Goal: Task Accomplishment & Management: Manage account settings

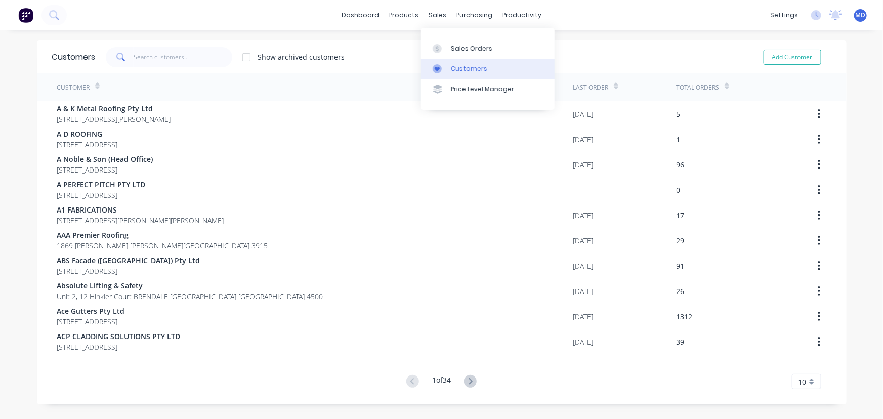
click at [459, 61] on link "Customers" at bounding box center [488, 69] width 134 height 20
click at [187, 61] on input "text" at bounding box center [183, 57] width 99 height 20
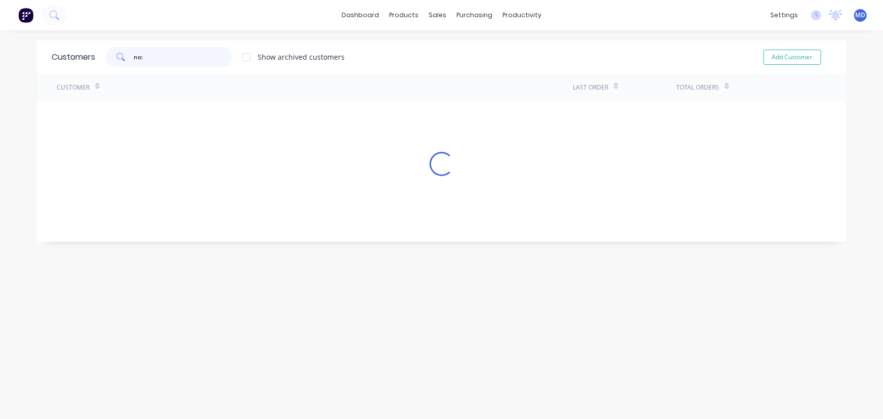
type input "no:"
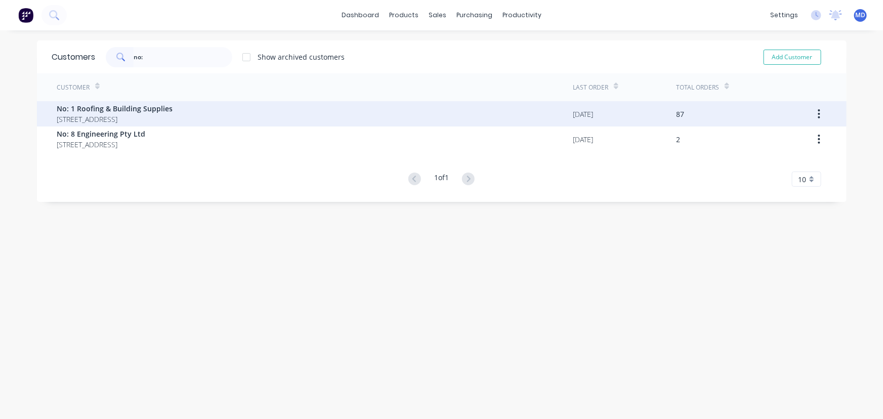
click at [117, 110] on span "No: 1 Roofing & Building Supplies" at bounding box center [115, 108] width 116 height 11
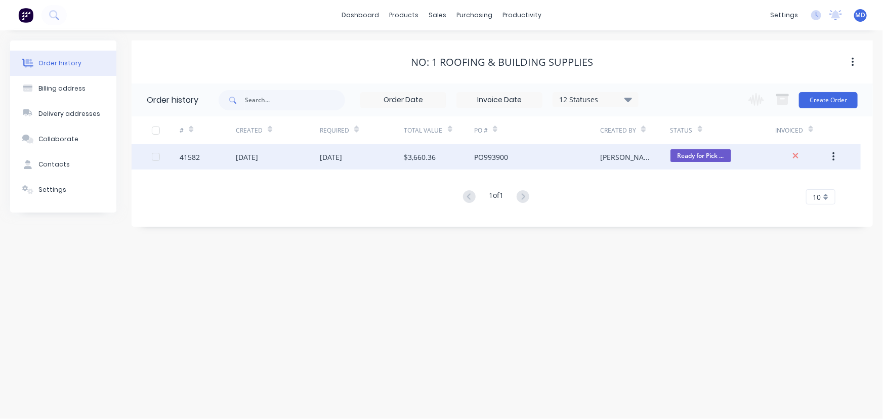
click at [486, 162] on div "PO993900" at bounding box center [537, 156] width 126 height 25
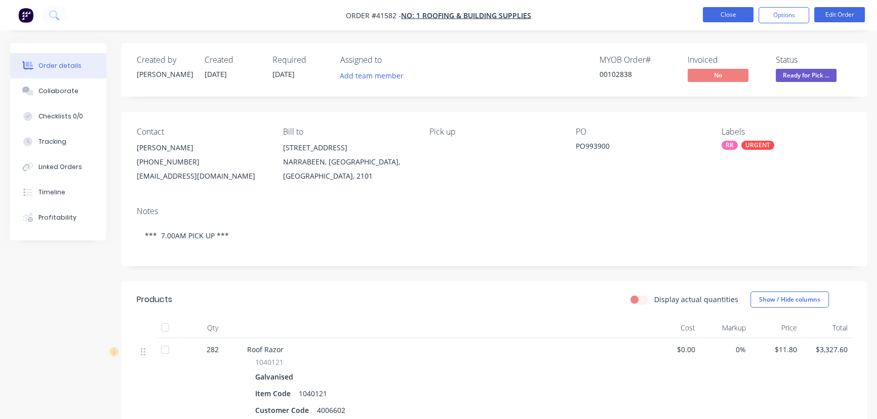
click at [725, 17] on button "Close" at bounding box center [728, 14] width 51 height 15
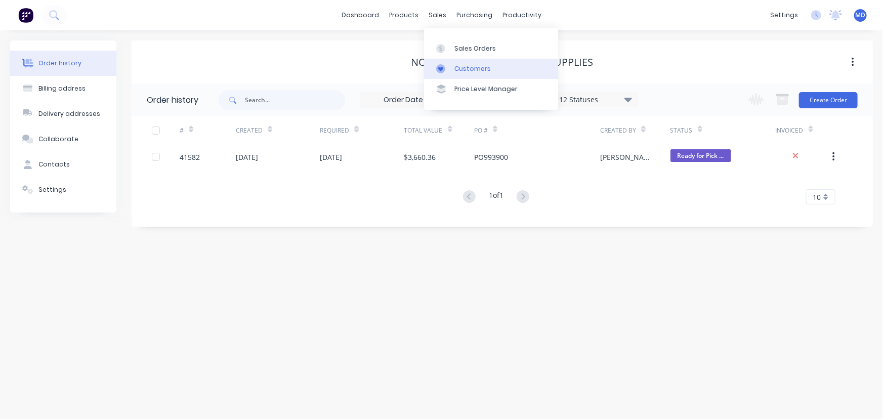
click at [472, 67] on div "Customers" at bounding box center [473, 68] width 36 height 9
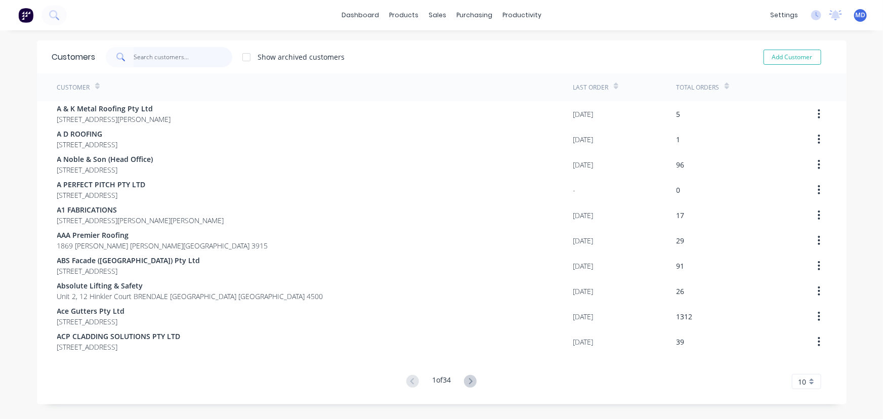
click at [189, 60] on input "text" at bounding box center [183, 57] width 99 height 20
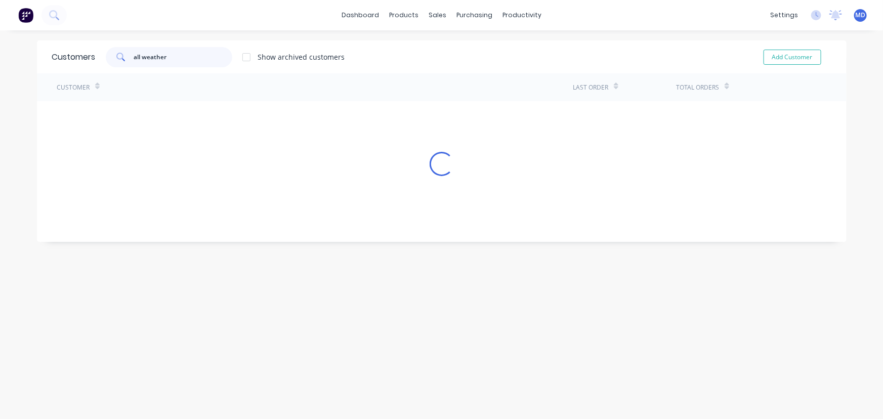
type input "all weather"
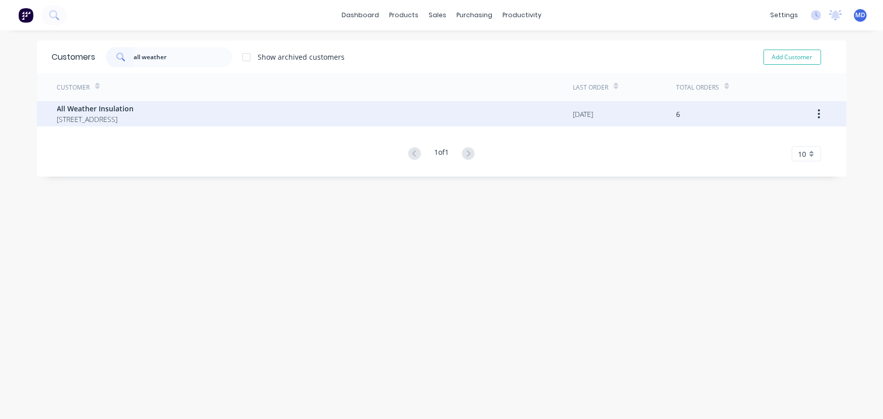
click at [119, 108] on span "All Weather Insulation" at bounding box center [95, 108] width 77 height 11
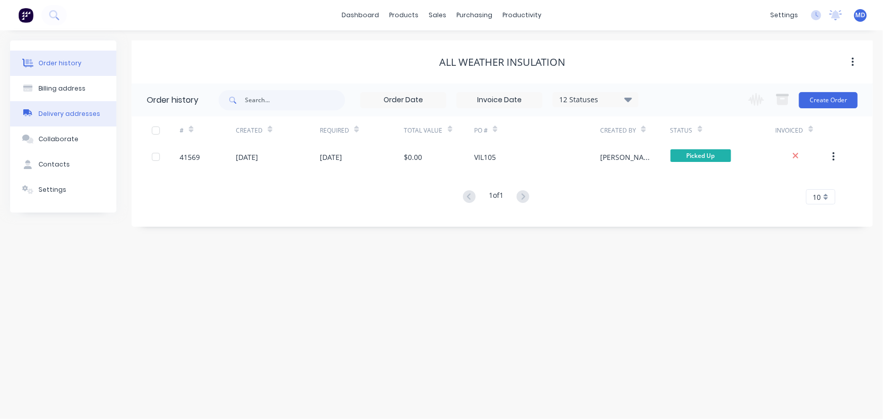
click at [71, 92] on div "Billing address" at bounding box center [61, 88] width 47 height 9
select select "AU"
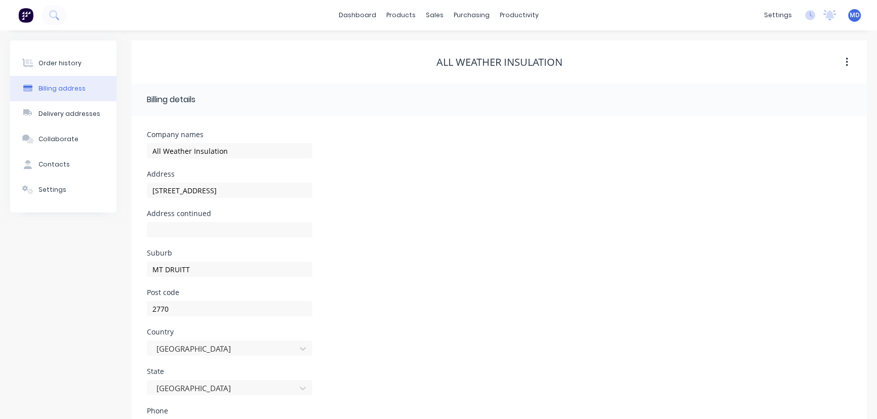
drag, startPoint x: 78, startPoint y: 69, endPoint x: 86, endPoint y: 76, distance: 10.4
click at [79, 68] on button "Order history" at bounding box center [63, 63] width 106 height 25
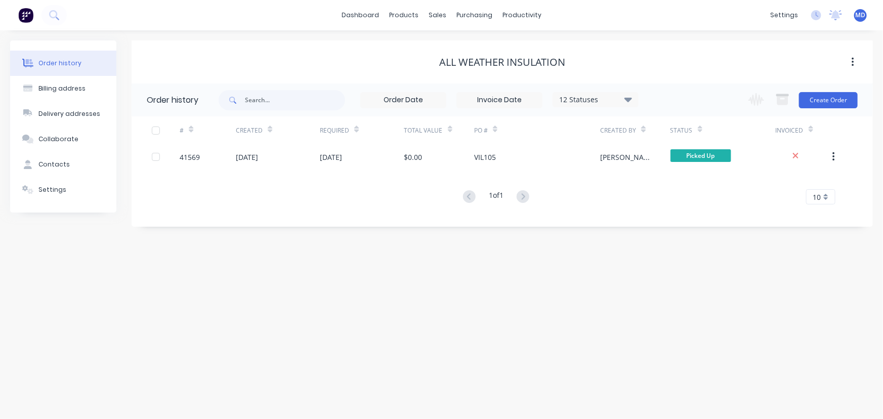
click at [55, 60] on div "Order history" at bounding box center [59, 63] width 43 height 9
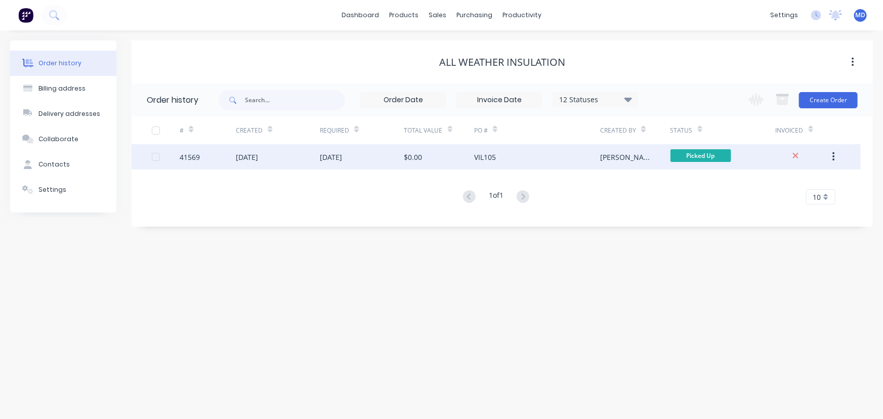
click at [571, 152] on div "VIL105" at bounding box center [537, 156] width 126 height 25
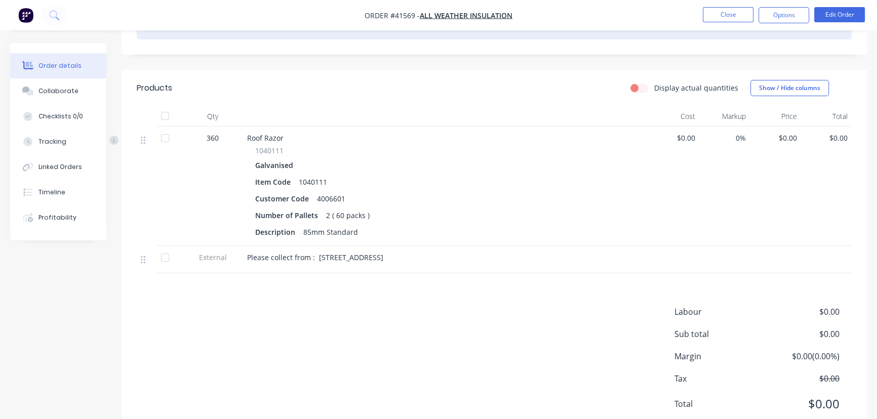
scroll to position [230, 0]
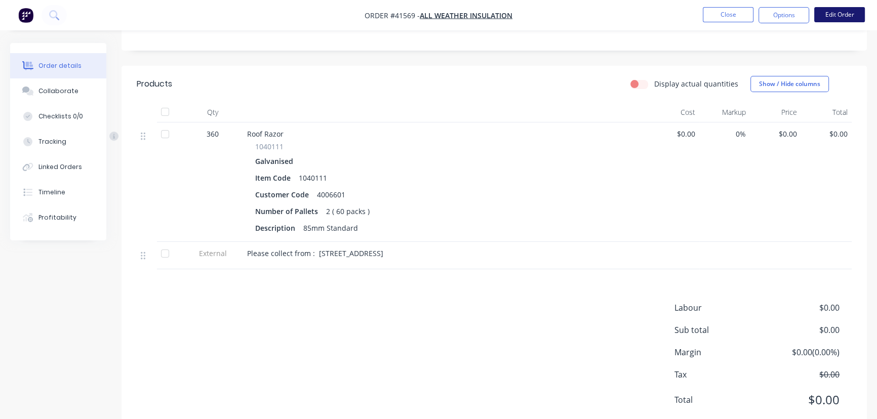
click at [841, 13] on button "Edit Order" at bounding box center [839, 14] width 51 height 15
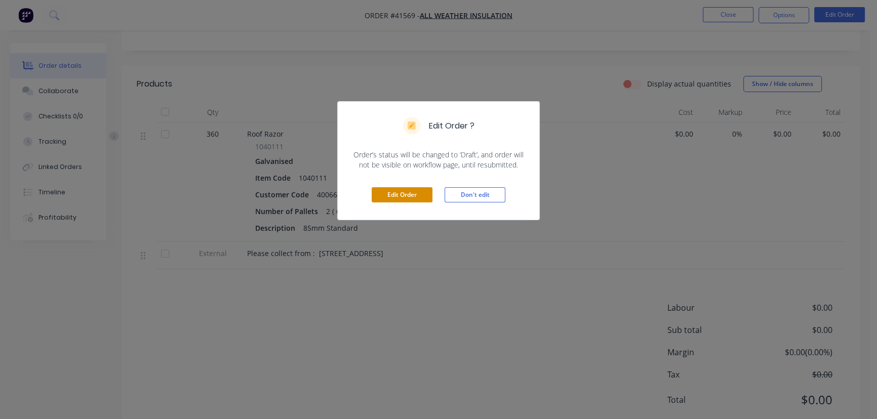
click at [403, 193] on button "Edit Order" at bounding box center [402, 194] width 61 height 15
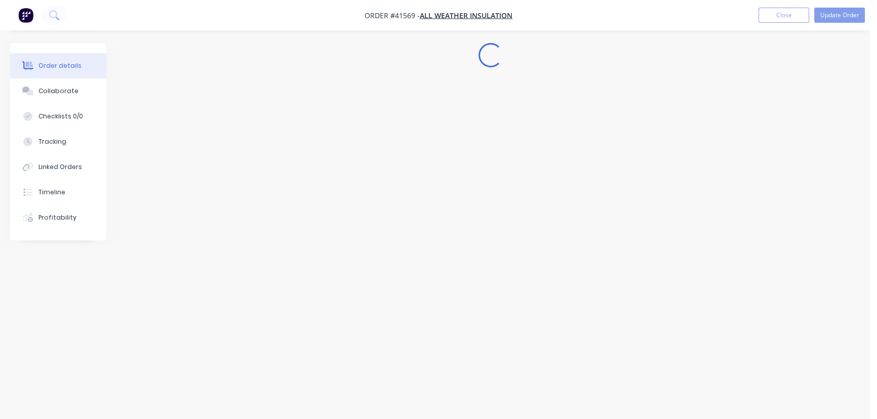
scroll to position [0, 0]
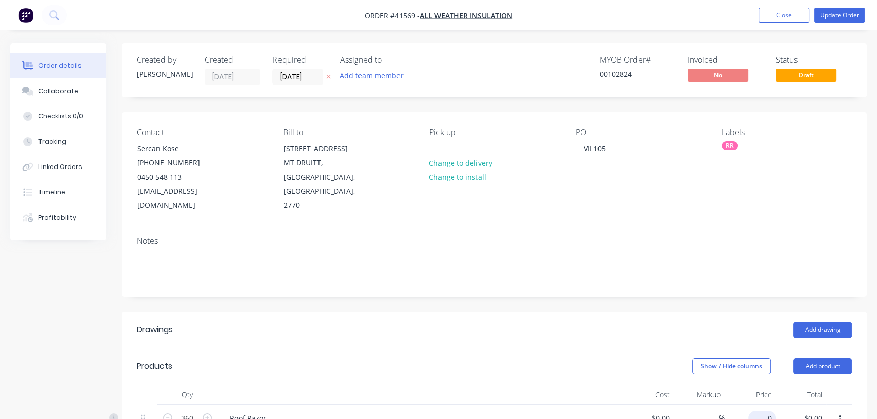
click at [772, 411] on input "0" at bounding box center [763, 418] width 23 height 15
type input "$12.95"
type input "$4,662.00"
click at [840, 10] on button "Update Order" at bounding box center [839, 15] width 51 height 15
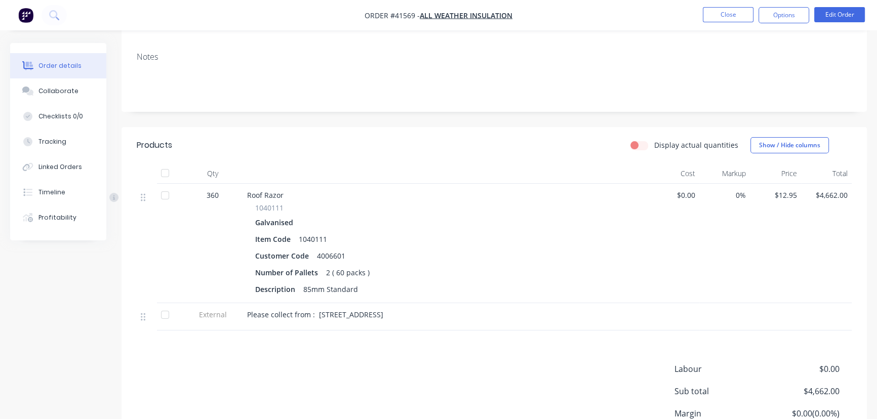
scroll to position [168, 0]
click at [49, 92] on div "Collaborate" at bounding box center [58, 91] width 40 height 9
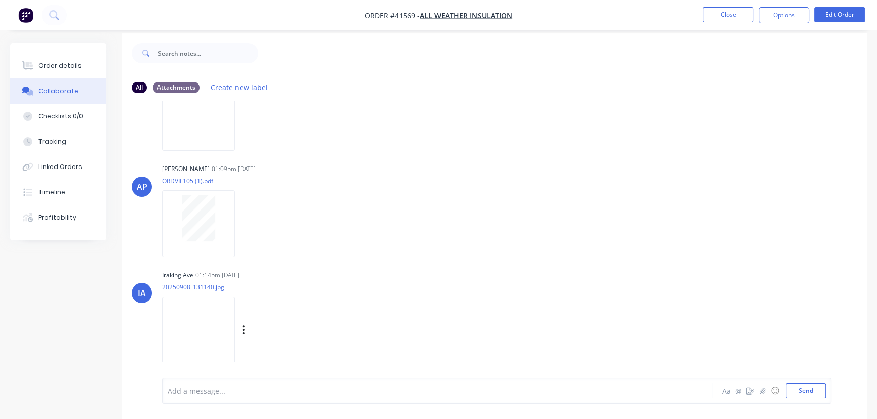
scroll to position [15, 0]
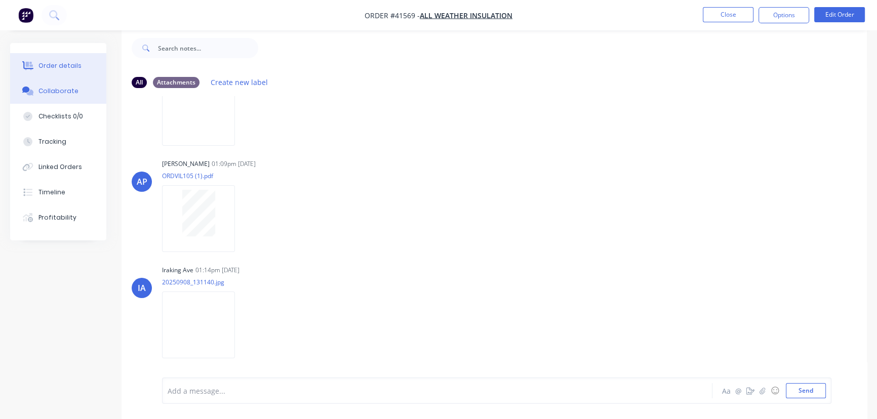
click at [56, 67] on div "Order details" at bounding box center [59, 65] width 43 height 9
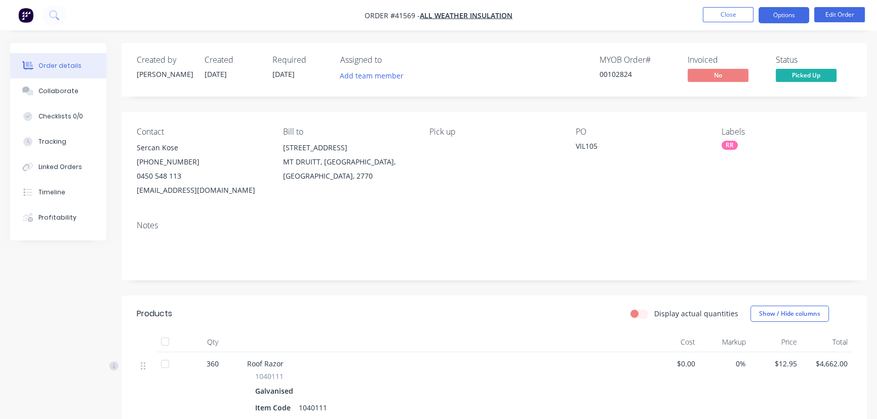
click at [775, 14] on button "Options" at bounding box center [783, 15] width 51 height 16
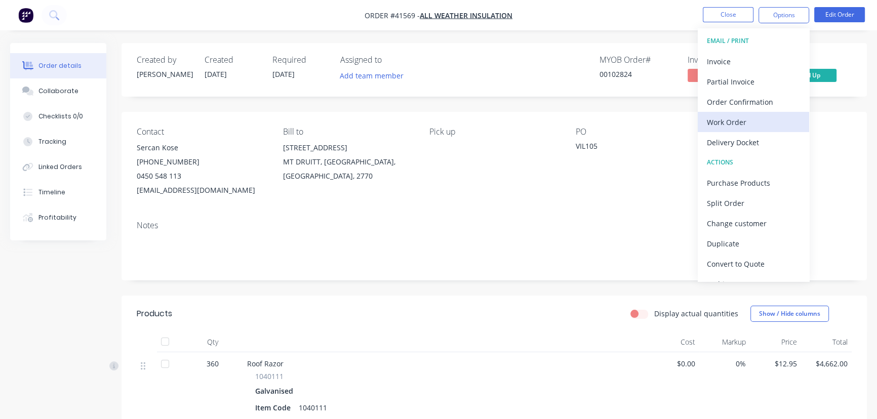
click at [738, 119] on div "Work Order" at bounding box center [753, 122] width 93 height 15
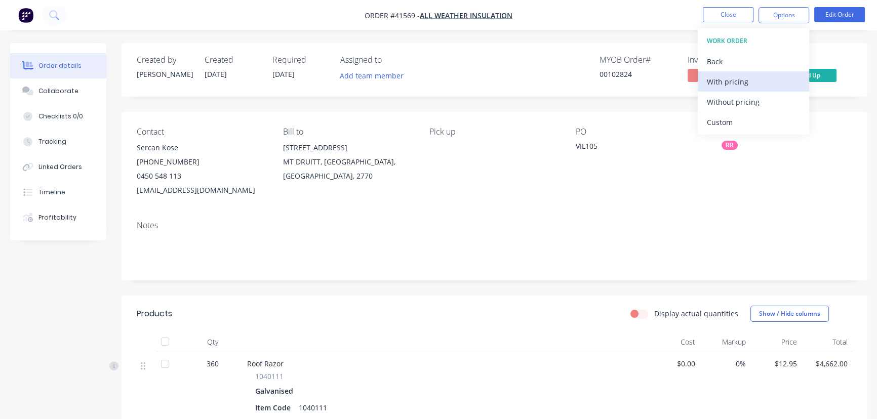
click at [743, 80] on div "With pricing" at bounding box center [753, 81] width 93 height 15
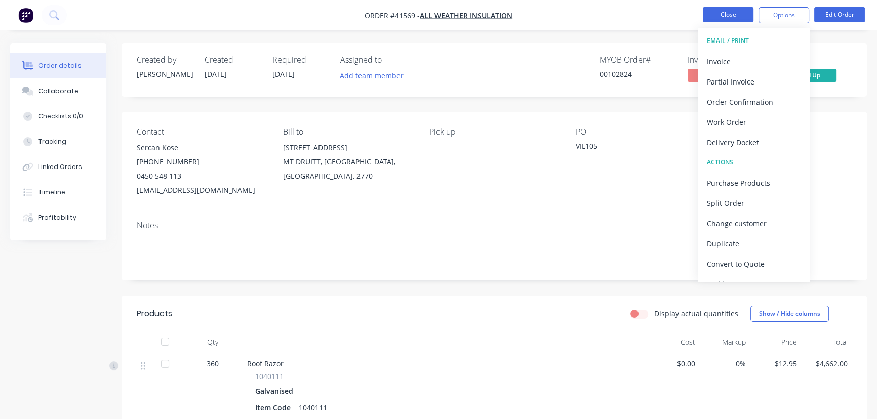
click at [719, 10] on button "Close" at bounding box center [728, 14] width 51 height 15
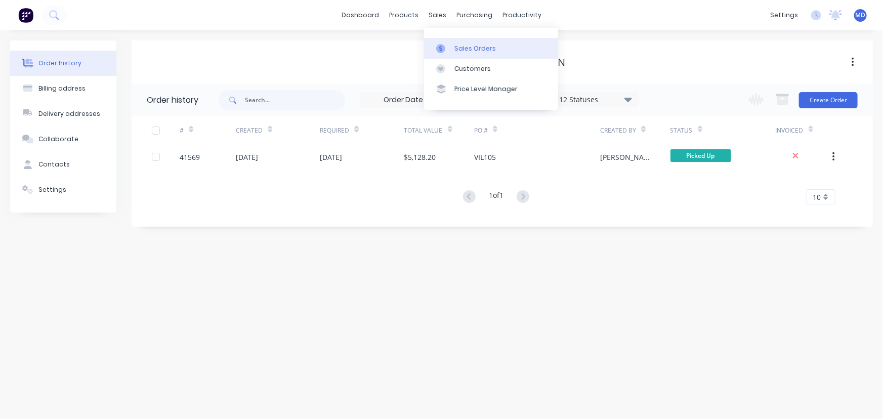
click at [471, 54] on link "Sales Orders" at bounding box center [491, 48] width 134 height 20
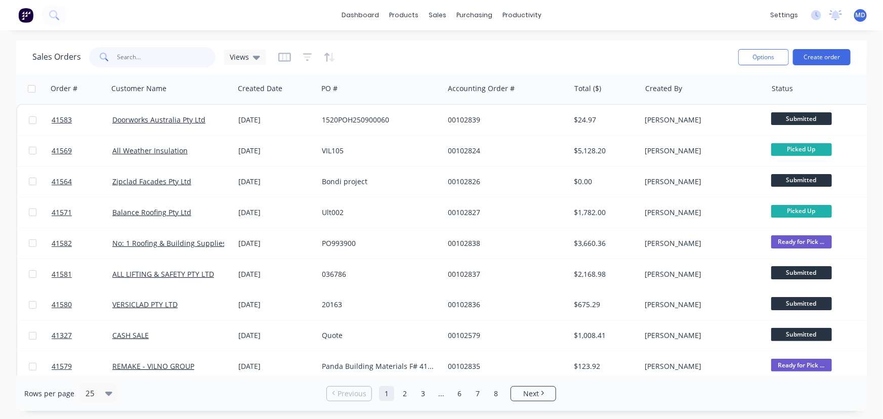
click at [148, 60] on input "text" at bounding box center [166, 57] width 99 height 20
type input "41582"
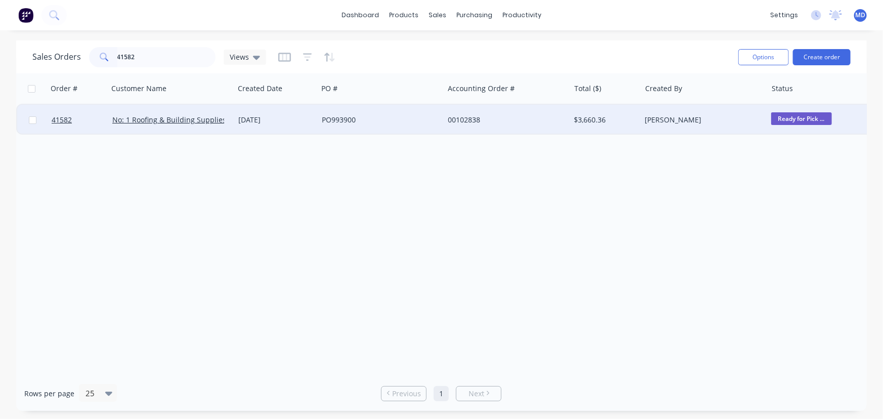
click at [395, 120] on div "PO993900" at bounding box center [378, 120] width 112 height 10
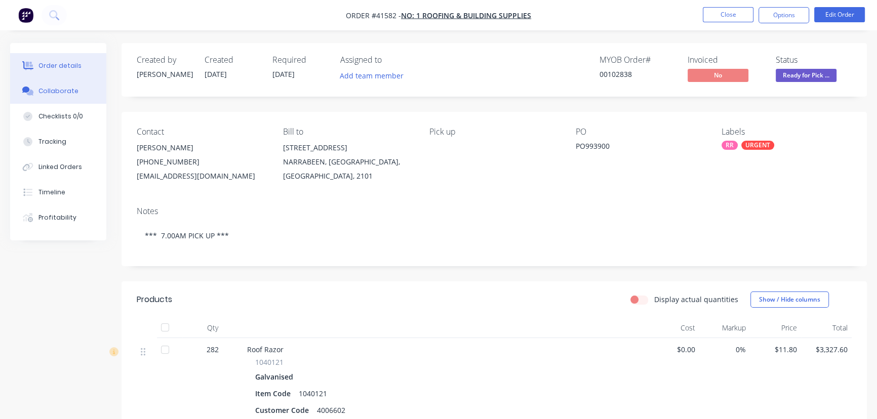
click at [66, 91] on div "Collaborate" at bounding box center [58, 91] width 40 height 9
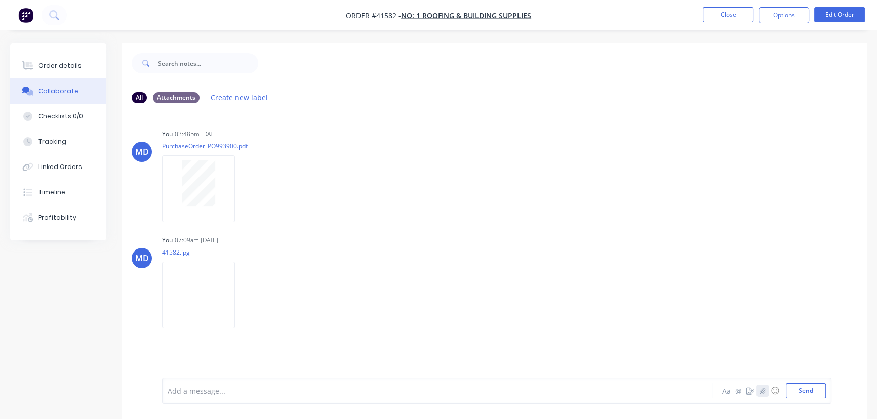
click at [763, 391] on icon "button" at bounding box center [762, 390] width 6 height 7
click at [723, 15] on button "Close" at bounding box center [728, 14] width 51 height 15
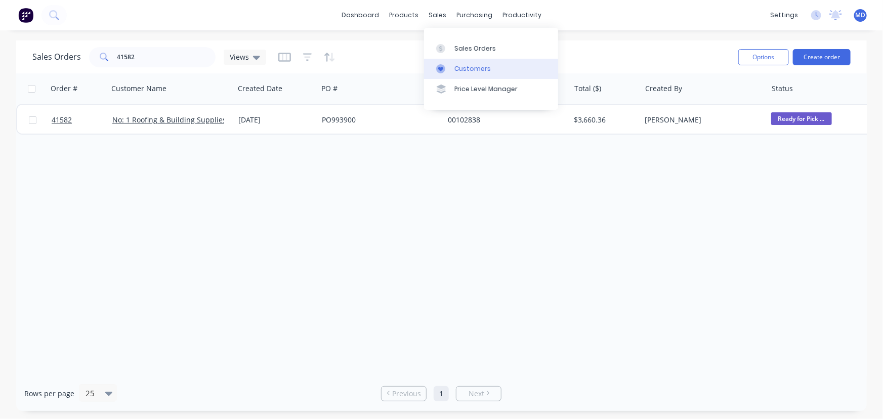
click at [469, 67] on div "Customers" at bounding box center [473, 68] width 36 height 9
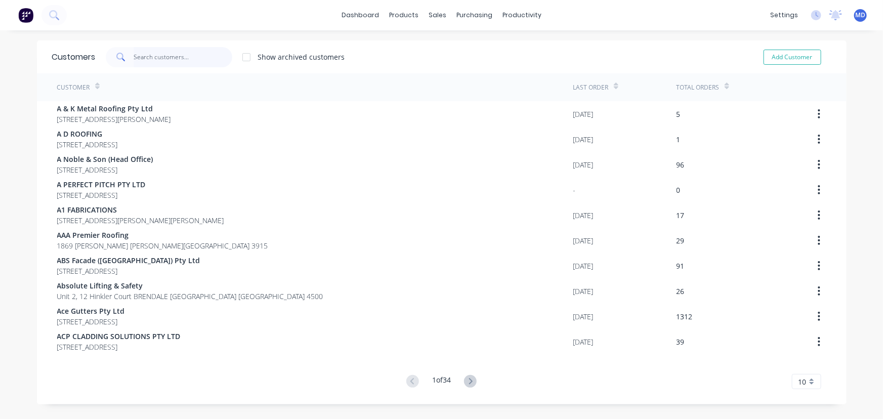
click at [192, 55] on input "text" at bounding box center [183, 57] width 99 height 20
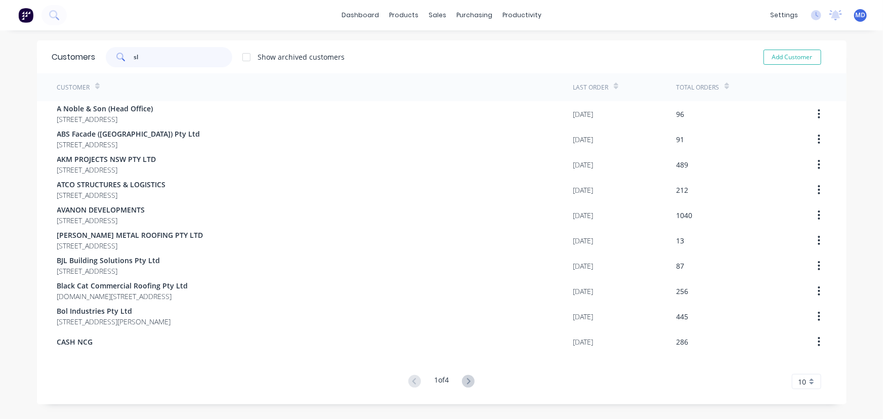
type input "s"
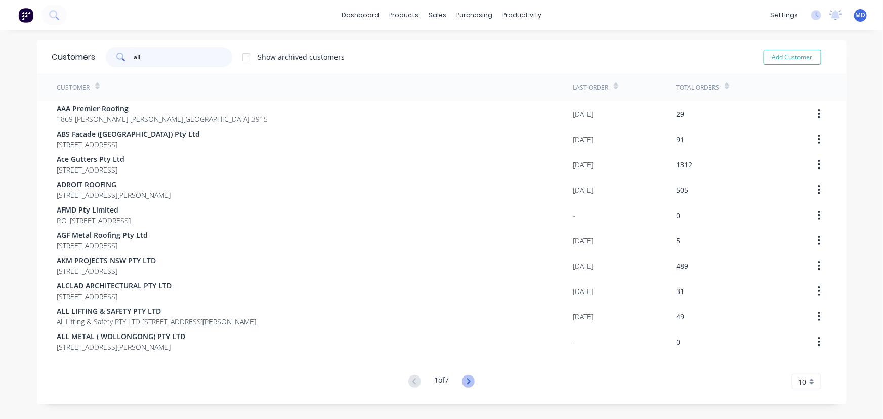
type input "all"
click at [467, 382] on icon at bounding box center [468, 381] width 13 height 13
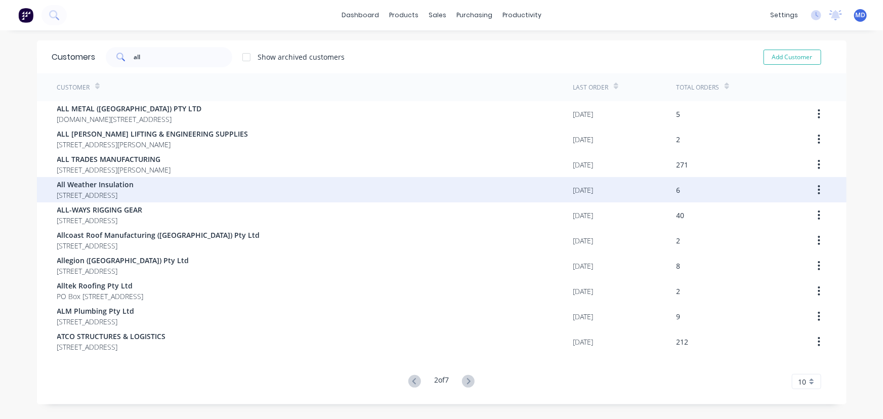
click at [134, 187] on span "All Weather Insulation" at bounding box center [95, 184] width 77 height 11
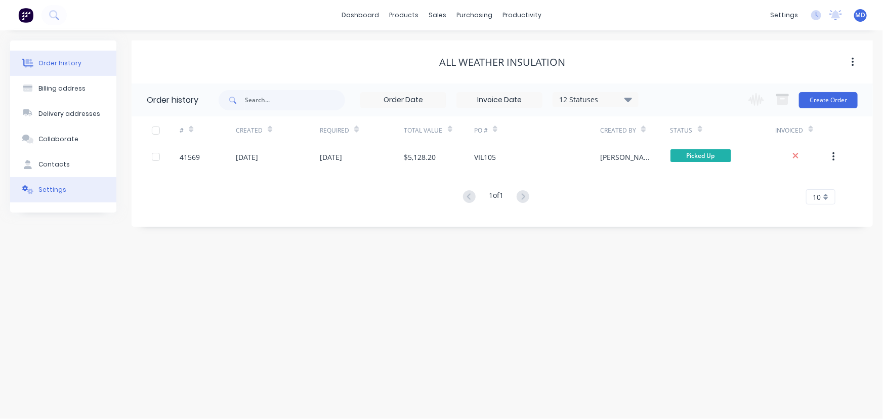
drag, startPoint x: 61, startPoint y: 91, endPoint x: 47, endPoint y: 189, distance: 99.7
click at [49, 150] on div "Order history Billing address Delivery addresses Collaborate Contacts Settings" at bounding box center [63, 126] width 106 height 172
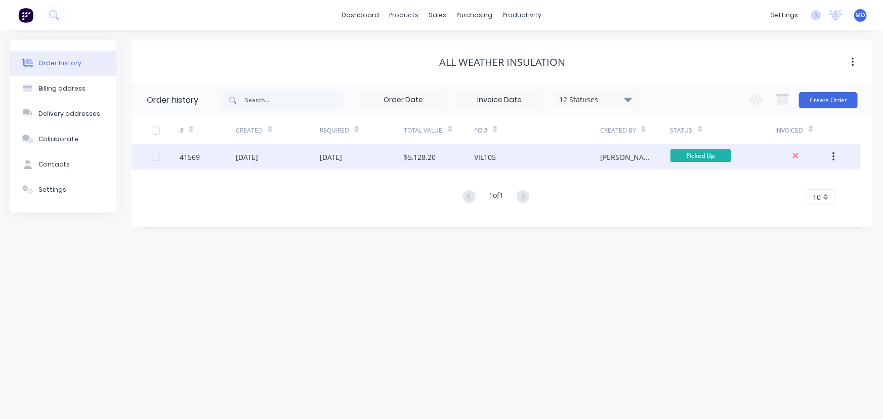
click at [385, 157] on div "[DATE]" at bounding box center [362, 156] width 84 height 25
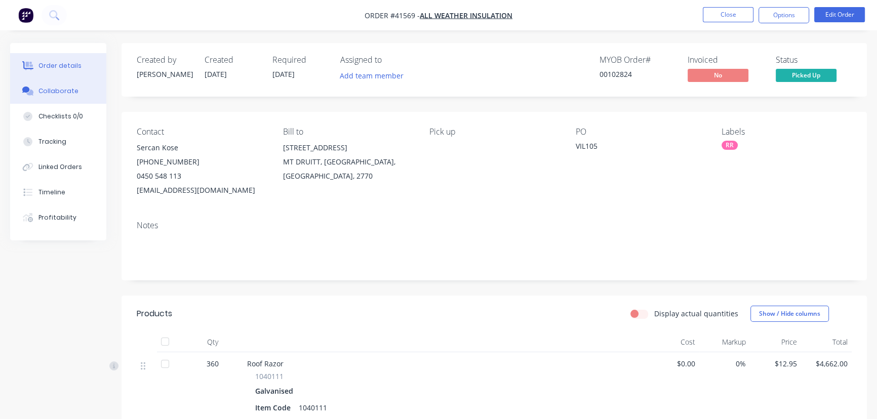
click at [72, 92] on div "Collaborate" at bounding box center [58, 91] width 40 height 9
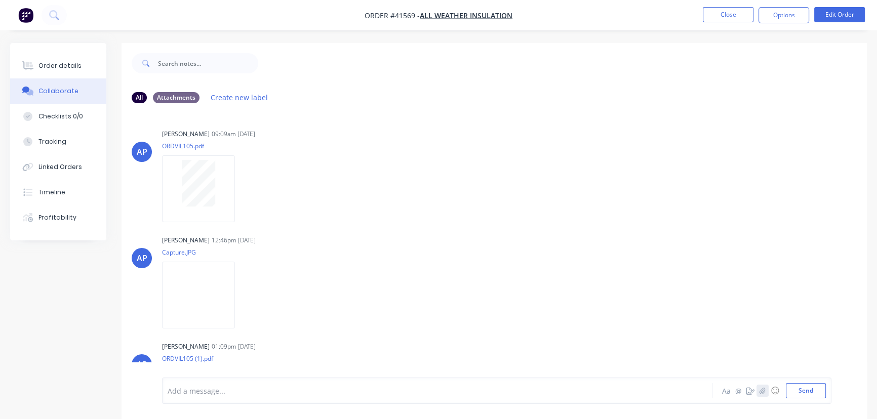
click at [766, 393] on button "button" at bounding box center [762, 391] width 12 height 12
drag, startPoint x: 808, startPoint y: 394, endPoint x: 626, endPoint y: 327, distance: 194.3
click at [807, 394] on button "Send" at bounding box center [806, 390] width 40 height 15
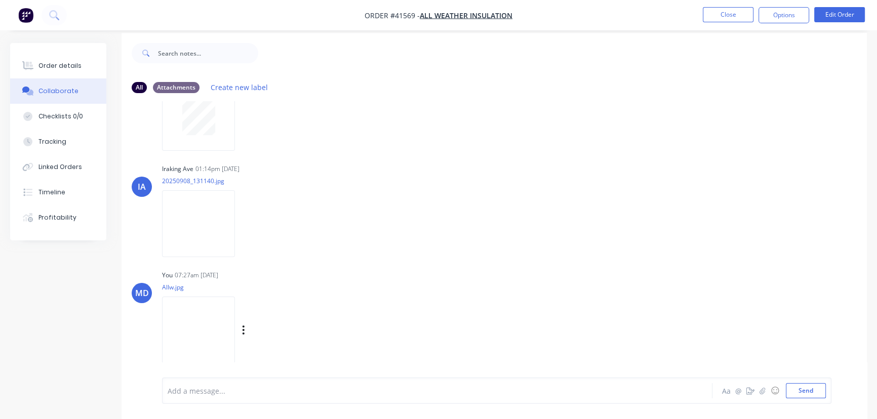
scroll to position [15, 0]
click at [199, 336] on img at bounding box center [198, 325] width 73 height 66
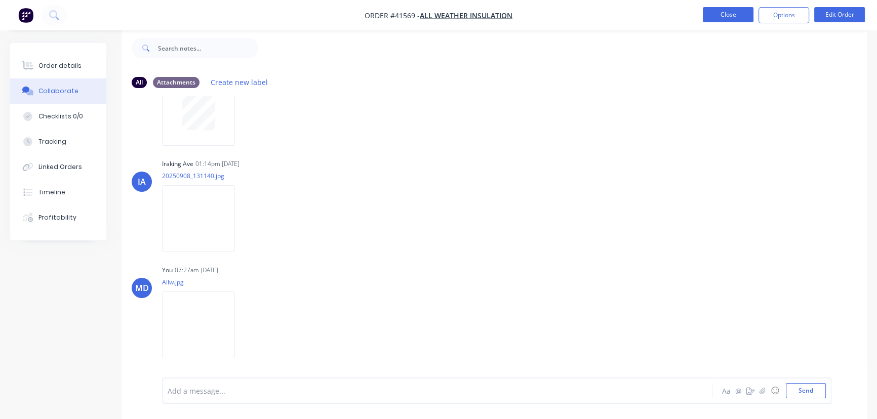
click at [729, 18] on button "Close" at bounding box center [728, 14] width 51 height 15
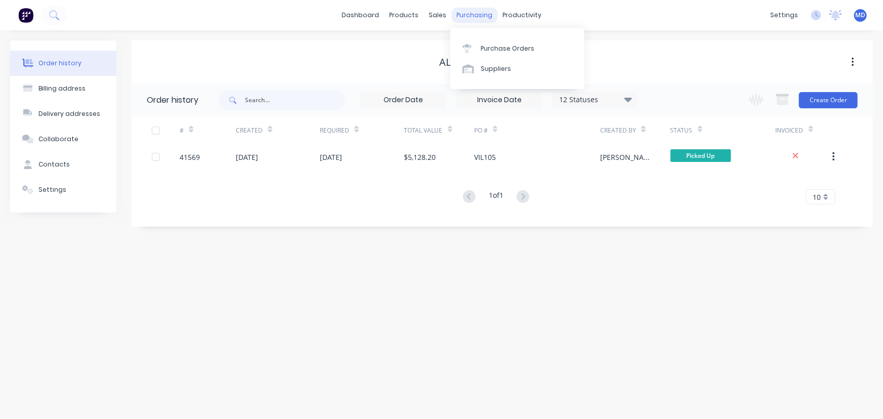
click at [472, 12] on div "purchasing" at bounding box center [475, 15] width 46 height 15
click at [495, 48] on div "Purchase Orders" at bounding box center [508, 48] width 54 height 9
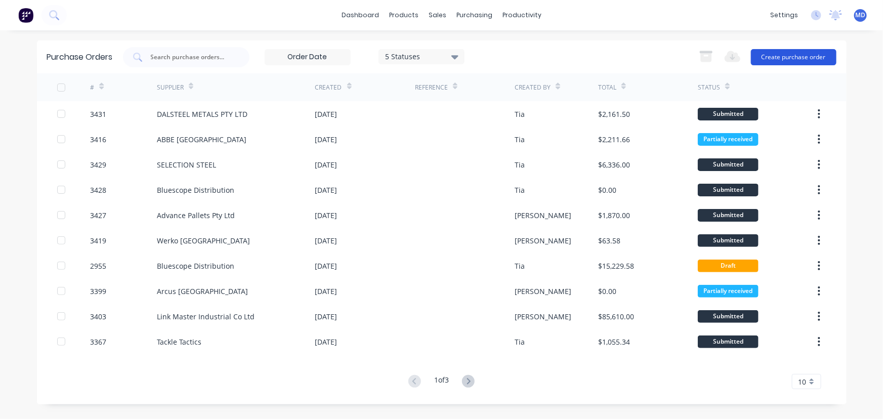
click at [807, 55] on button "Create purchase order" at bounding box center [794, 57] width 86 height 16
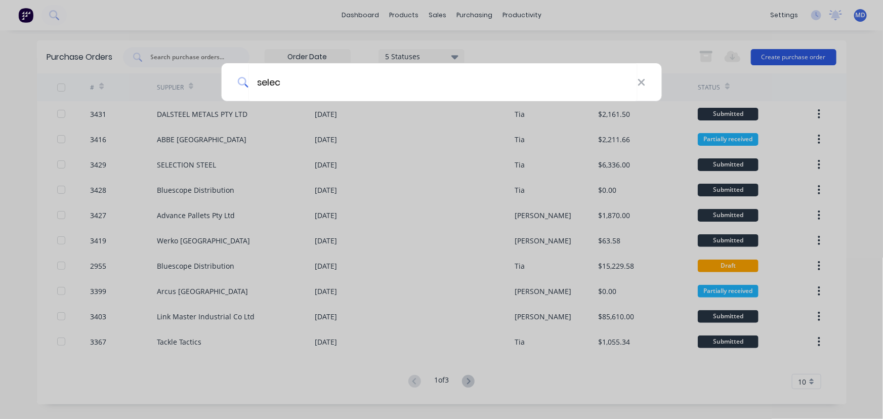
type input "selec"
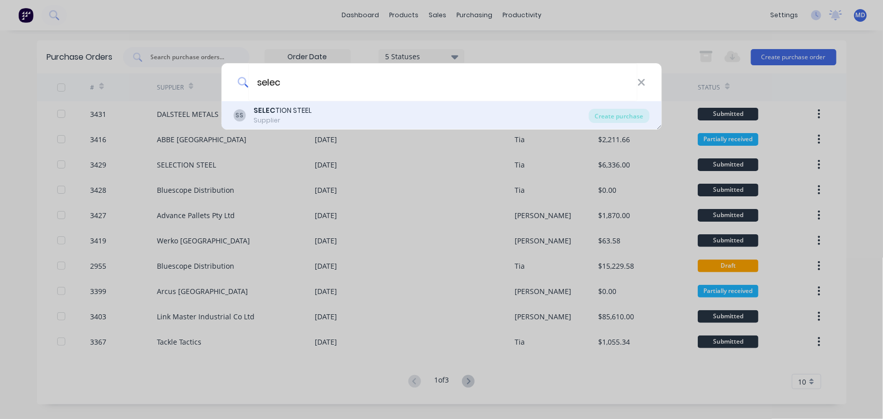
click at [390, 111] on div "SS SELEC TION STEEL Supplier" at bounding box center [411, 115] width 356 height 20
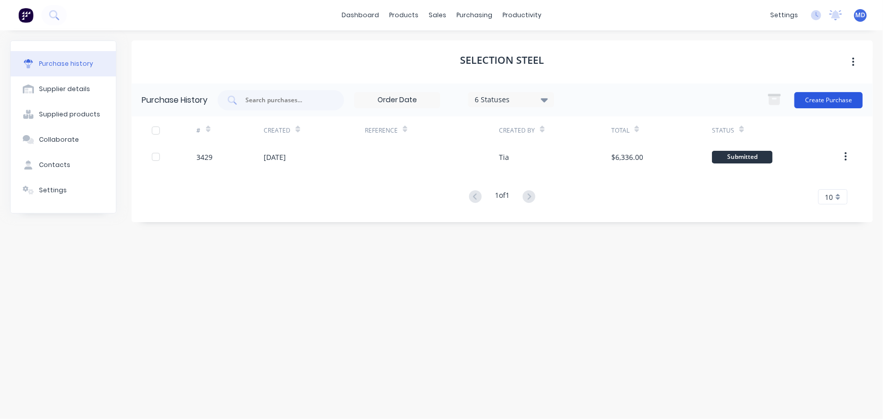
click at [839, 99] on button "Create Purchase" at bounding box center [829, 100] width 68 height 16
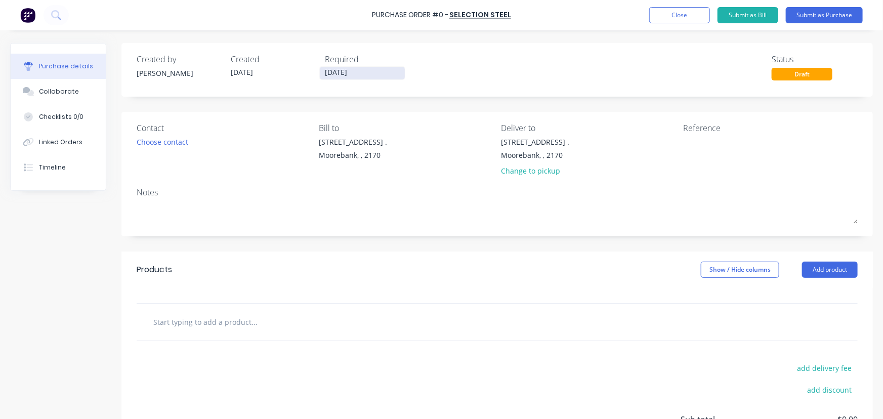
click at [348, 75] on input "[DATE]" at bounding box center [362, 73] width 85 height 13
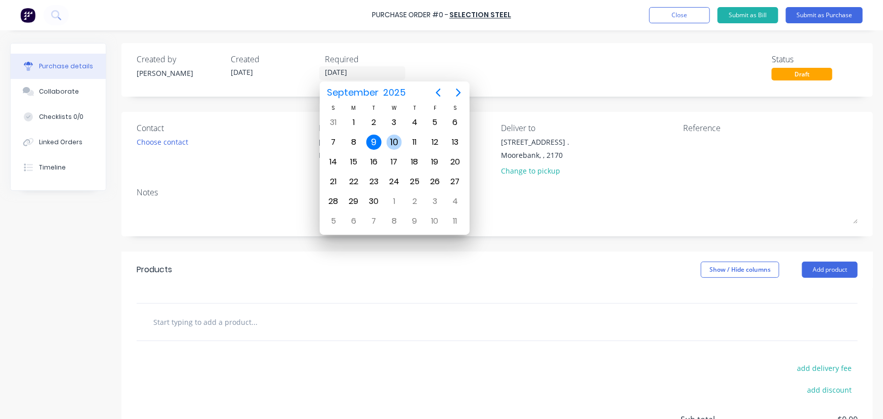
click at [394, 139] on div "10" at bounding box center [394, 142] width 15 height 15
type input "[DATE]"
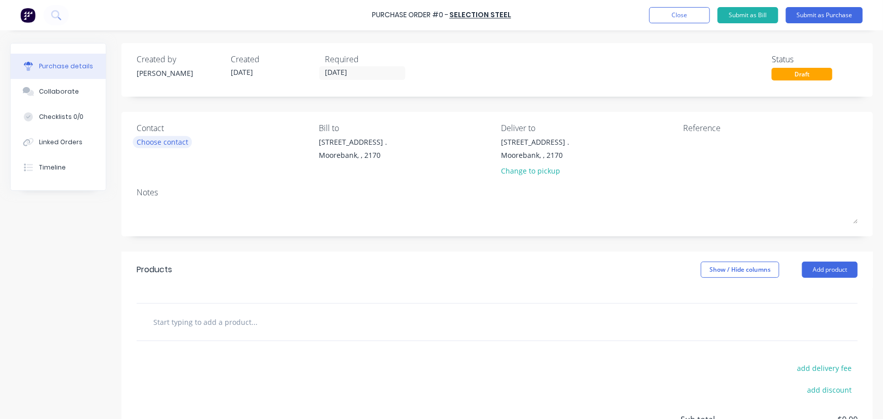
click at [160, 140] on div "Choose contact" at bounding box center [163, 142] width 52 height 11
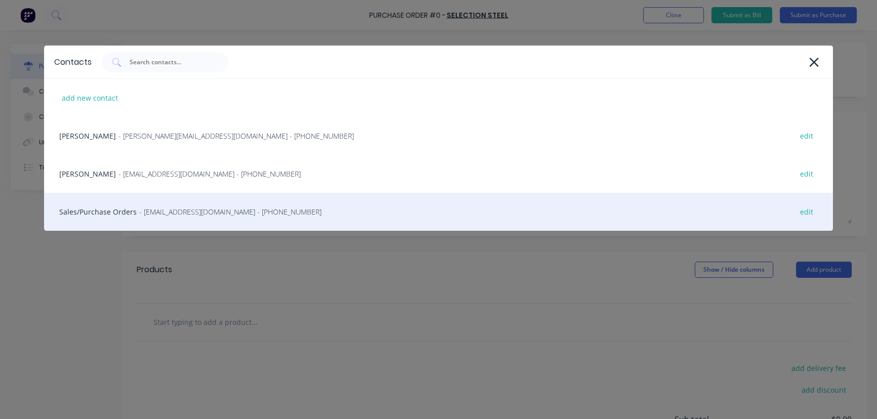
click at [91, 212] on div "Sales/Purchase Orders - [EMAIL_ADDRESS][DOMAIN_NAME] - [PHONE_NUMBER] edit" at bounding box center [438, 212] width 789 height 38
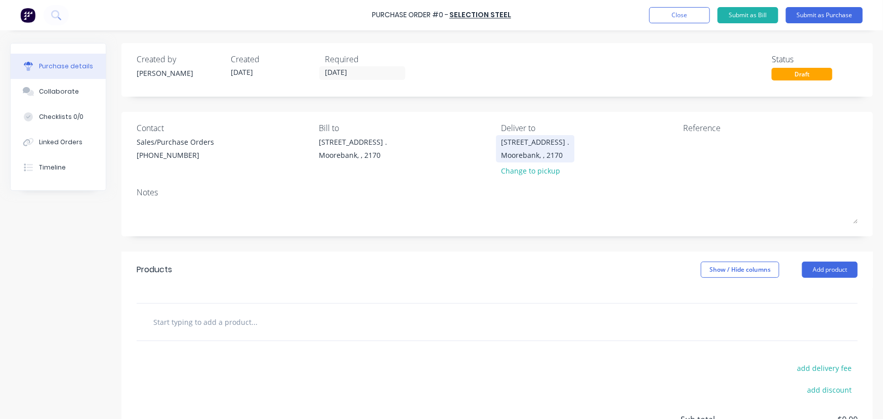
click at [534, 150] on div "Moorebank, , 2170" at bounding box center [535, 155] width 68 height 11
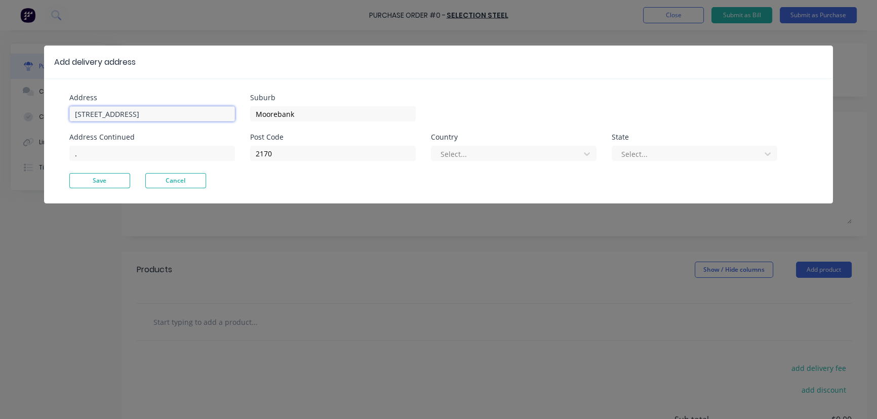
drag, startPoint x: 161, startPoint y: 111, endPoint x: 0, endPoint y: 76, distance: 164.7
click at [0, 90] on div "Add delivery address Address [GEOGRAPHIC_DATA] Address Continued . Suburb Moore…" at bounding box center [438, 209] width 877 height 419
type input "[STREET_ADDRESS]"
click at [101, 177] on button "Save" at bounding box center [99, 180] width 61 height 15
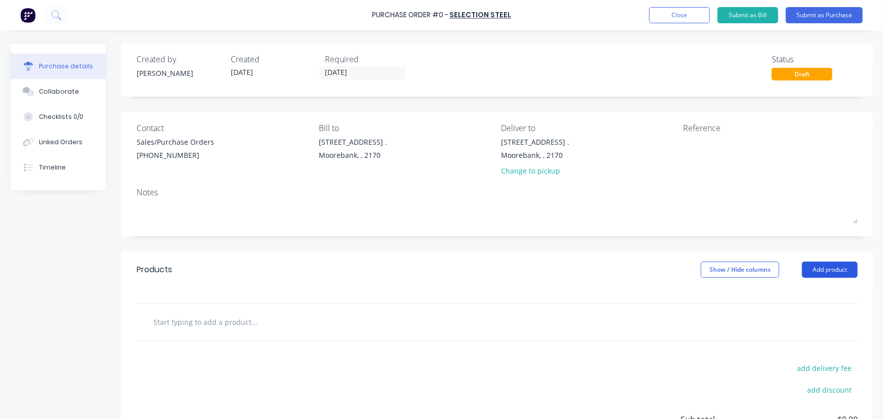
click at [839, 269] on button "Add product" at bounding box center [830, 270] width 56 height 16
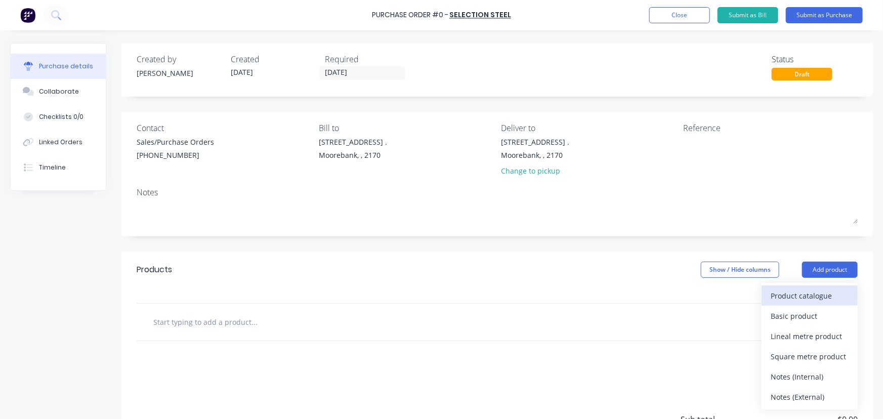
click at [818, 291] on div "Product catalogue" at bounding box center [810, 296] width 78 height 15
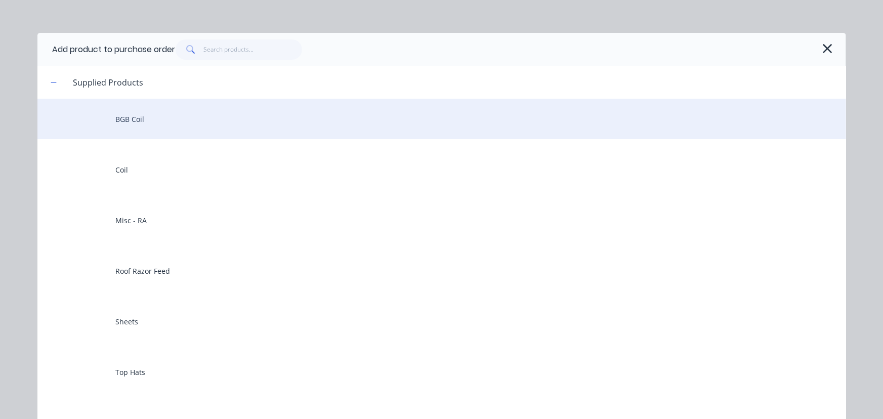
click at [159, 114] on div "BGB Coil" at bounding box center [441, 119] width 809 height 40
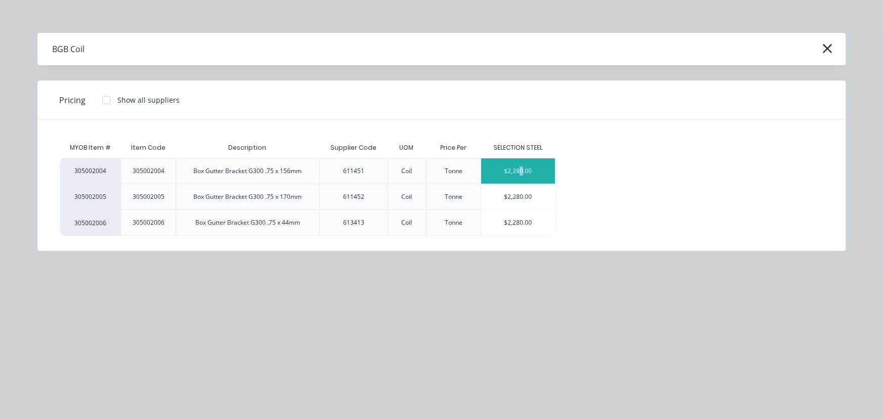
click at [520, 166] on div "$2,280.00" at bounding box center [518, 170] width 74 height 25
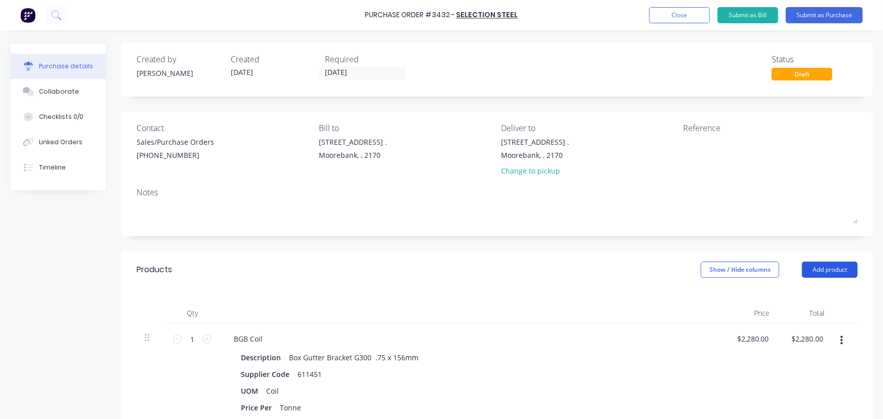
click at [821, 269] on button "Add product" at bounding box center [830, 270] width 56 height 16
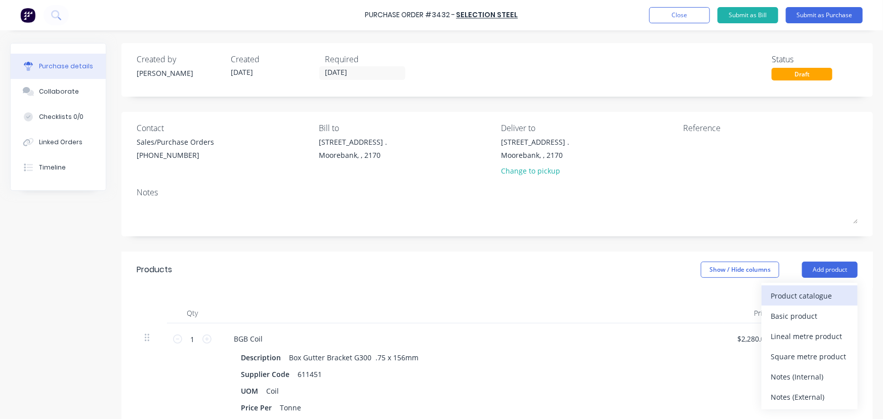
click at [809, 294] on div "Product catalogue" at bounding box center [810, 296] width 78 height 15
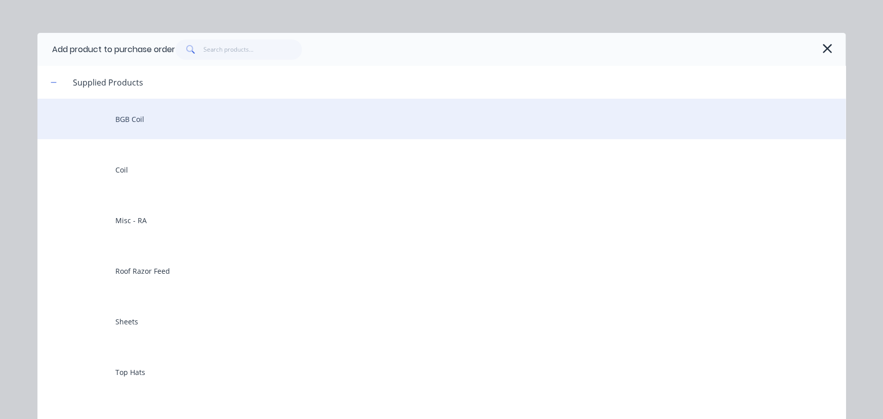
click at [130, 116] on div "BGB Coil" at bounding box center [441, 119] width 809 height 40
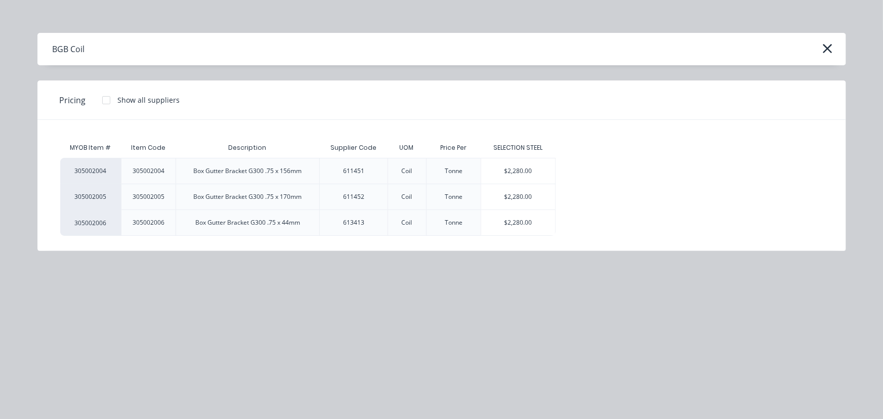
click at [517, 196] on div "$2,280.00" at bounding box center [518, 196] width 74 height 25
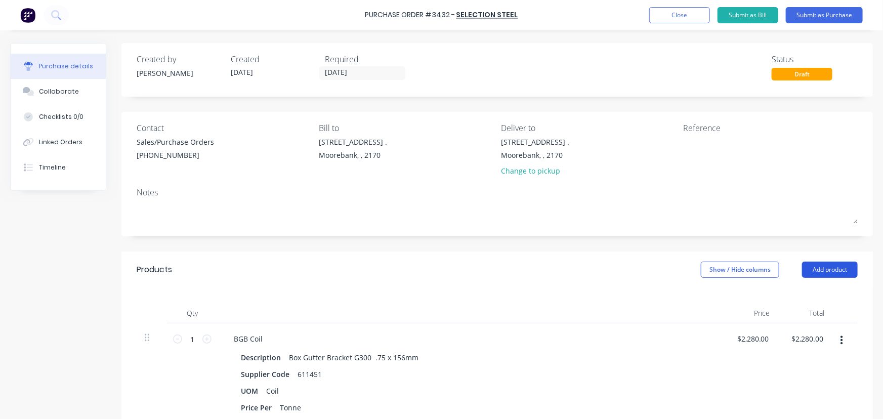
click at [827, 268] on button "Add product" at bounding box center [830, 270] width 56 height 16
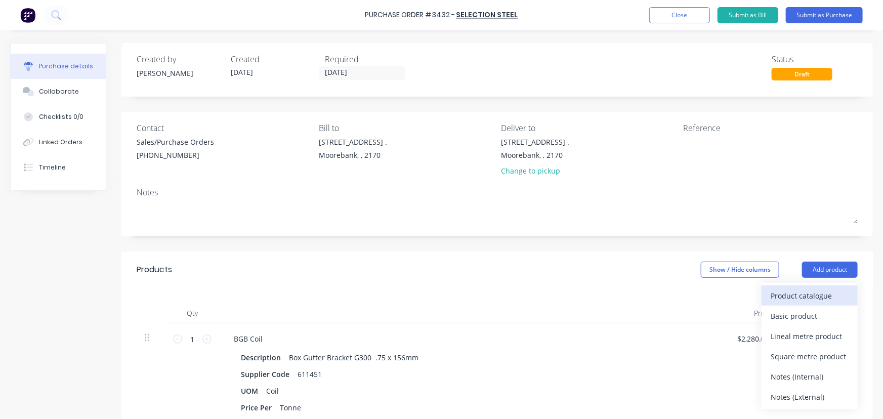
click at [819, 293] on div "Product catalogue" at bounding box center [810, 296] width 78 height 15
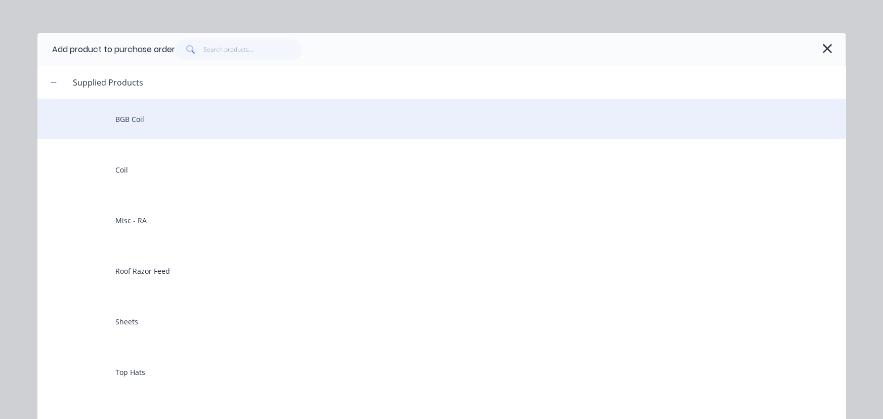
click at [157, 120] on div "BGB Coil" at bounding box center [441, 119] width 809 height 40
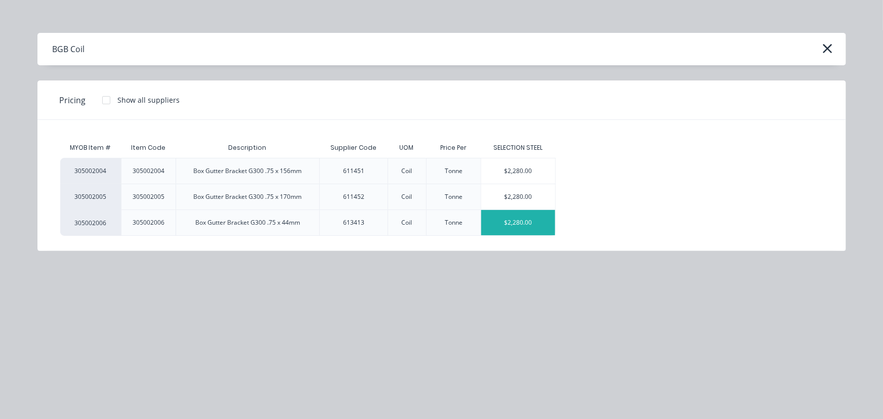
click at [510, 219] on div "$2,280.00" at bounding box center [518, 222] width 74 height 25
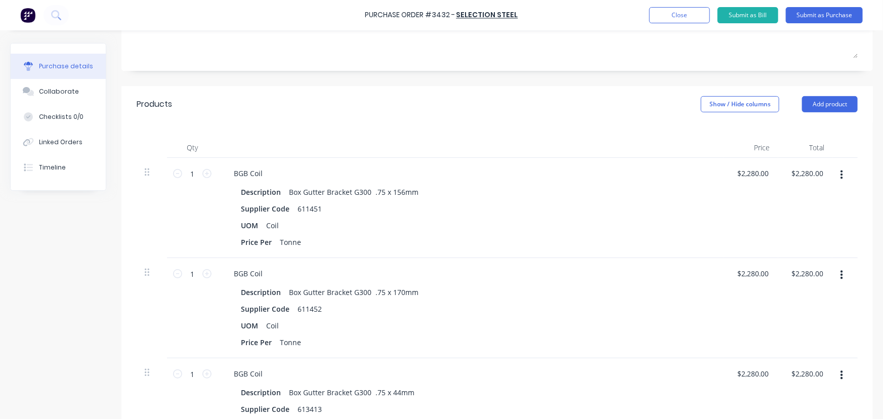
scroll to position [184, 0]
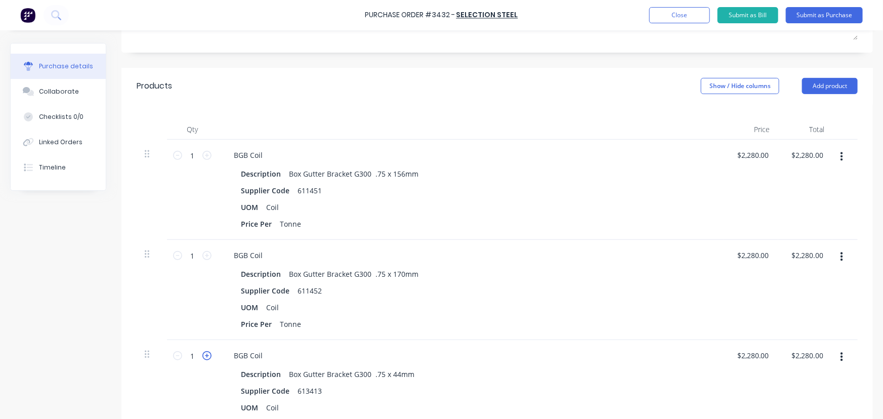
click at [208, 355] on icon at bounding box center [206, 355] width 9 height 9
type input "2"
type input "$4,560.00"
click at [208, 355] on icon at bounding box center [206, 355] width 9 height 9
type input "3"
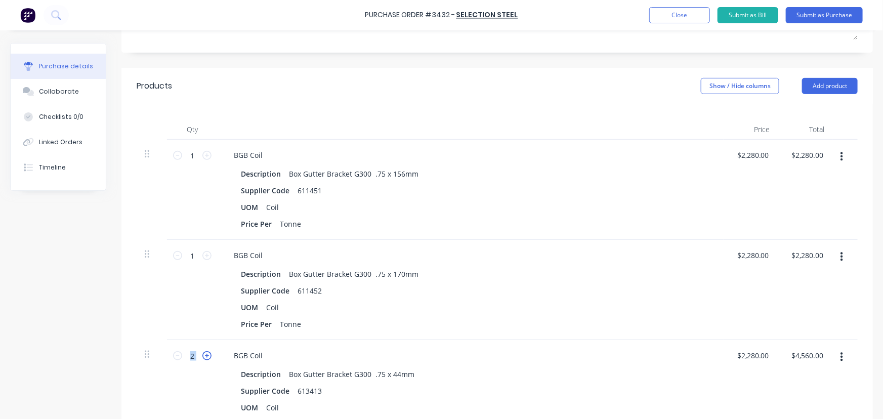
type input "$6,840.00"
click at [820, 79] on button "Add product" at bounding box center [830, 86] width 56 height 16
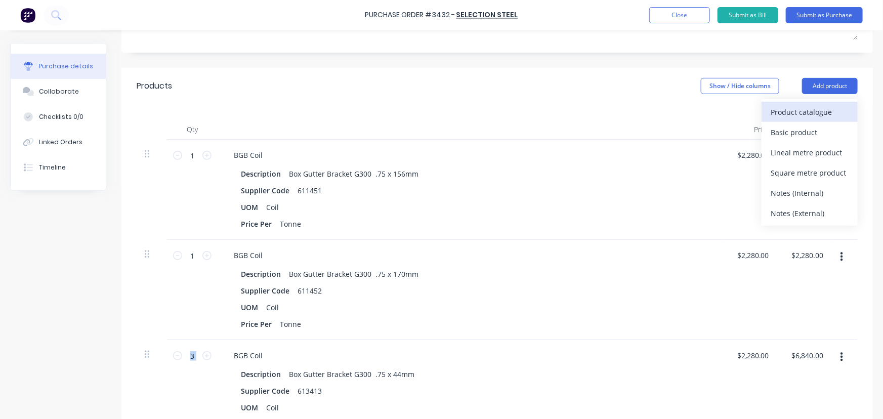
click at [780, 115] on div "Product catalogue" at bounding box center [810, 112] width 78 height 15
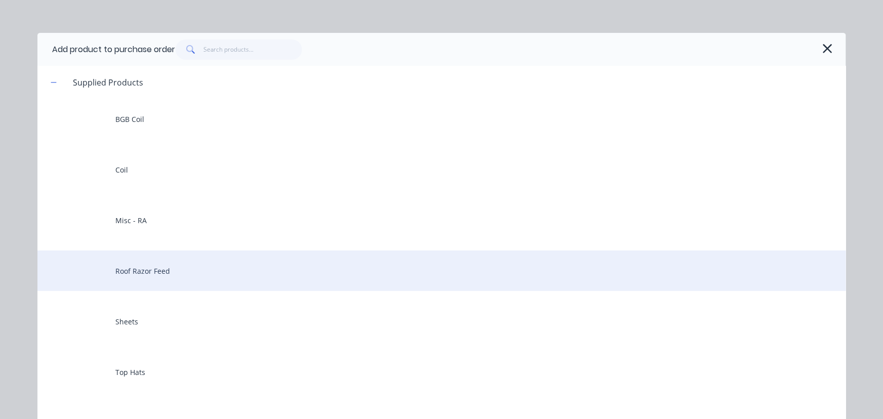
click at [161, 270] on div "Roof Razor Feed" at bounding box center [441, 271] width 809 height 40
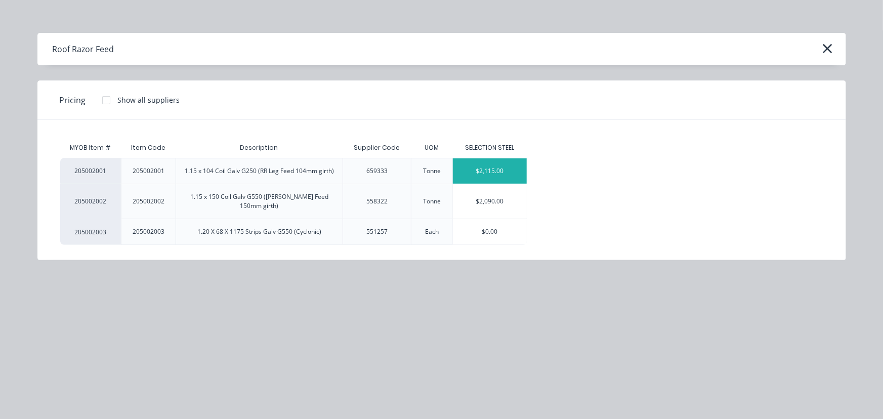
click at [495, 164] on div "$2,115.00" at bounding box center [490, 170] width 74 height 25
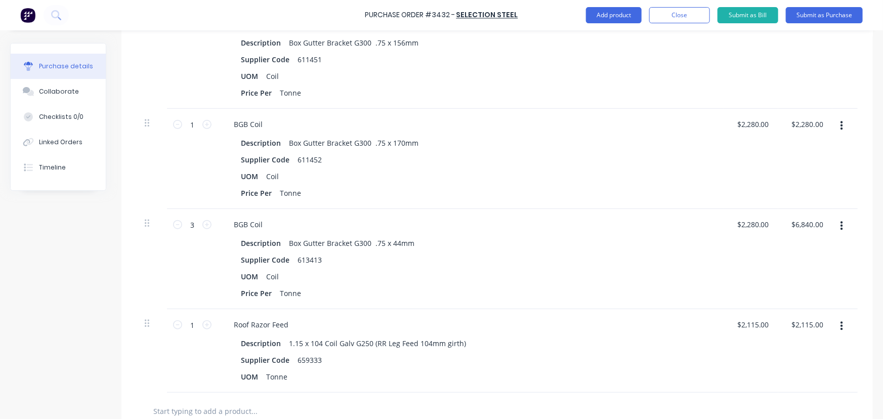
scroll to position [322, 0]
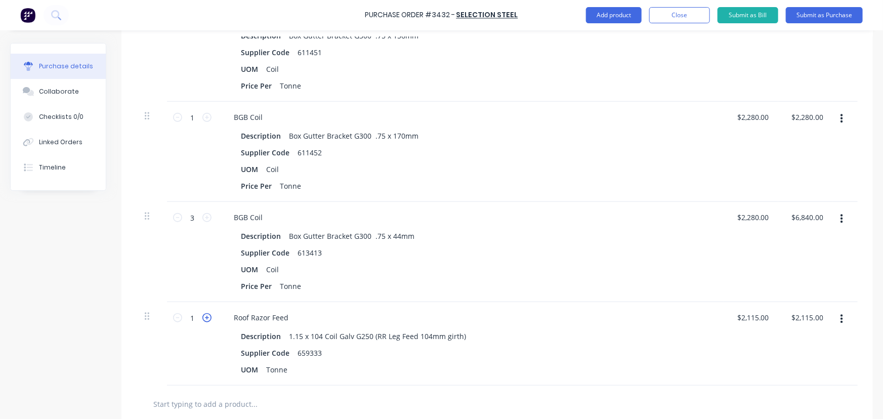
click at [205, 320] on icon at bounding box center [206, 317] width 9 height 9
type input "2"
type input "$4,230.00"
click at [205, 320] on icon at bounding box center [206, 317] width 9 height 9
type input "3"
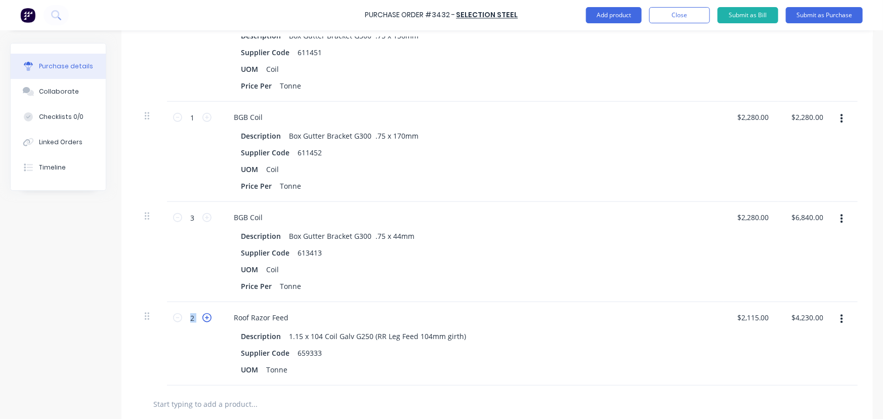
type input "$6,345.00"
click at [205, 320] on icon at bounding box center [206, 317] width 9 height 9
type input "4"
type input "$8,460.00"
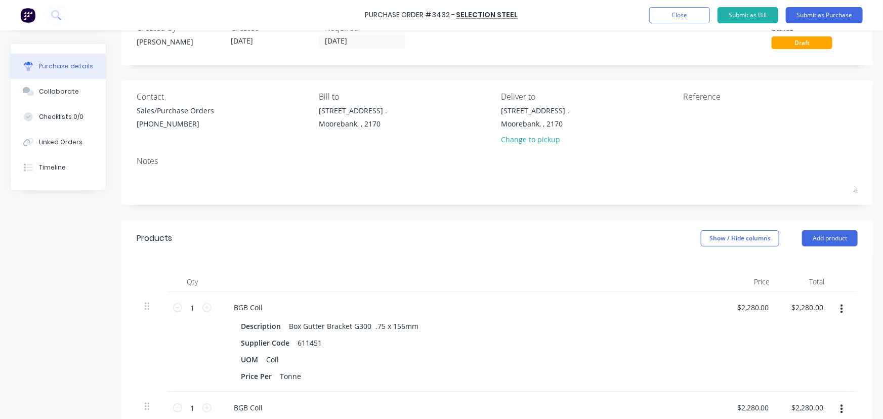
scroll to position [0, 0]
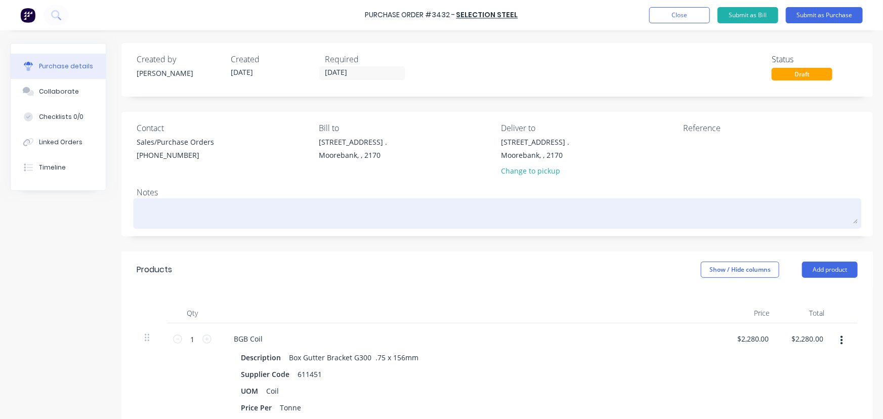
click at [213, 217] on textarea at bounding box center [497, 212] width 721 height 23
type textarea "x"
type textarea "B"
type textarea "x"
type textarea "BG"
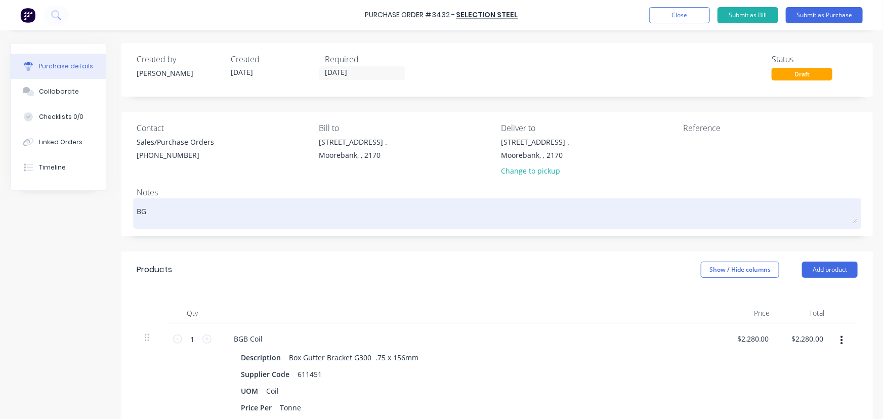
type textarea "x"
type textarea "BGB"
type textarea "x"
type textarea "BGB"
type textarea "x"
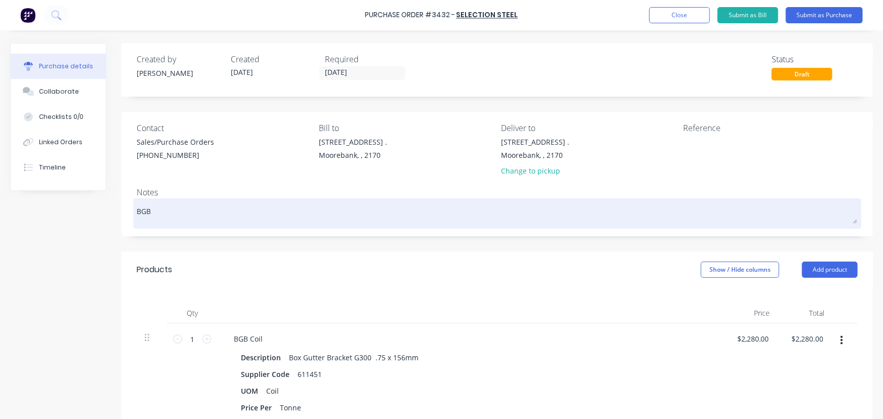
type textarea "BGB A"
type textarea "x"
type textarea "BGB AR"
type textarea "x"
type textarea "BGB ARE"
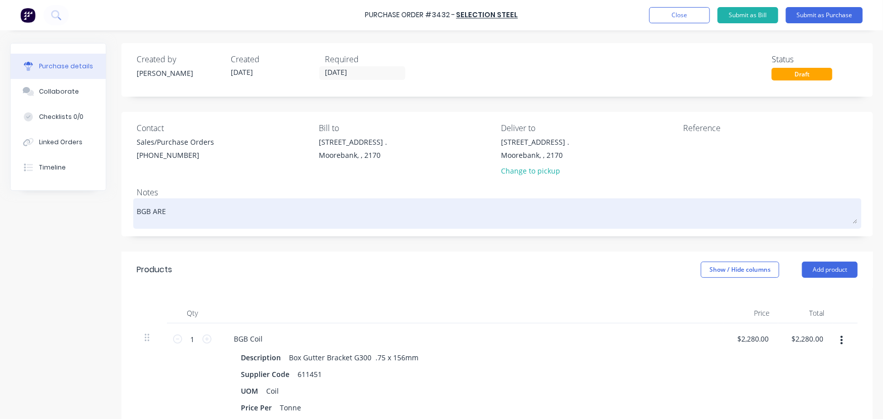
type textarea "x"
type textarea "BGB ARE"
type textarea "x"
type textarea "BGB ARE"
type textarea "x"
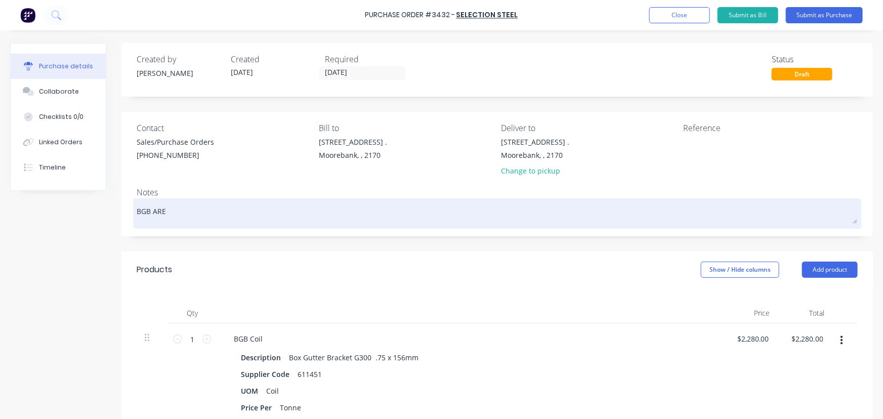
type textarea "BGB AR"
type textarea "x"
type textarea "BGB A"
type textarea "x"
type textarea "BGB"
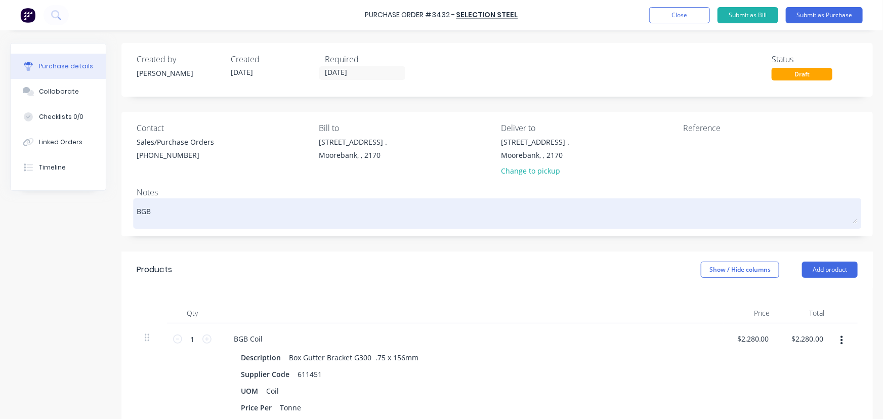
type textarea "x"
type textarea "BGB Q"
type textarea "x"
type textarea "BGB QU"
type textarea "x"
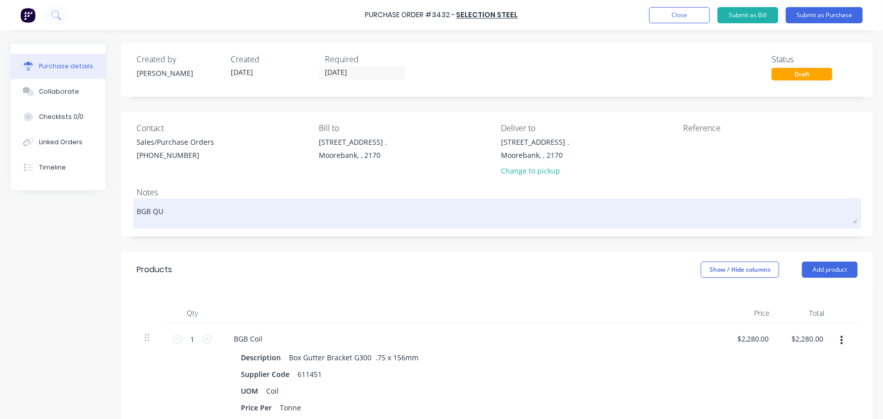
type textarea "BGB QUA"
type textarea "x"
type textarea "BGB QUAN"
type textarea "x"
type textarea "BGB QUANT"
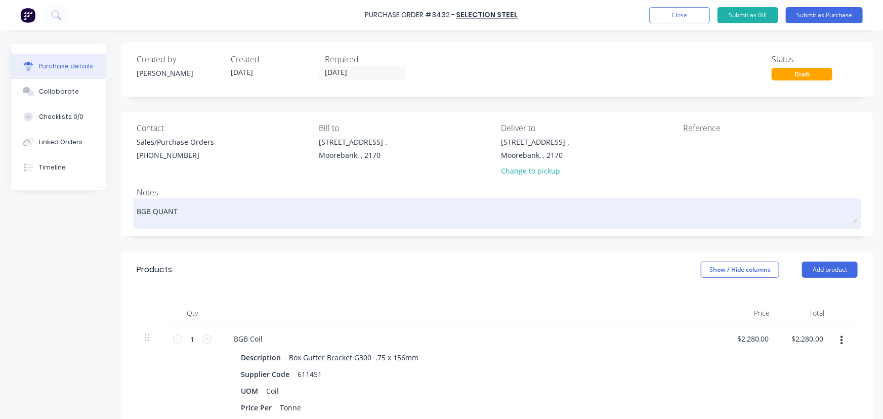
type textarea "x"
type textarea "BGB QUANTI"
type textarea "x"
type textarea "BGB QUANTIT"
type textarea "x"
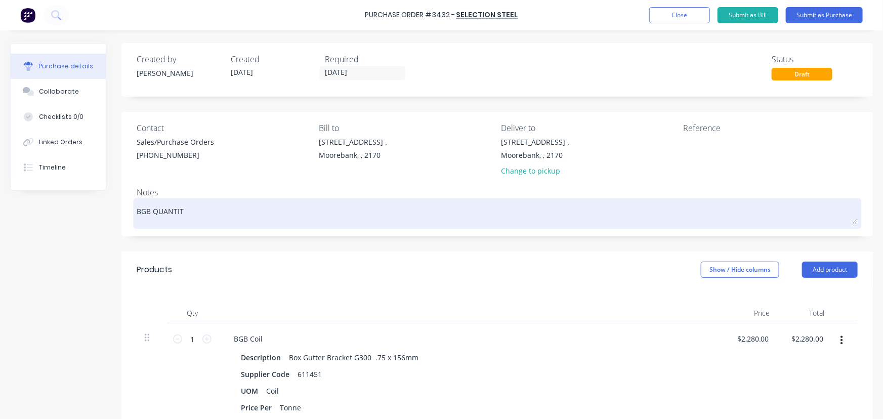
type textarea "BGB QUANTITI"
type textarea "x"
type textarea "BGB QUANTITIE"
type textarea "x"
type textarea "BGB QUANTITIES"
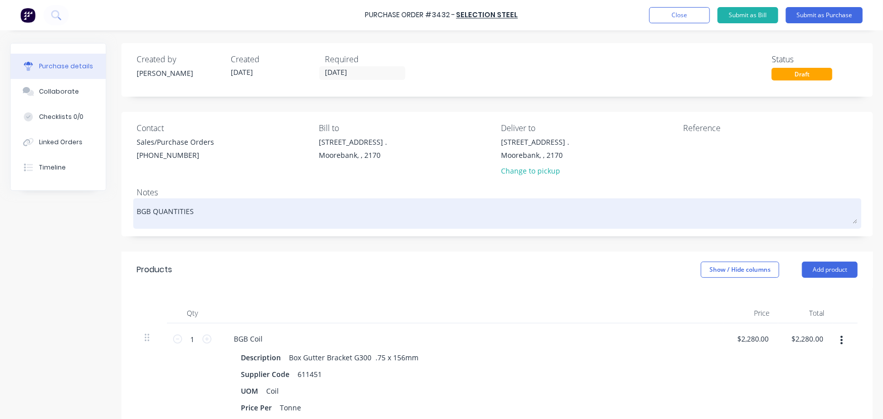
type textarea "x"
type textarea "BGB QUANTITIES"
type textarea "x"
type textarea "BGB QUANTITIES A"
type textarea "x"
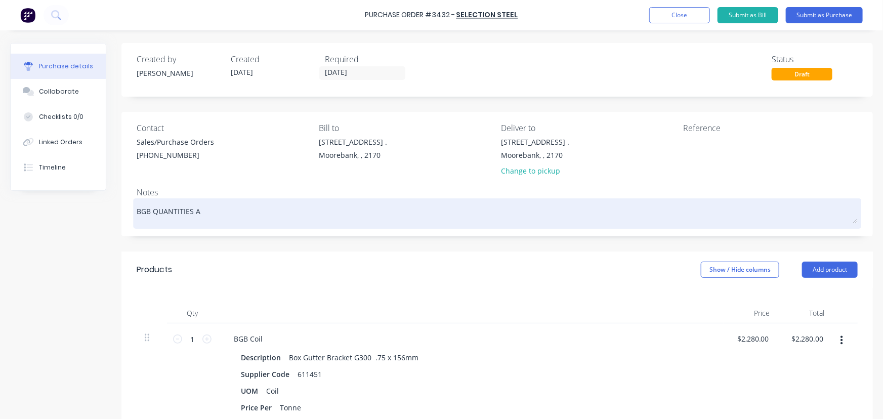
type textarea "BGB QUANTITIES AR"
type textarea "x"
type textarea "BGB QUANTITIES ARE"
type textarea "x"
type textarea "BGB QUANTITIES ARE"
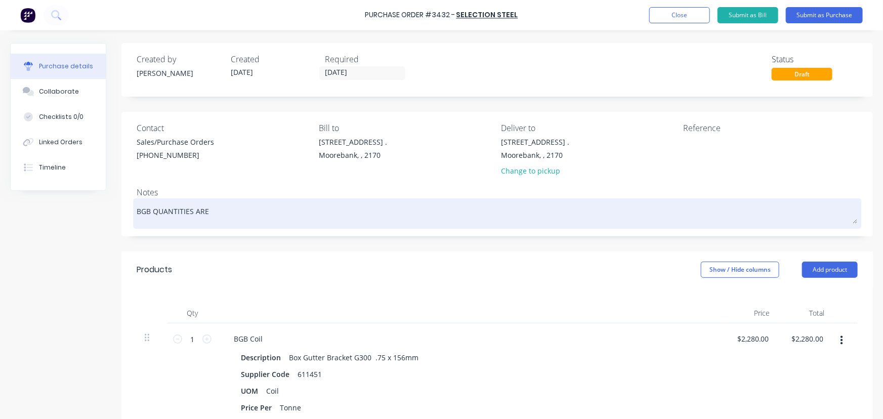
type textarea "x"
type textarea "BGB QUANTITIES ARE N"
type textarea "x"
type textarea "BGB QUANTITIES ARE NU"
type textarea "x"
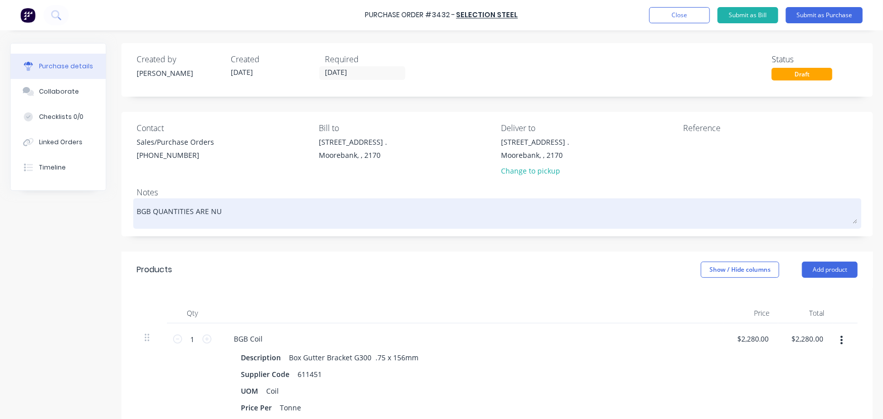
type textarea "BGB QUANTITIES ARE N"
type textarea "x"
type textarea "BGB QUANTITIES ARE NO"
type textarea "x"
type textarea "BGB QUANTITIES ARE NO."
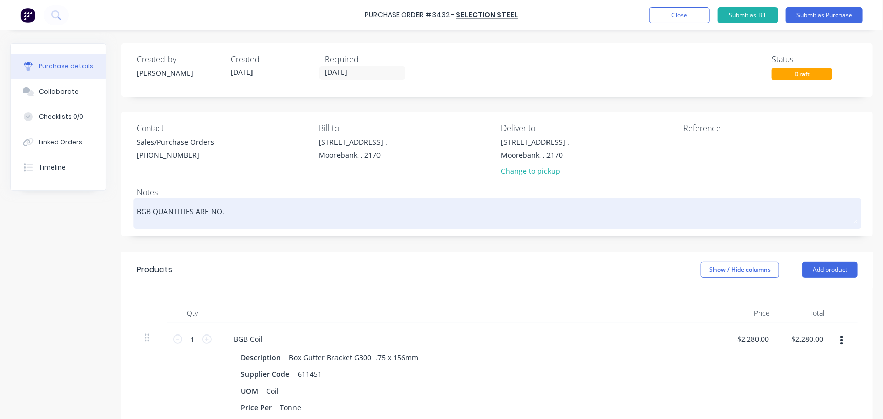
type textarea "x"
type textarea "BGB QUANTITIES ARE NO."
type textarea "x"
type textarea "BGB QUANTITIES ARE NO. O"
type textarea "x"
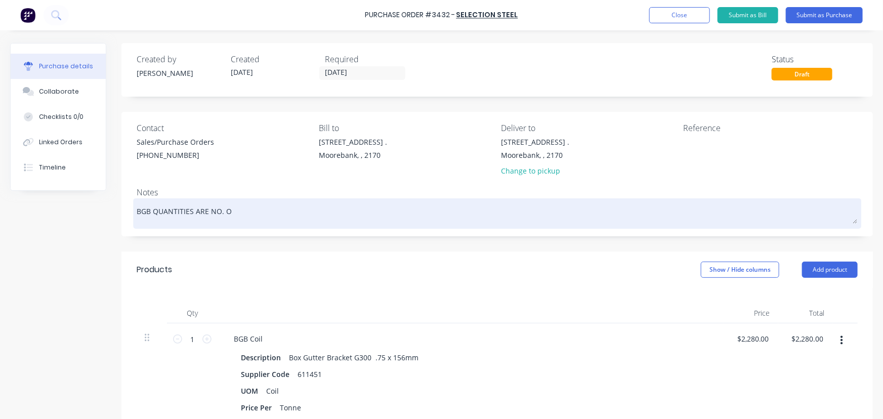
type textarea "BGB QUANTITIES ARE NO. OF"
type textarea "x"
type textarea "BGB QUANTITIES ARE NO. OF"
type textarea "x"
type textarea "BGB QUANTITIES ARE NO. OF C"
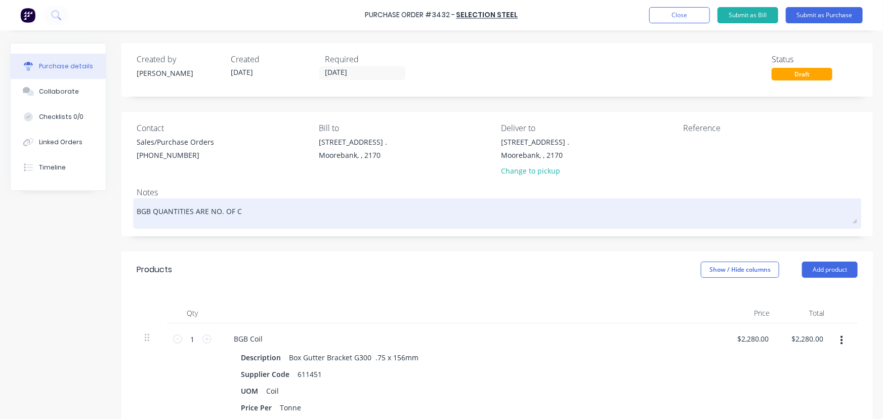
type textarea "x"
type textarea "BGB QUANTITIES ARE NO. OF CO"
type textarea "x"
type textarea "BGB QUANTITIES ARE NO. OF COI"
type textarea "x"
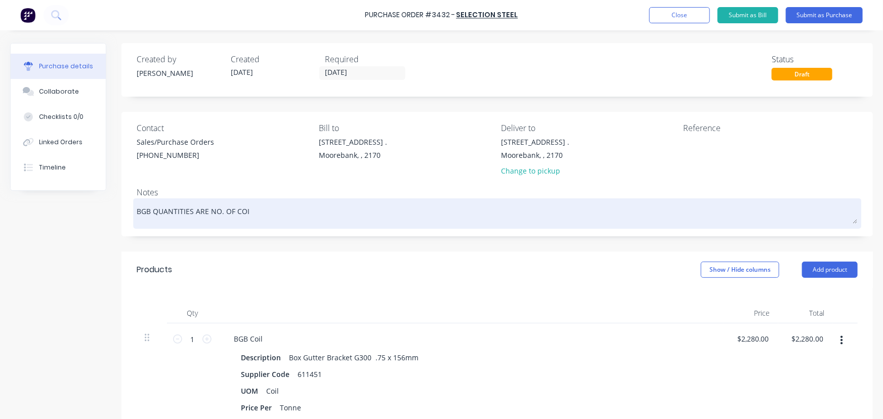
type textarea "BGB QUANTITIES ARE NO. OF COIL"
type textarea "x"
type textarea "BGB QUANTITIES ARE NO. OF [GEOGRAPHIC_DATA]"
type textarea "x"
type textarea "BGB QUANTITIES ARE NO. OF [GEOGRAPHIC_DATA]"
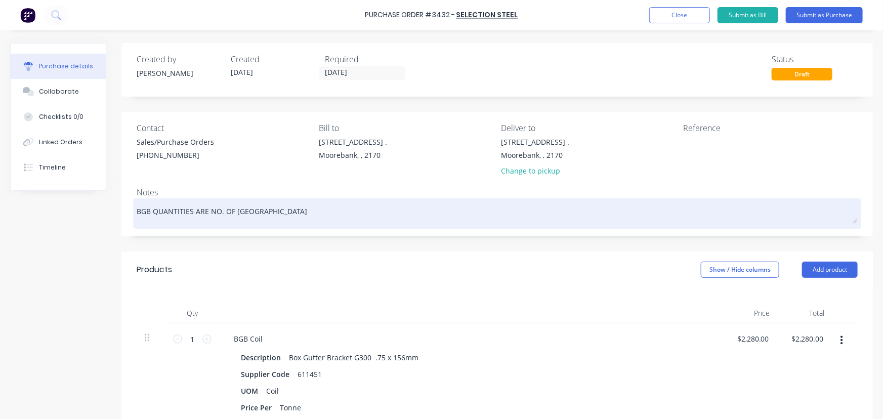
type textarea "x"
type textarea "BGB QUANTITIES ARE NO. OF COILS A"
type textarea "x"
type textarea "BGB QUANTITIES ARE NO. OF COILS AN"
type textarea "x"
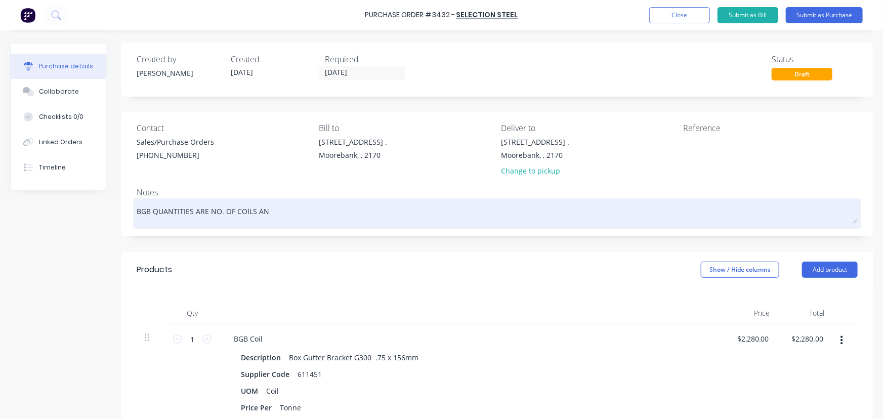
type textarea "BGB QUANTITIES ARE NO. OF [GEOGRAPHIC_DATA] AND"
type textarea "x"
type textarea "BGB QUANTITIES ARE NO. OF [GEOGRAPHIC_DATA] AND"
type textarea "x"
type textarea "BGB QUANTITIES ARE NO. OF COILS AND T"
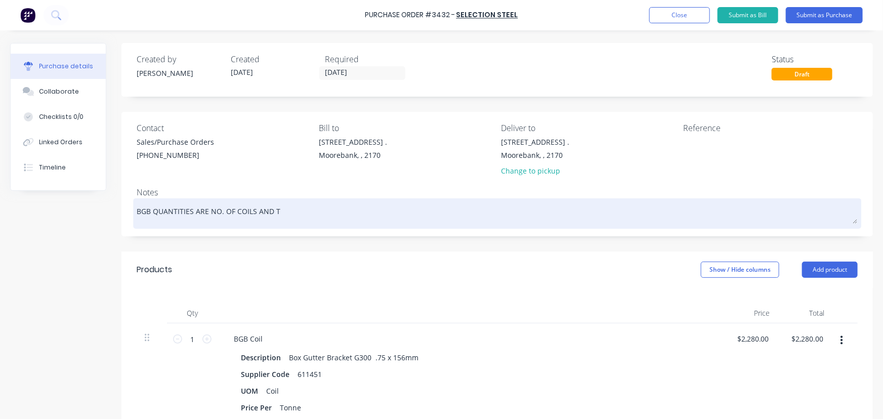
type textarea "x"
type textarea "BGB QUANTITIES ARE NO. OF COILS AND TH"
type textarea "x"
type textarea "BGB QUANTITIES ARE NO. OF COILS AND THE"
type textarea "x"
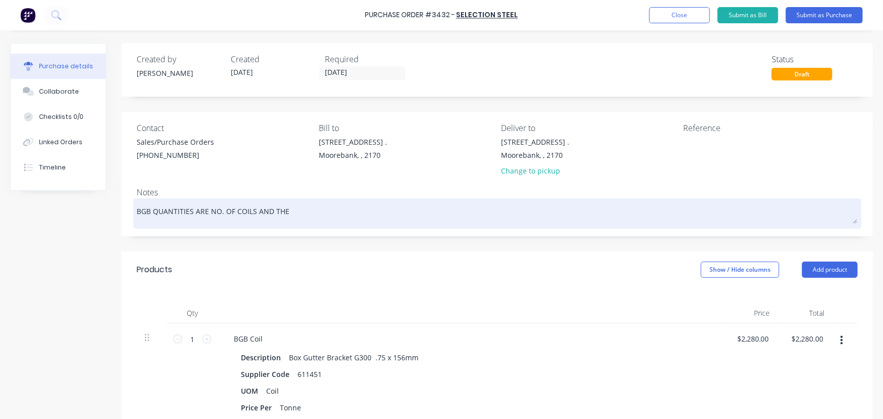
type textarea "BGB QUANTITIES ARE NO. OF COILS AND THE"
type textarea "x"
type textarea "BGB QUANTITIES ARE NO. OF COILS AND THE 1"
type textarea "x"
type textarea "BGB QUANTITIES ARE NO. OF COILS AND THE 10"
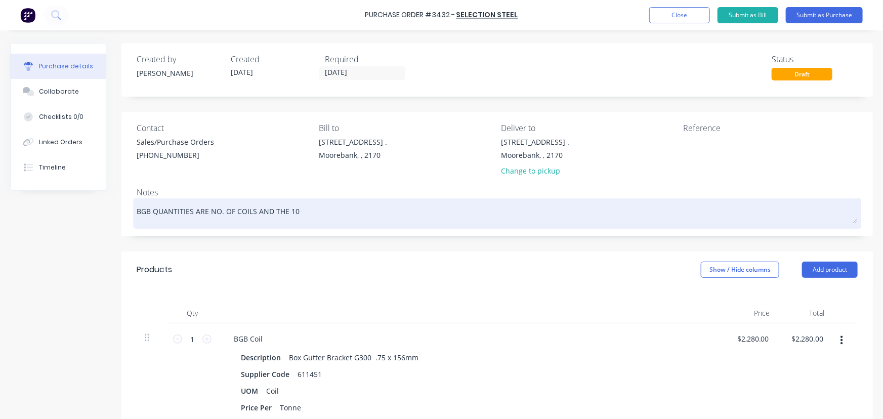
type textarea "x"
type textarea "BGB QUANTITIES ARE NO. OF COILS AND THE 104"
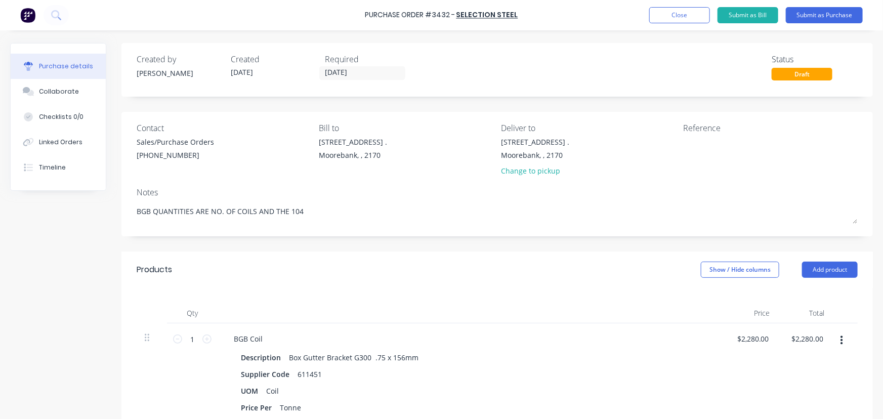
type textarea "x"
type textarea "BGB QUANTITIES ARE NO. OF COILS AND THE 10"
type textarea "x"
type textarea "BGB QUANTITIES ARE NO. OF COILS AND THE 1"
type textarea "x"
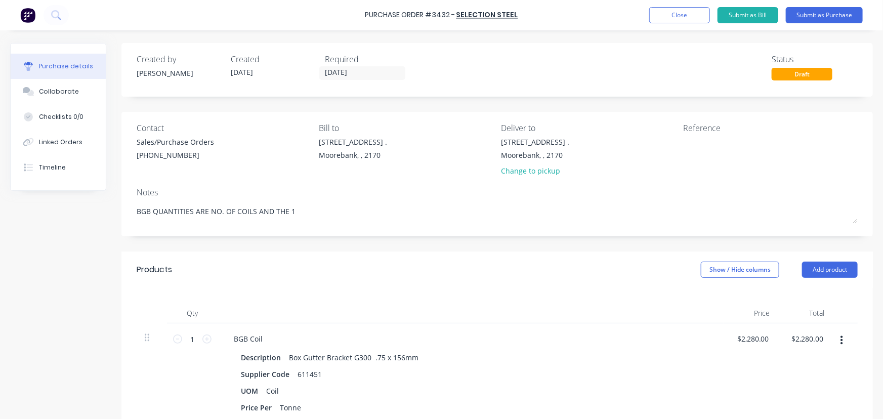
type textarea "BGB QUANTITIES ARE NO. OF COILS AND THE"
type textarea "x"
type textarea "BGB QUANTITIES ARE NO. OF COILS AND THE R"
type textarea "x"
type textarea "BGB QUANTITIES ARE NO. OF COILS AND THE RR"
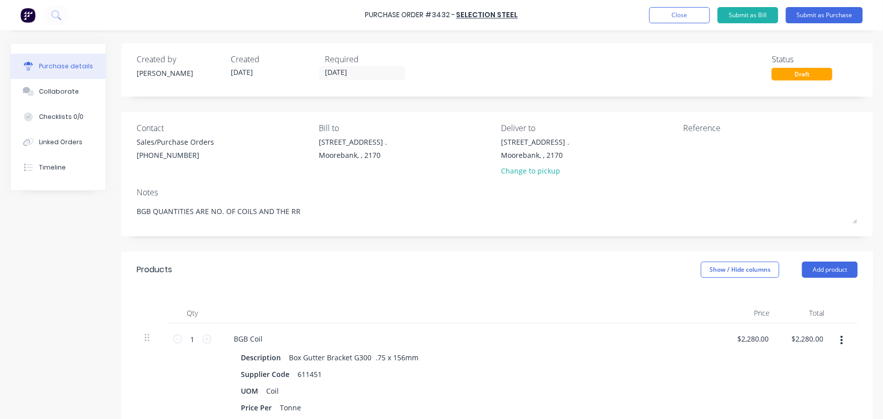
type textarea "x"
type textarea "BGB QUANTITIES ARE NO. OF COILS AND THE RR"
type textarea "x"
type textarea "BGB QUANTITIES ARE NO. OF COILS AND THE RR F"
type textarea "x"
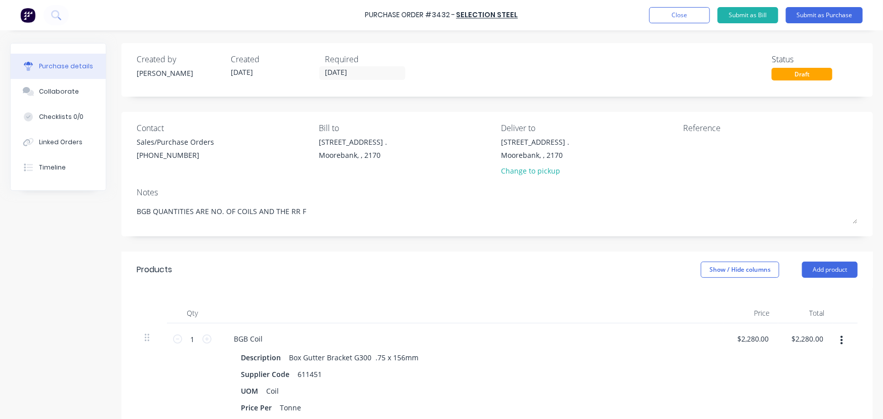
type textarea "BGB QUANTITIES ARE NO. OF COILS AND THE RR FE"
type textarea "x"
type textarea "BGB QUANTITIES ARE NO. OF COILS AND THE RR FEE"
type textarea "x"
type textarea "BGB QUANTITIES ARE NO. OF COILS AND THE RR FEED"
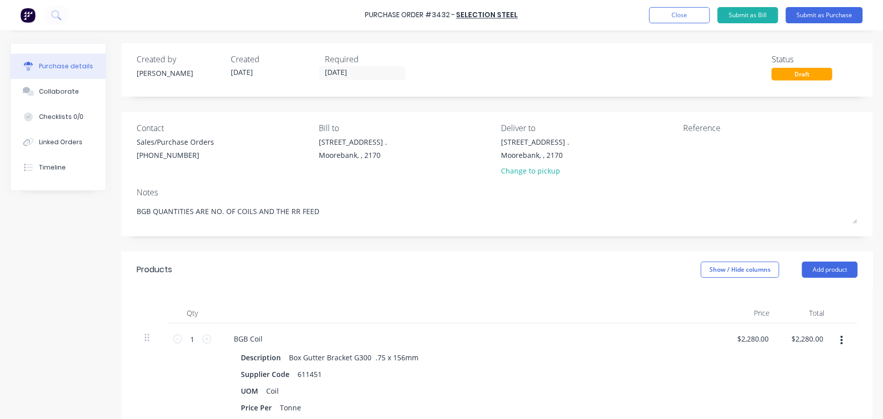
type textarea "x"
type textarea "BGB QUANTITIES ARE NO. OF COILS AND THE RR FEED"
type textarea "x"
type textarea "BGB QUANTITIES ARE NO. OF COILS AND THE RR FEED I"
type textarea "x"
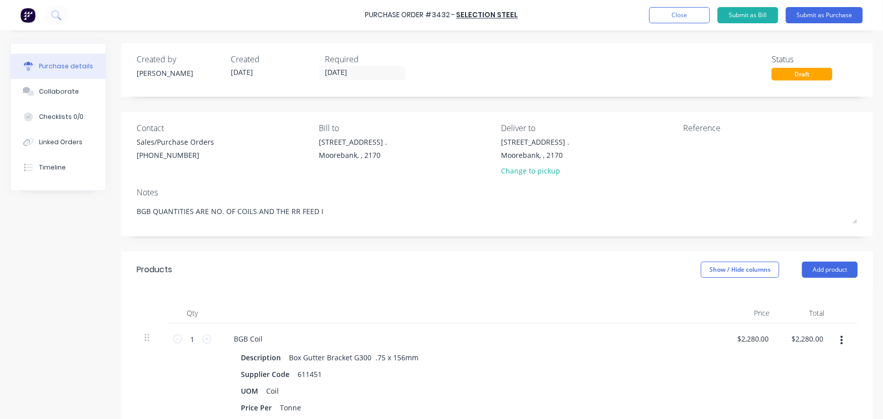
type textarea "BGB QUANTITIES ARE NO. OF COILS AND THE RR FEED IS"
type textarea "x"
type textarea "BGB QUANTITIES ARE NO. OF COILS AND THE RR FEED IS"
type textarea "x"
type textarea "BGB QUANTITIES ARE NO. OF COILS AND THE RR FEED IS 4"
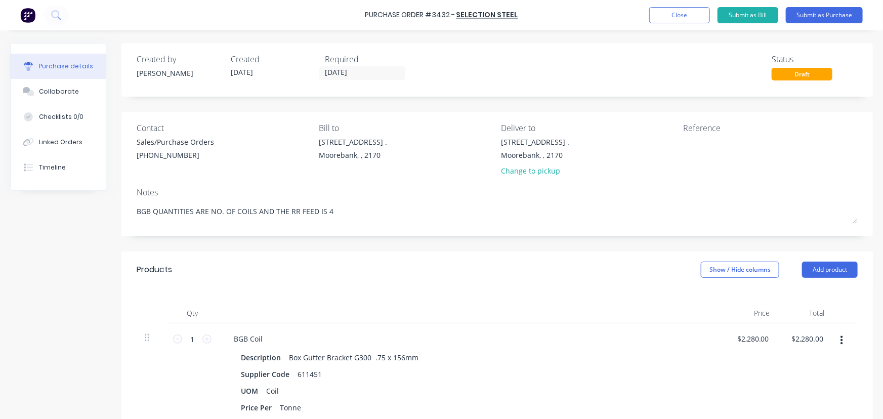
type textarea "x"
type textarea "BGB QUANTITIES ARE NO. OF COILS AND THE RR FEED IS 4t"
type textarea "x"
type textarea "BGB QUANTITIES ARE NO. OF COILS AND THE RR FEED IS 4"
type textarea "x"
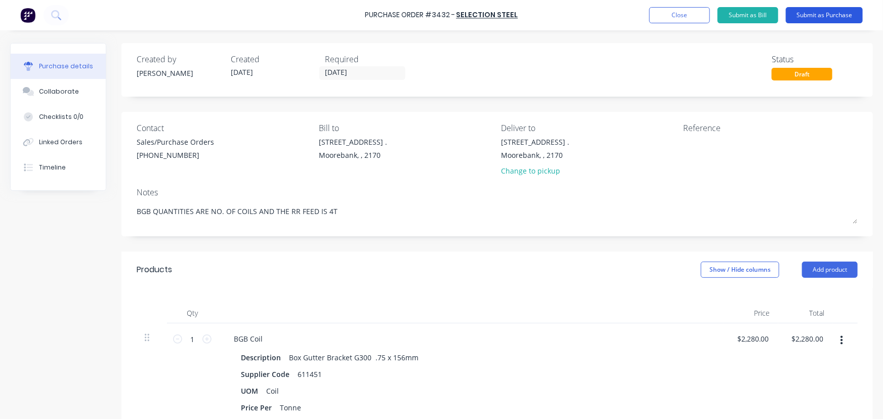
type textarea "BGB QUANTITIES ARE NO. OF COILS AND THE RR FEED IS 4T"
type textarea "x"
type textarea "BGB QUANTITIES ARE NO. OF COILS AND THE RR FEED IS 4T"
click at [839, 16] on button "Submit as Purchase" at bounding box center [824, 15] width 77 height 16
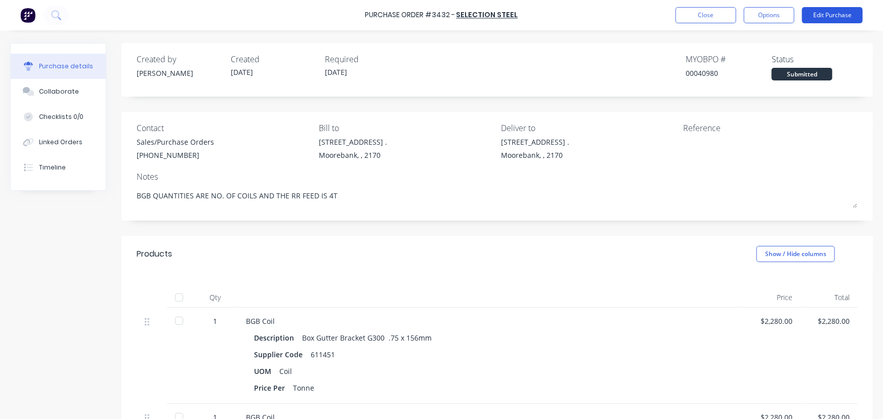
click at [830, 14] on button "Edit Purchase" at bounding box center [832, 15] width 61 height 16
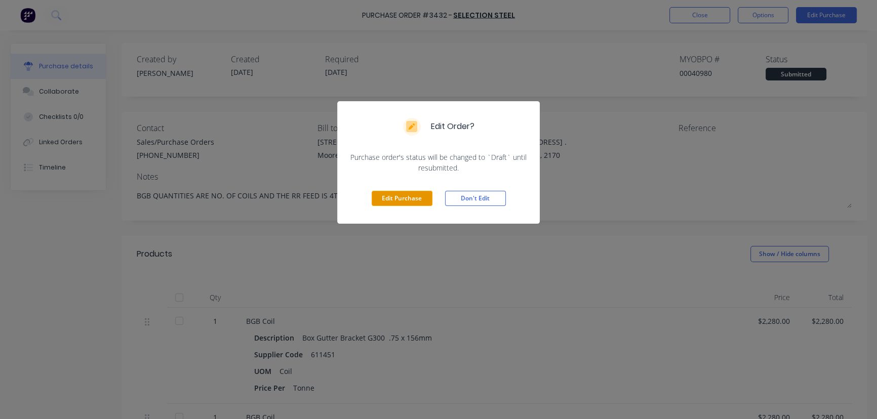
click at [408, 196] on button "Edit Purchase" at bounding box center [402, 198] width 61 height 15
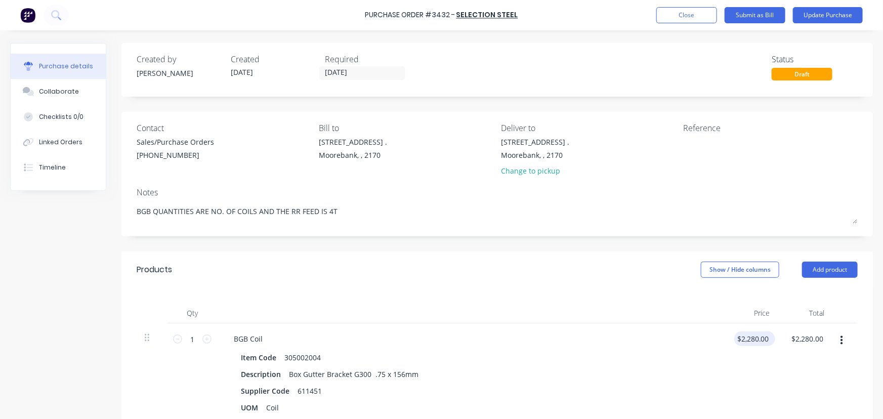
type textarea "x"
click at [763, 345] on input "2280.0000" at bounding box center [753, 339] width 37 height 15
type input "2195.00"
type textarea "x"
type input "$2,195.00"
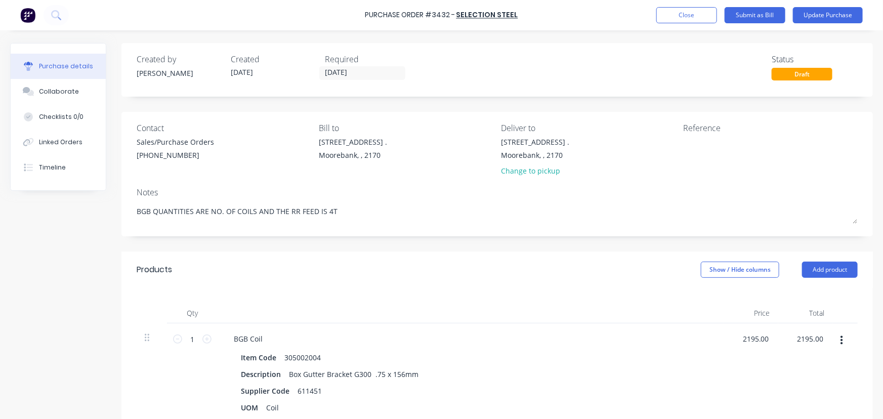
type input "2195.00"
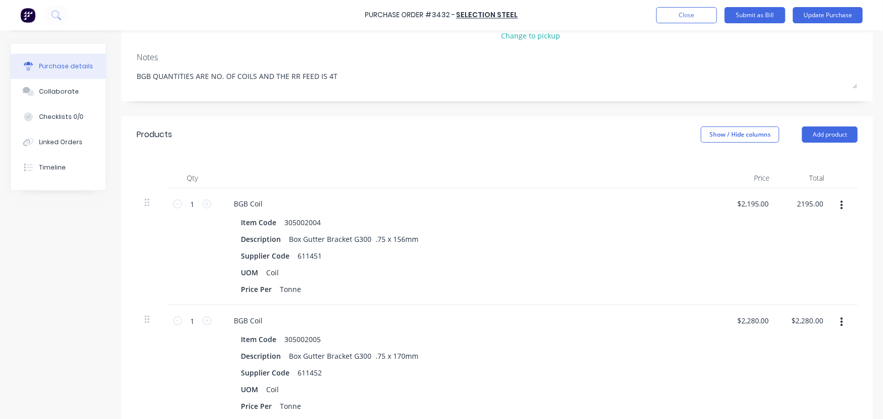
scroll to position [138, 0]
type textarea "x"
type input "$2,195.00"
click at [765, 322] on input "2280.0000" at bounding box center [751, 318] width 39 height 15
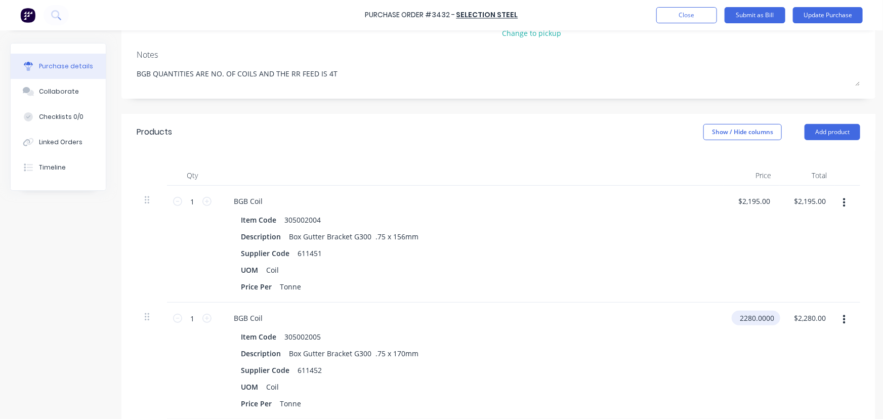
scroll to position [0, 0]
type input "21950"
type textarea "x"
type input "$21,950.00"
type input "21950.00"
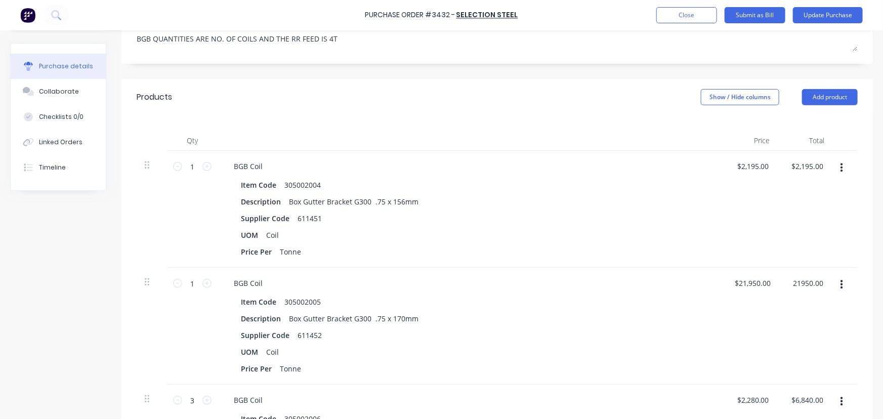
scroll to position [276, 0]
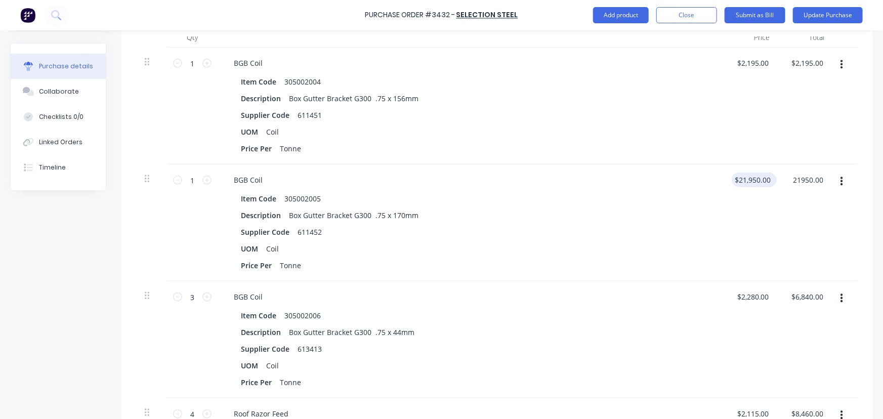
type textarea "x"
type input "21950.0000"
type input "$21,950.00"
click at [757, 176] on input "21950.0000" at bounding box center [752, 180] width 41 height 15
type input "21950000"
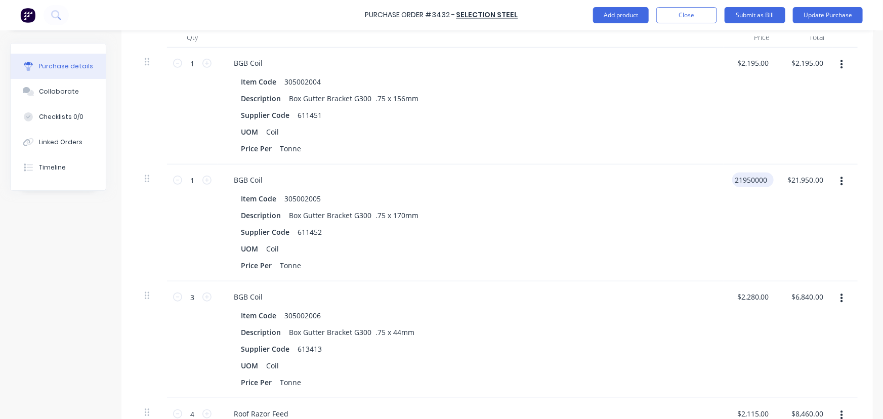
type textarea "x"
type input "$21,950,000.00"
type input "21950000.00"
type textarea "x"
type input "$21,950,000.00"
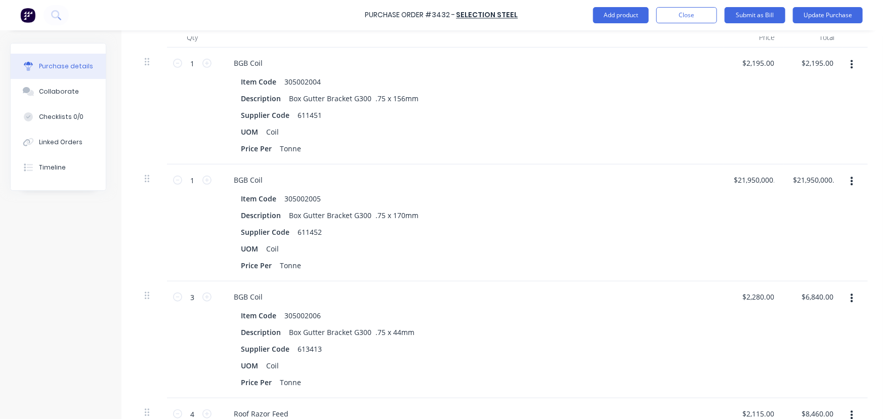
drag, startPoint x: 777, startPoint y: 180, endPoint x: 736, endPoint y: 190, distance: 41.6
click at [736, 190] on div "$21,950,000.00 $21,950,000.00" at bounding box center [754, 223] width 60 height 117
type textarea "x"
drag, startPoint x: 754, startPoint y: 180, endPoint x: 779, endPoint y: 208, distance: 37.0
click at [754, 181] on input "21950000.0000" at bounding box center [754, 180] width 45 height 15
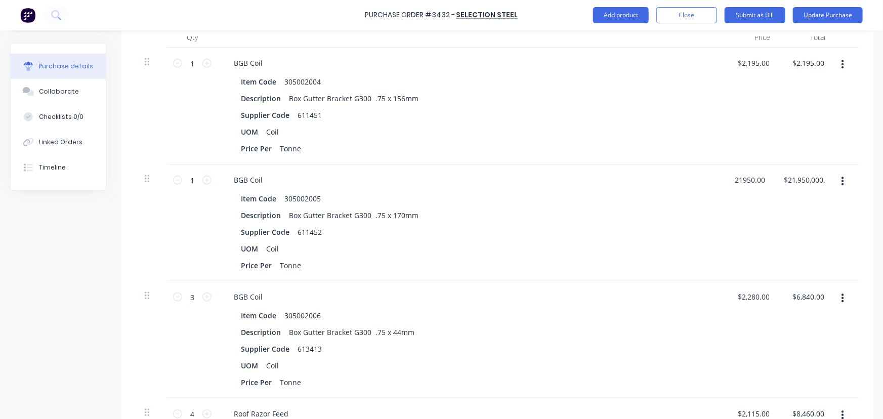
type input "21950.00"
type textarea "x"
type input "$21,950.00"
type input "21950.00"
type textarea "x"
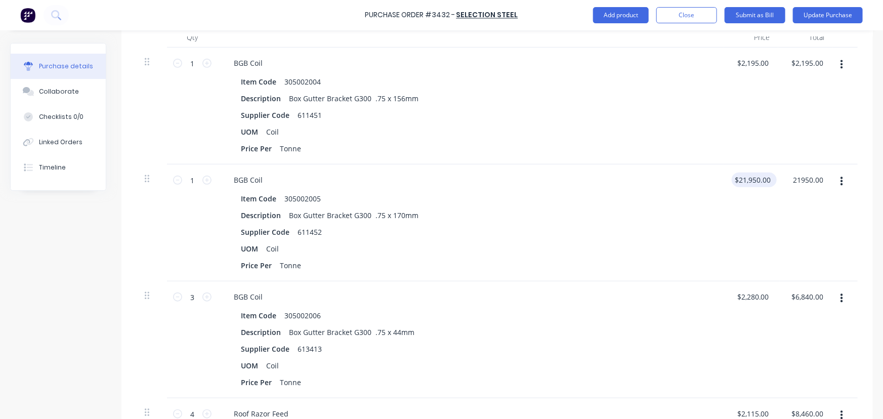
type input "21950.0000"
type input "$21,950.00"
click at [764, 182] on input "21950.0000" at bounding box center [752, 180] width 41 height 15
type textarea "x"
drag, startPoint x: 753, startPoint y: 181, endPoint x: 774, endPoint y: 216, distance: 40.9
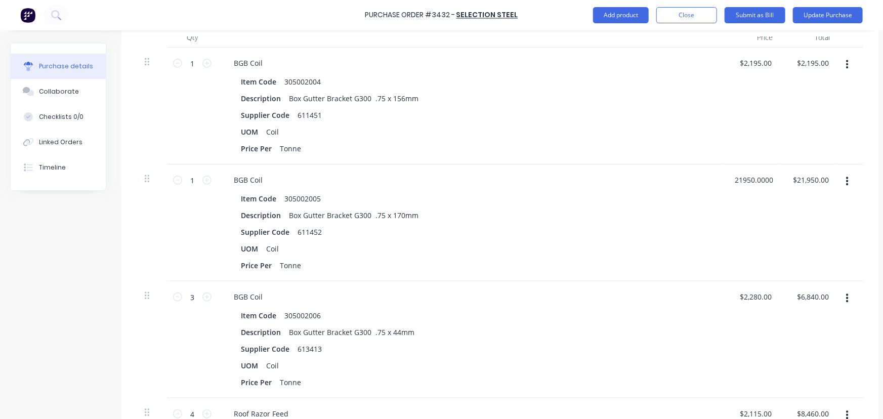
click at [753, 182] on input "21950.0000" at bounding box center [754, 180] width 44 height 15
type input "2195.0000"
type textarea "x"
type input "$2,195.00"
type input "2195.00"
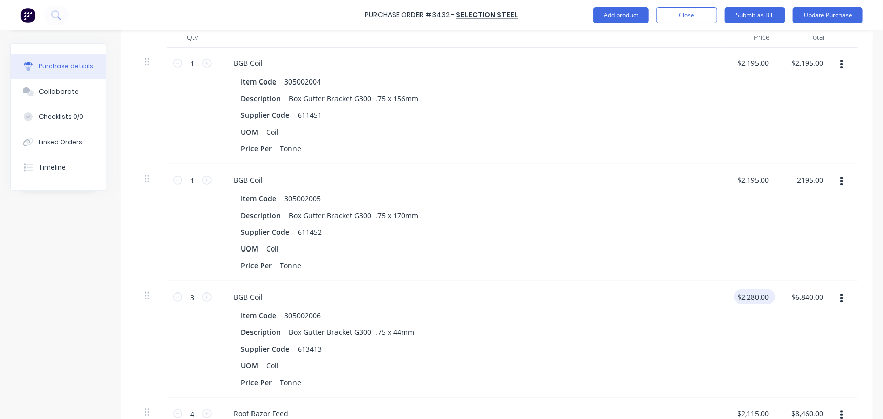
type textarea "x"
type input "$2,195.00"
click at [761, 300] on input "2280.0000" at bounding box center [753, 297] width 37 height 15
drag, startPoint x: 769, startPoint y: 297, endPoint x: 701, endPoint y: 303, distance: 69.1
click at [701, 303] on div "3 3 BGB Coil Item Code 305002006 Description Box Gutter Bracket G300 .75 x 44mm…" at bounding box center [497, 339] width 721 height 117
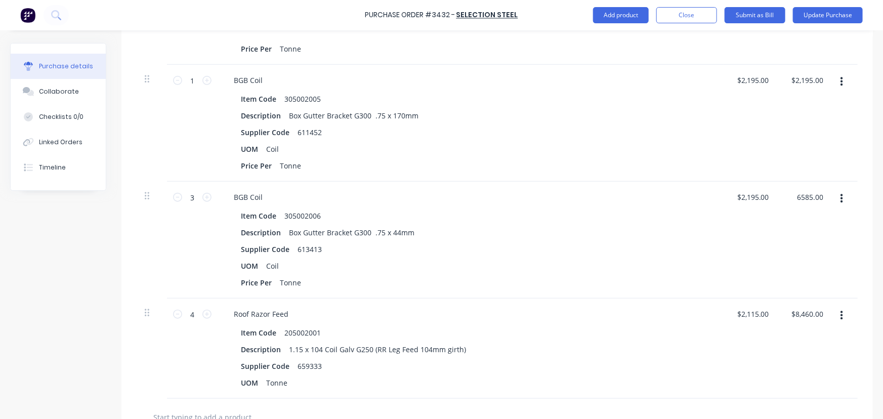
scroll to position [414, 0]
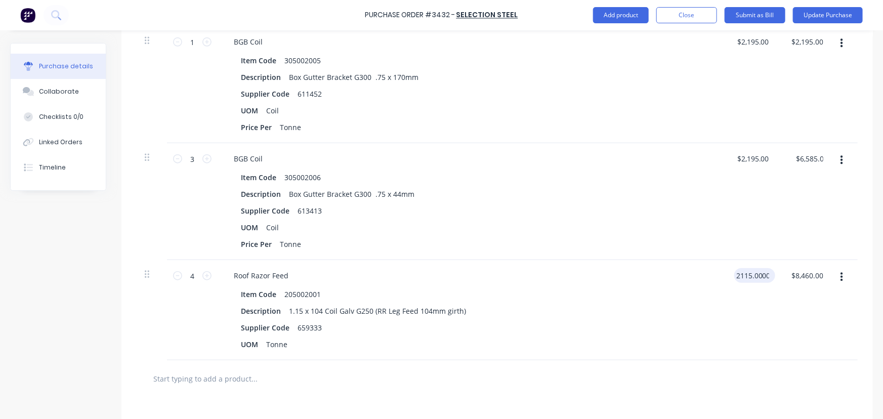
click at [753, 278] on input "2115.0000" at bounding box center [753, 275] width 37 height 15
drag, startPoint x: 769, startPoint y: 275, endPoint x: 698, endPoint y: 278, distance: 71.4
click at [701, 279] on div "4 4 Roof Razor Feed Item Code 205002001 Description 1.15 x 104 Coil Galv G250 (…" at bounding box center [497, 310] width 721 height 100
click at [831, 13] on button "Update Purchase" at bounding box center [828, 15] width 70 height 16
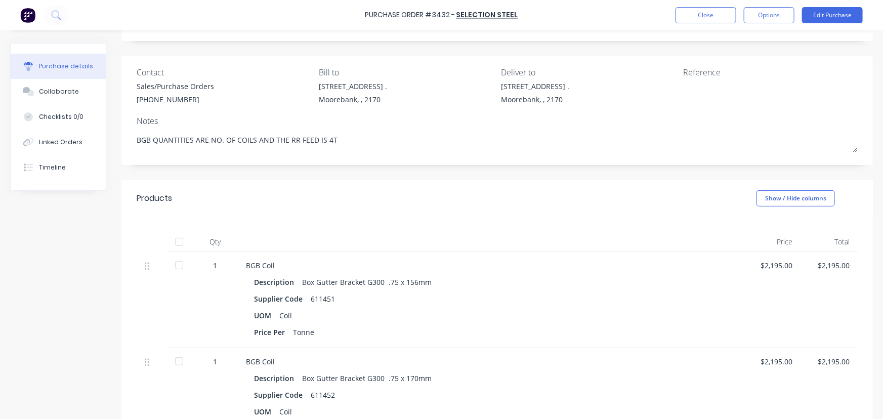
scroll to position [0, 0]
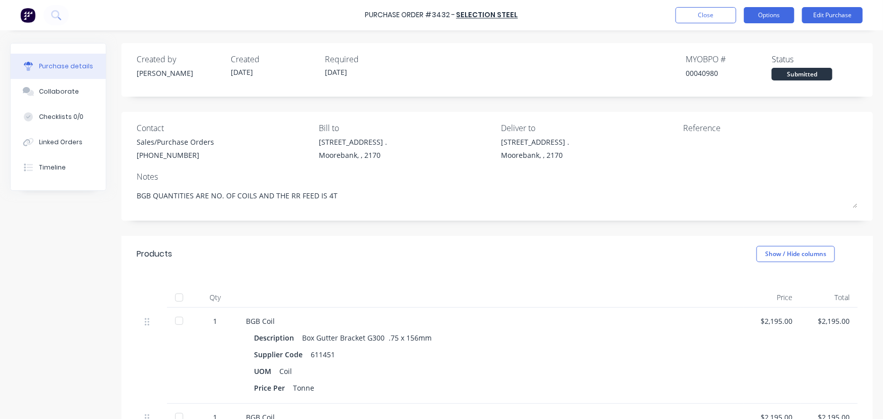
click at [770, 12] on button "Options" at bounding box center [769, 15] width 51 height 16
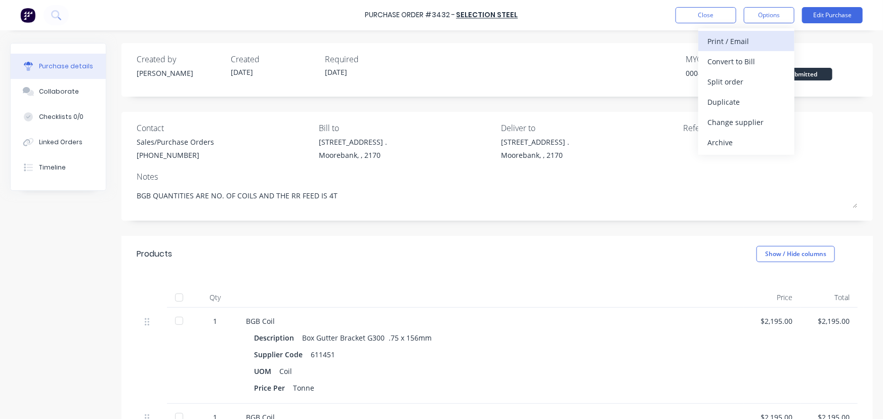
click at [748, 40] on div "Print / Email" at bounding box center [747, 41] width 78 height 15
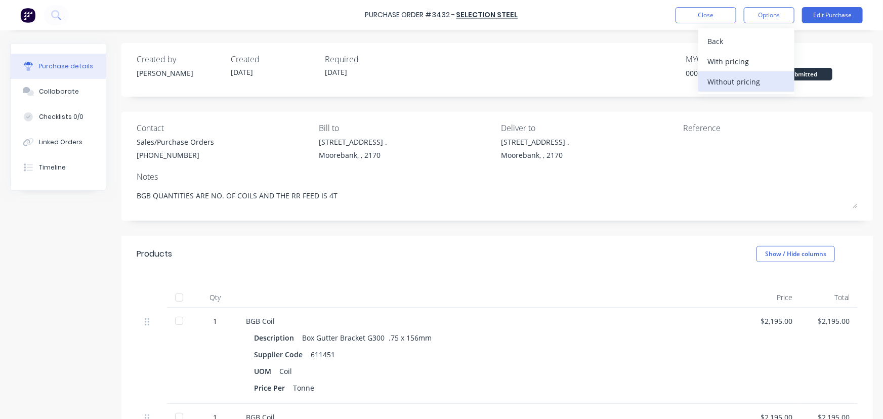
click at [755, 78] on div "Without pricing" at bounding box center [747, 81] width 78 height 15
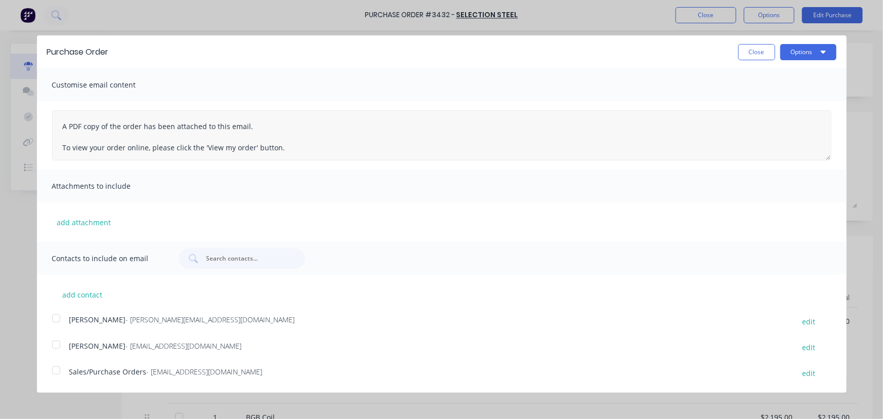
drag, startPoint x: 823, startPoint y: 207, endPoint x: 811, endPoint y: 156, distance: 52.6
click at [811, 156] on textarea "A PDF copy of the order has been attached to this email. To view your order onl…" at bounding box center [442, 135] width 780 height 50
click at [59, 371] on div at bounding box center [56, 370] width 20 height 20
click at [800, 48] on button "Options" at bounding box center [809, 52] width 56 height 16
click at [758, 97] on div "Email" at bounding box center [789, 98] width 78 height 15
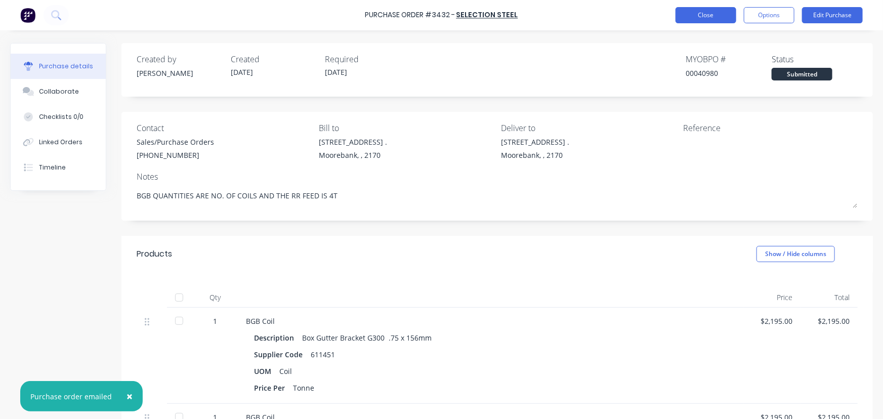
click at [701, 16] on button "Close" at bounding box center [706, 15] width 61 height 16
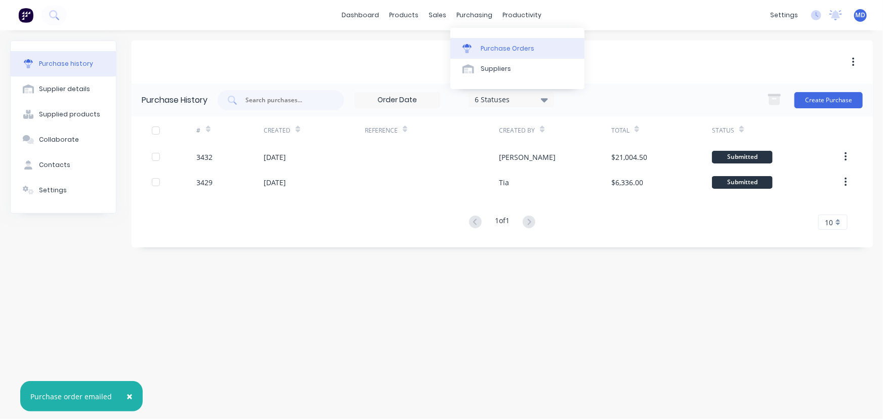
click at [503, 43] on link "Purchase Orders" at bounding box center [518, 48] width 134 height 20
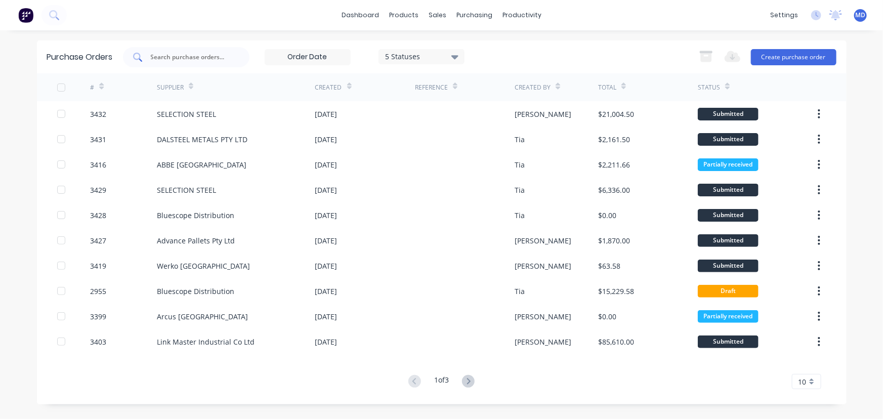
click at [211, 49] on div at bounding box center [186, 57] width 127 height 20
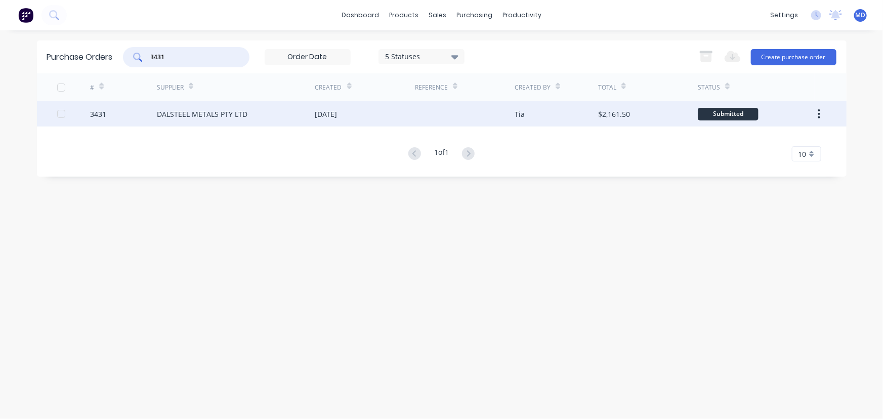
click at [290, 113] on div "DALSTEEL METALS PTY LTD" at bounding box center [236, 113] width 158 height 25
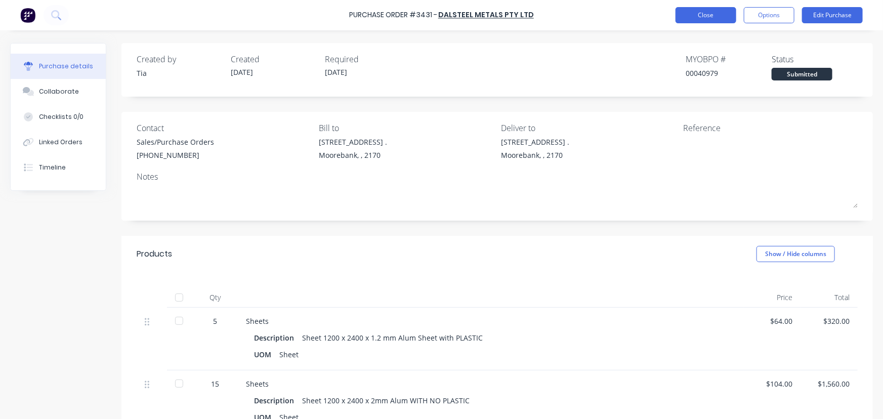
click at [699, 11] on button "Close" at bounding box center [706, 15] width 61 height 16
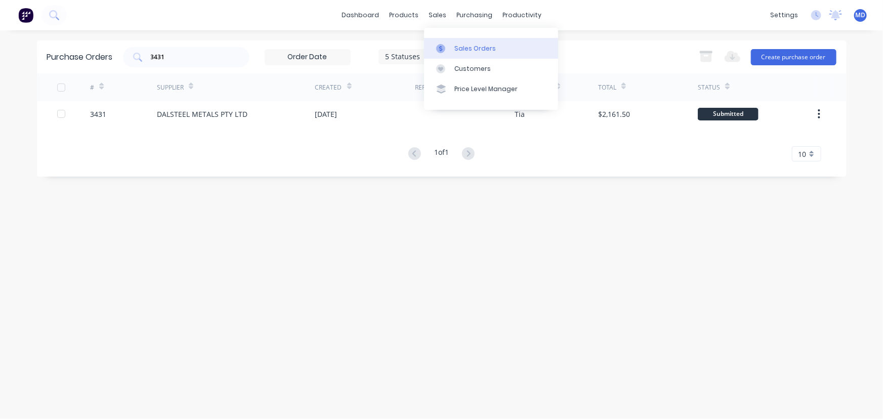
click at [472, 49] on div "Sales Orders" at bounding box center [476, 48] width 42 height 9
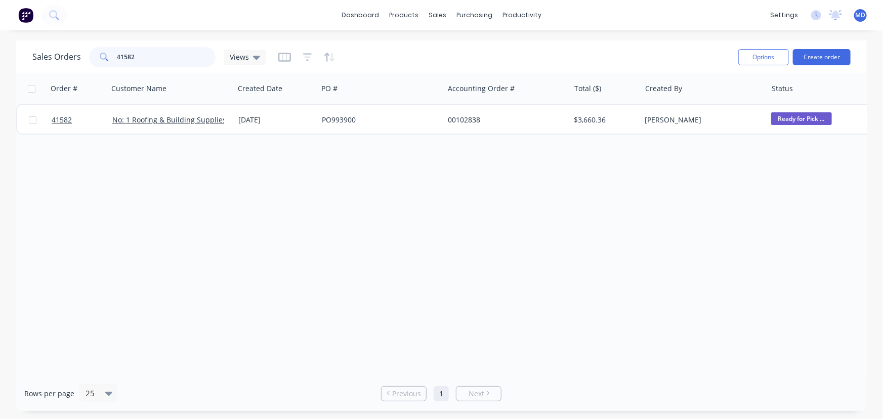
click at [157, 56] on input "41582" at bounding box center [166, 57] width 99 height 20
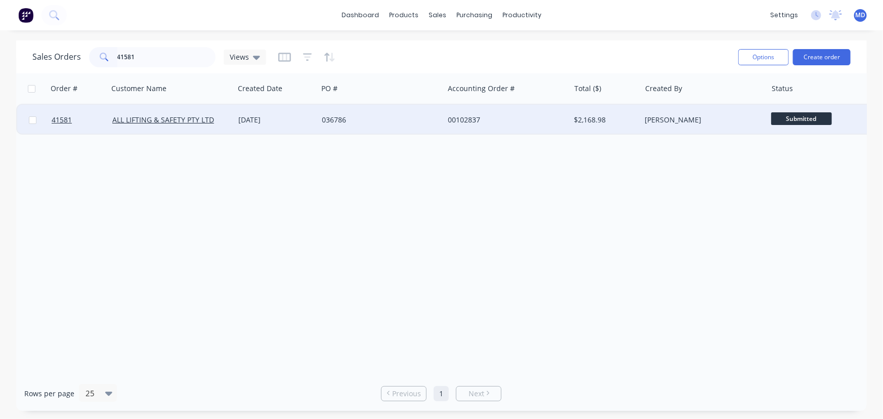
click at [400, 114] on div "036786" at bounding box center [381, 120] width 126 height 30
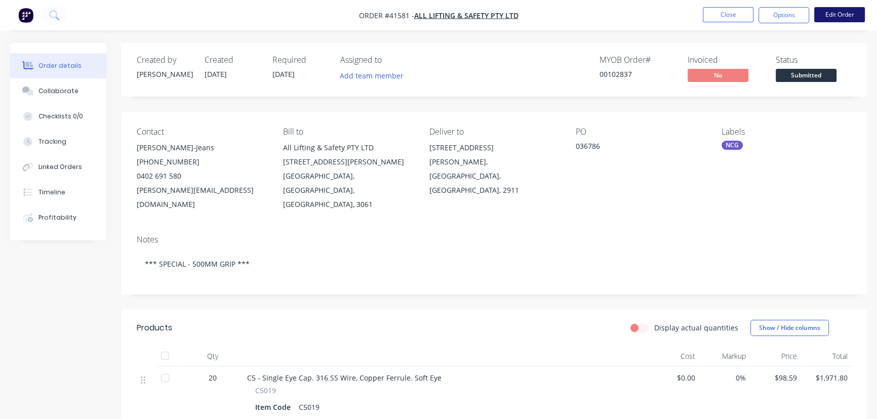
click at [843, 18] on button "Edit Order" at bounding box center [839, 14] width 51 height 15
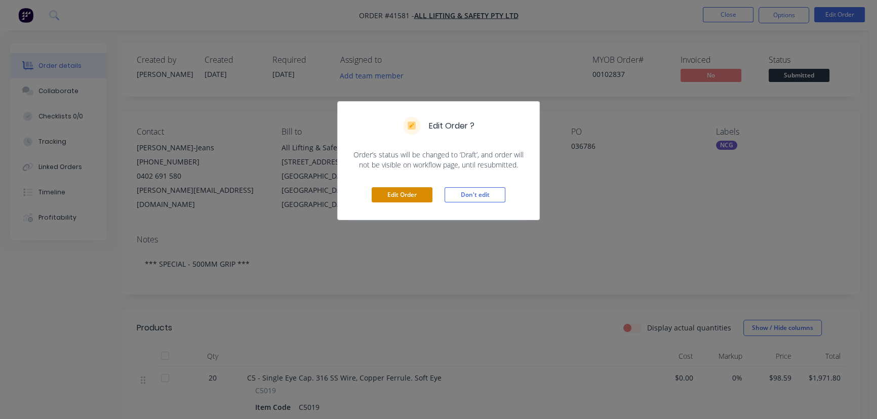
click at [400, 196] on button "Edit Order" at bounding box center [402, 194] width 61 height 15
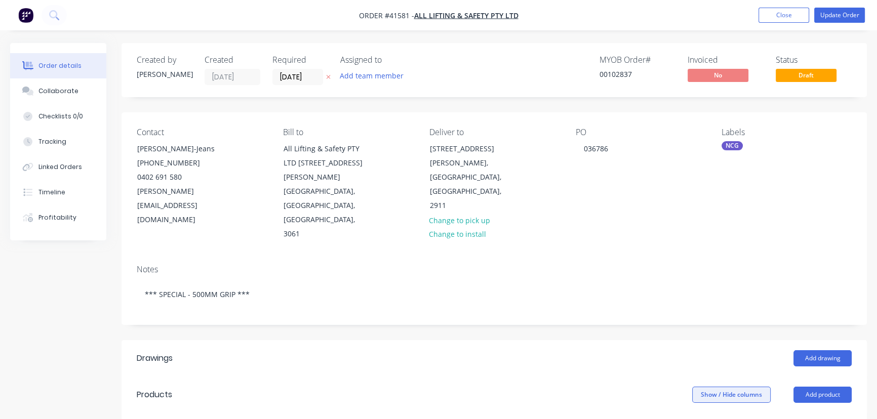
scroll to position [138, 0]
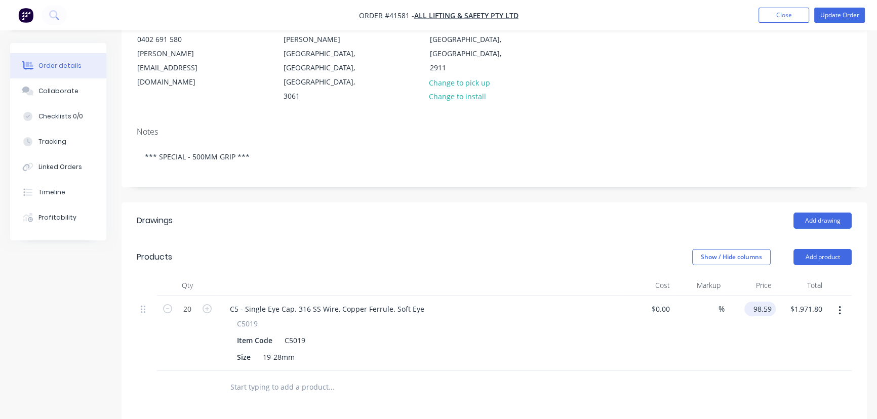
click at [762, 302] on input "98.59" at bounding box center [761, 309] width 27 height 15
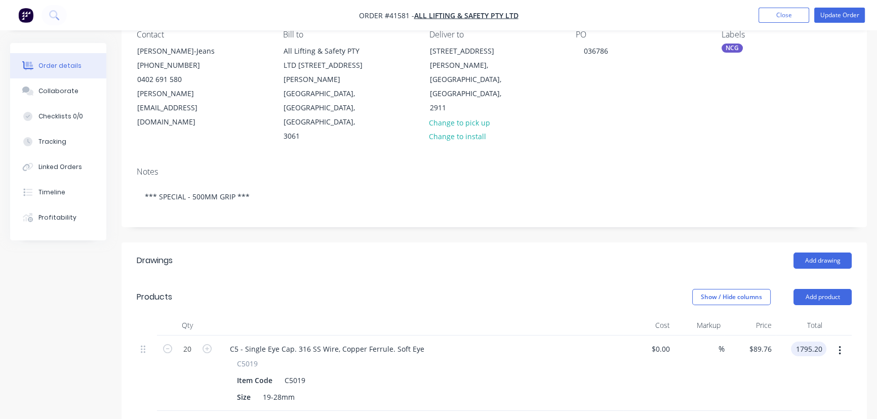
scroll to position [0, 0]
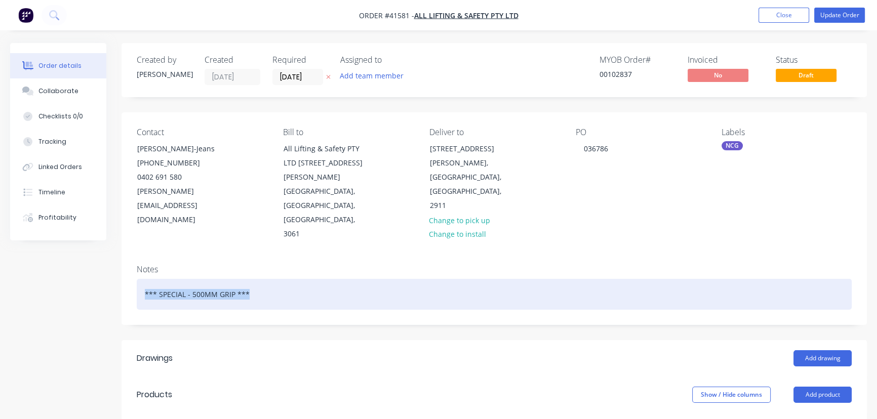
drag, startPoint x: 260, startPoint y: 249, endPoint x: 0, endPoint y: 245, distance: 260.2
click at [0, 245] on div "Order details Collaborate Checklists 0/0 Tracking Linked Orders Timeline Profit…" at bounding box center [438, 421] width 877 height 757
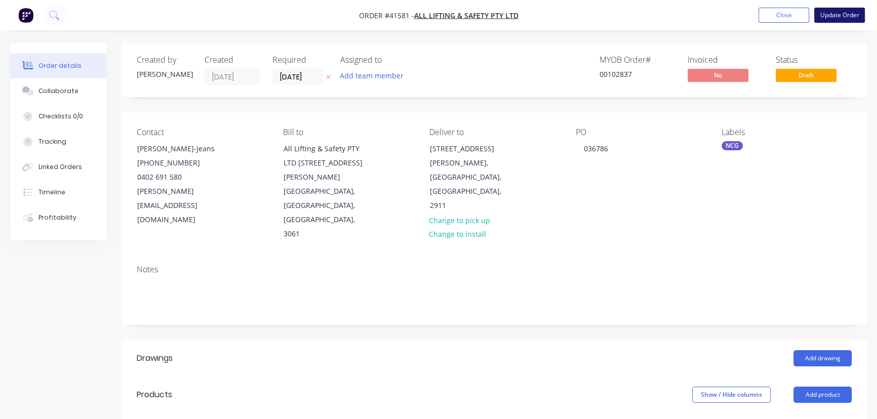
click at [842, 15] on button "Update Order" at bounding box center [839, 15] width 51 height 15
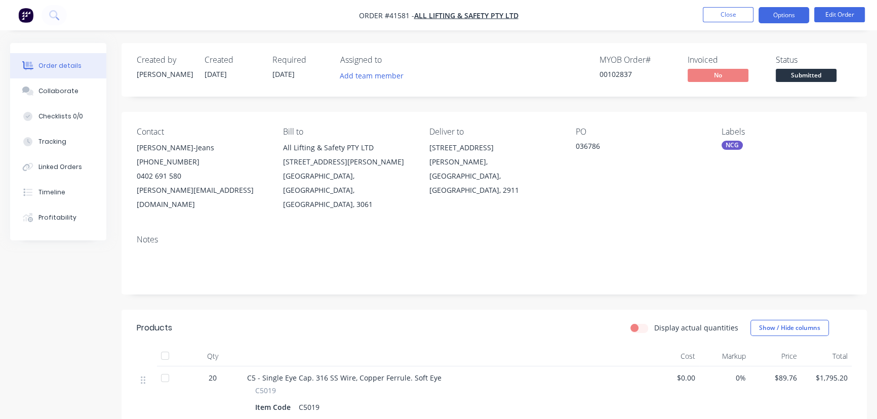
click at [787, 17] on button "Options" at bounding box center [783, 15] width 51 height 16
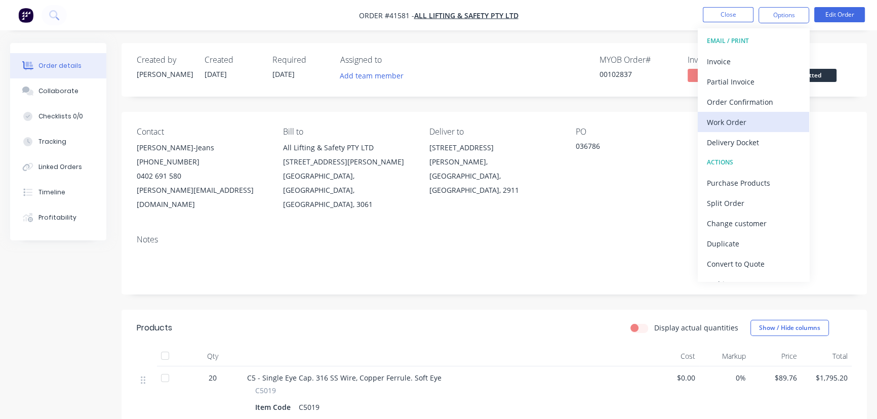
click at [734, 123] on div "Work Order" at bounding box center [753, 122] width 93 height 15
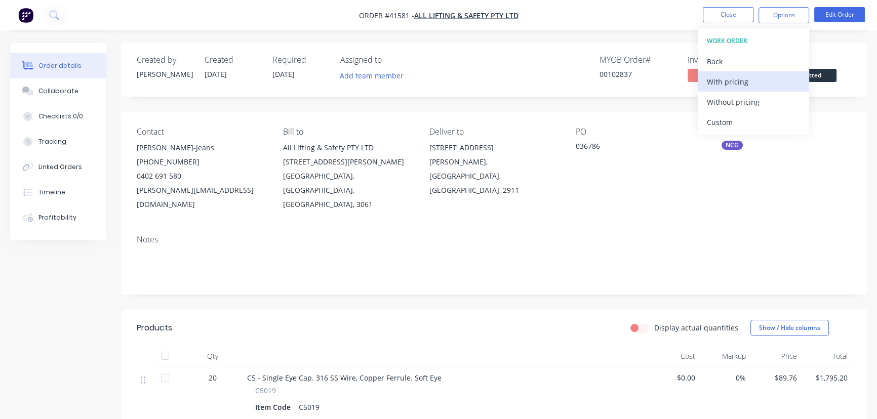
click at [723, 82] on div "With pricing" at bounding box center [753, 81] width 93 height 15
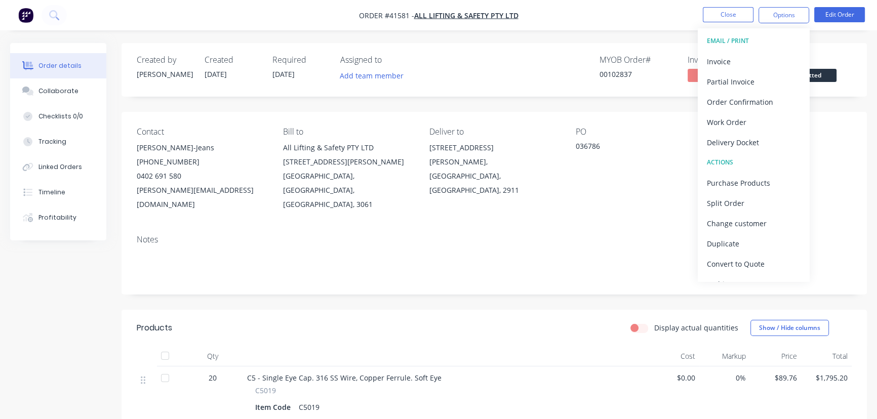
click at [530, 68] on div "MYOB Order # 00102837 Invoiced No Status Submitted" at bounding box center [646, 69] width 410 height 29
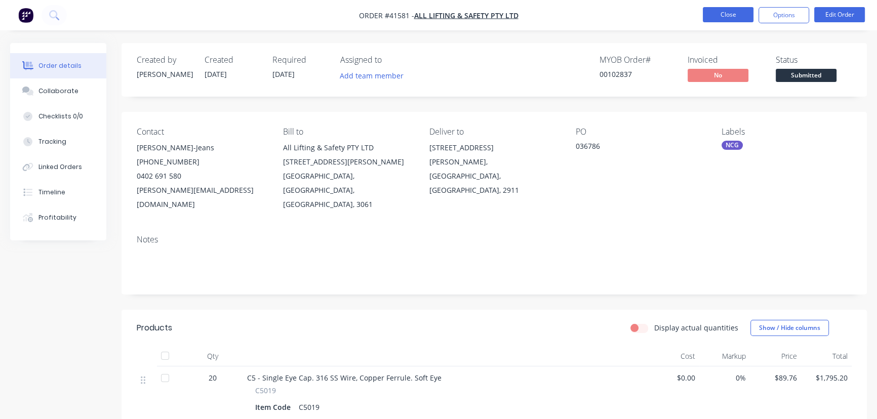
click at [727, 14] on button "Close" at bounding box center [728, 14] width 51 height 15
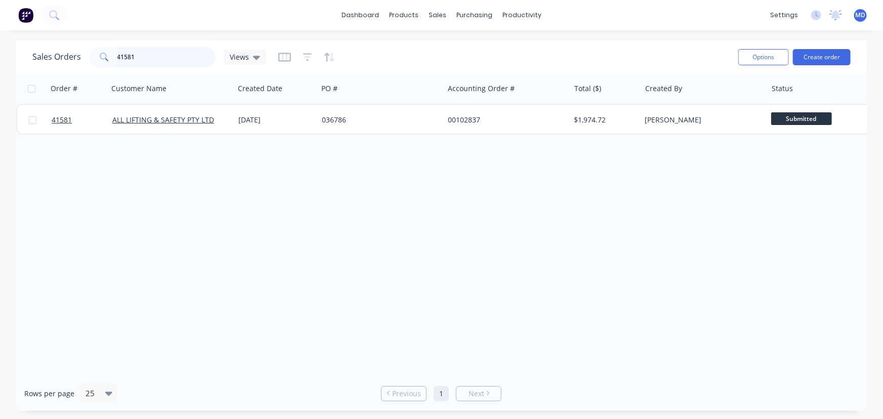
click at [153, 64] on input "41581" at bounding box center [166, 57] width 99 height 20
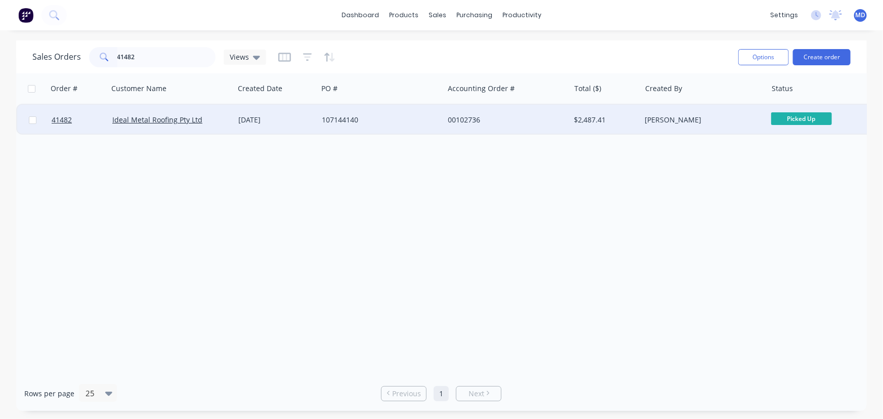
click at [401, 117] on div "107144140" at bounding box center [378, 120] width 112 height 10
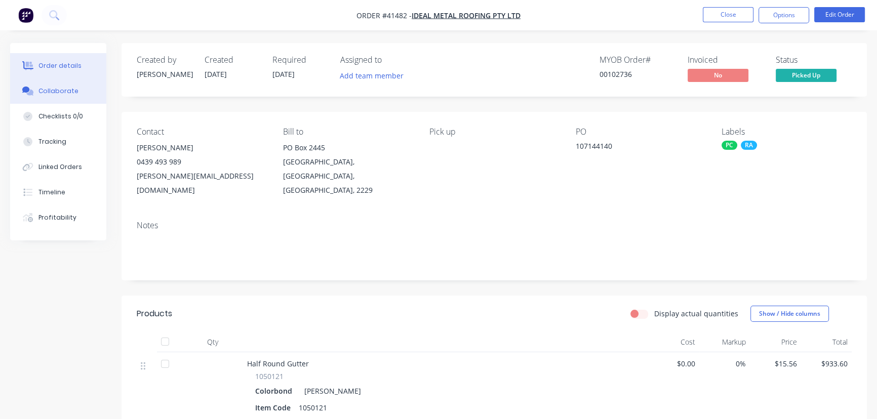
click at [67, 89] on div "Collaborate" at bounding box center [58, 91] width 40 height 9
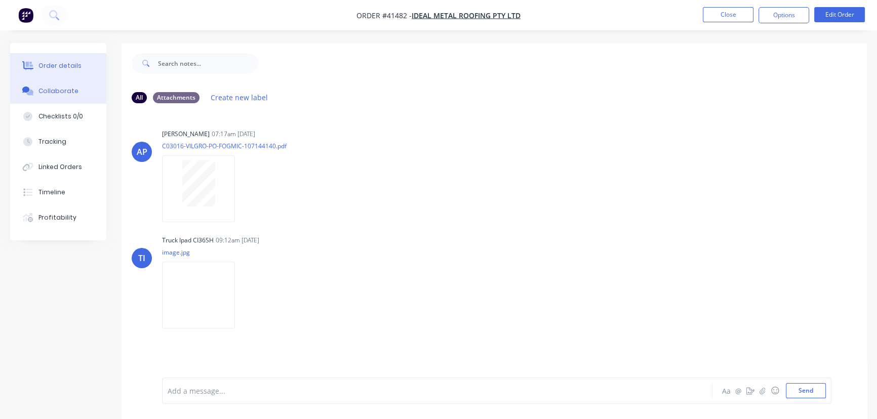
click at [53, 63] on div "Order details" at bounding box center [59, 65] width 43 height 9
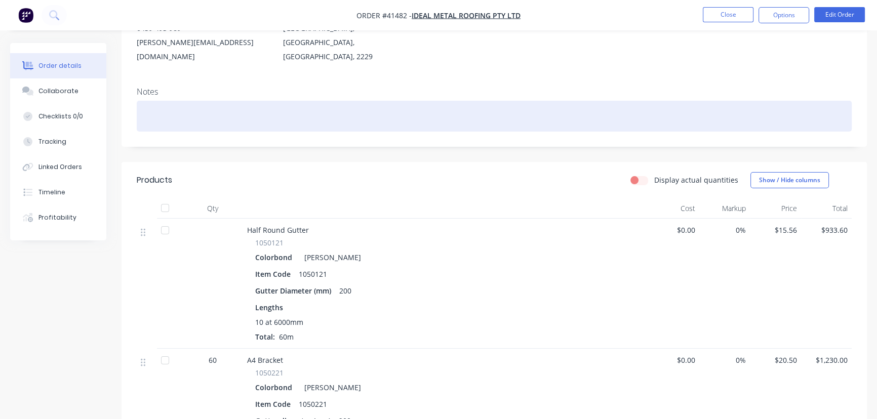
scroll to position [184, 0]
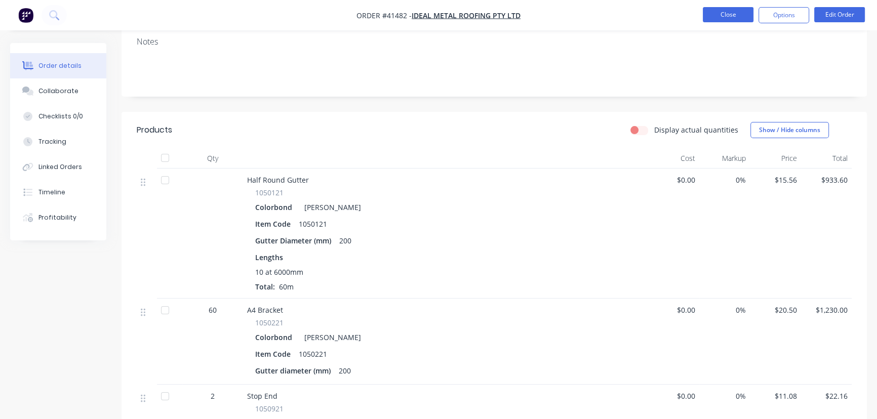
click at [731, 16] on button "Close" at bounding box center [728, 14] width 51 height 15
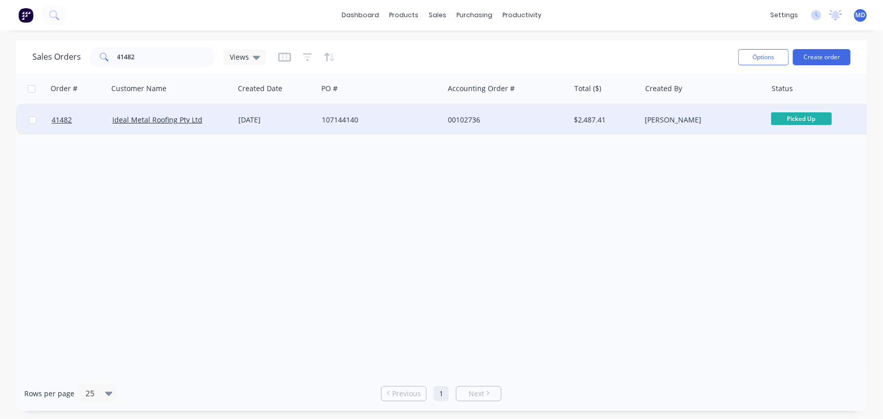
click at [401, 116] on div "107144140" at bounding box center [378, 120] width 112 height 10
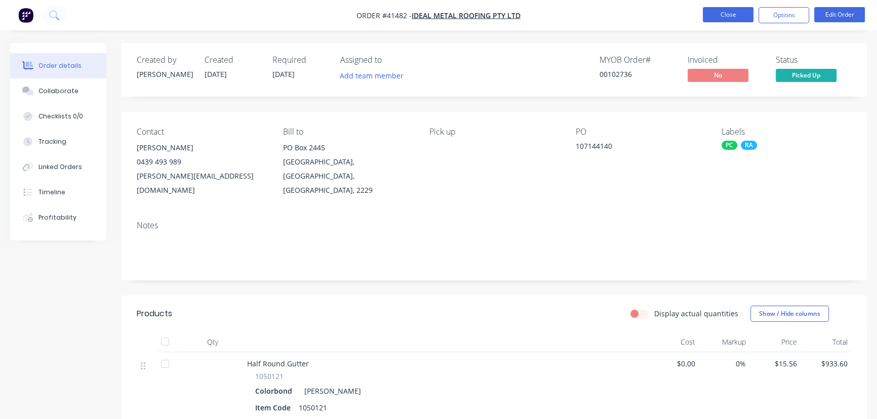
click at [733, 10] on button "Close" at bounding box center [728, 14] width 51 height 15
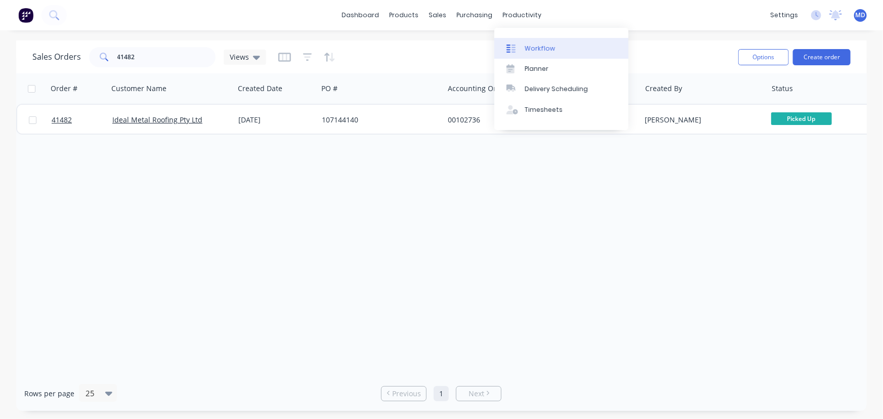
click at [544, 47] on div "Workflow" at bounding box center [540, 48] width 30 height 9
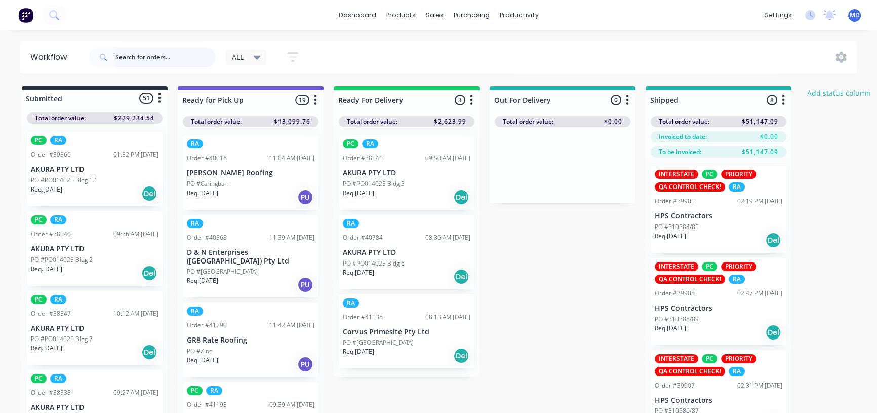
click at [148, 56] on input "text" at bounding box center [165, 57] width 100 height 20
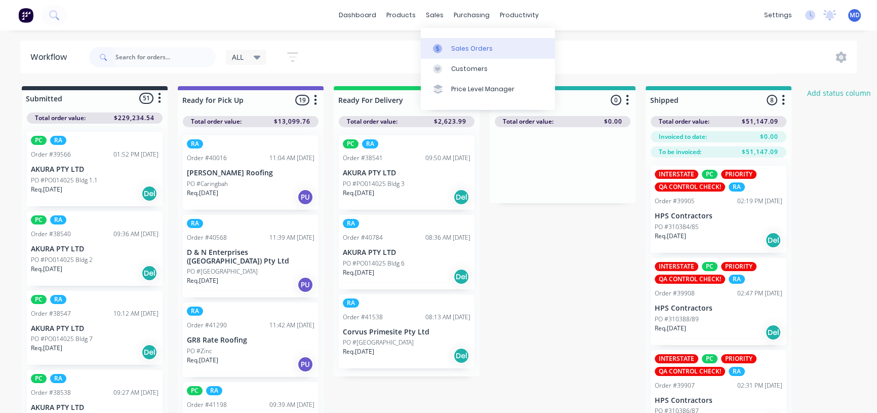
click at [473, 54] on link "Sales Orders" at bounding box center [488, 48] width 134 height 20
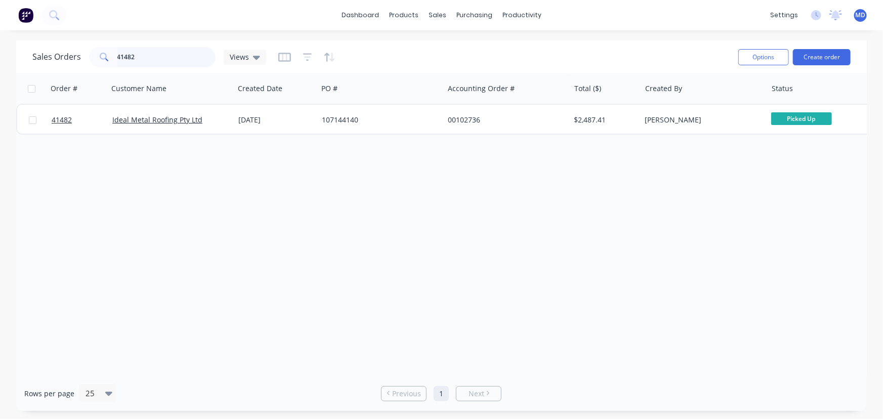
click at [149, 59] on input "41482" at bounding box center [166, 57] width 99 height 20
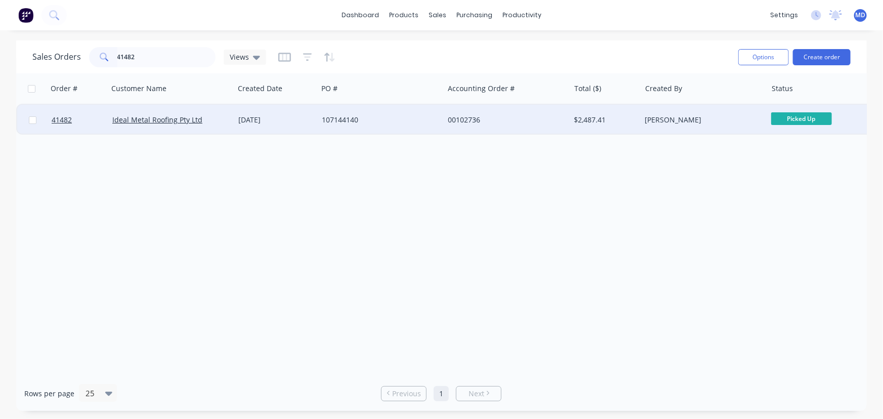
click at [417, 114] on div "107144140" at bounding box center [381, 120] width 126 height 30
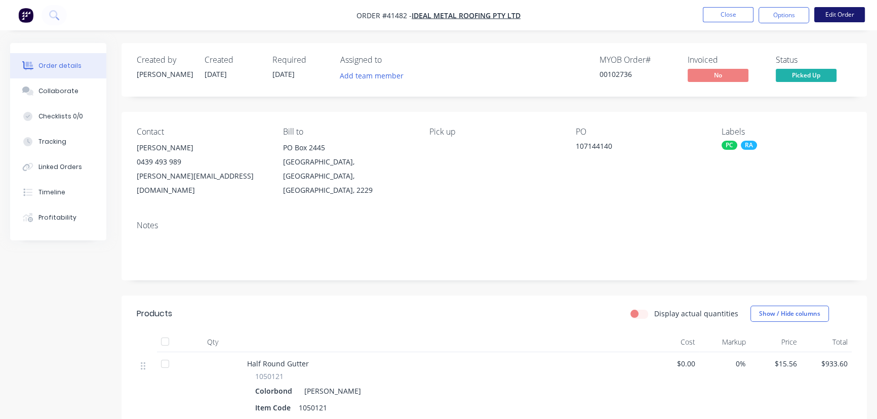
click at [847, 12] on button "Edit Order" at bounding box center [839, 14] width 51 height 15
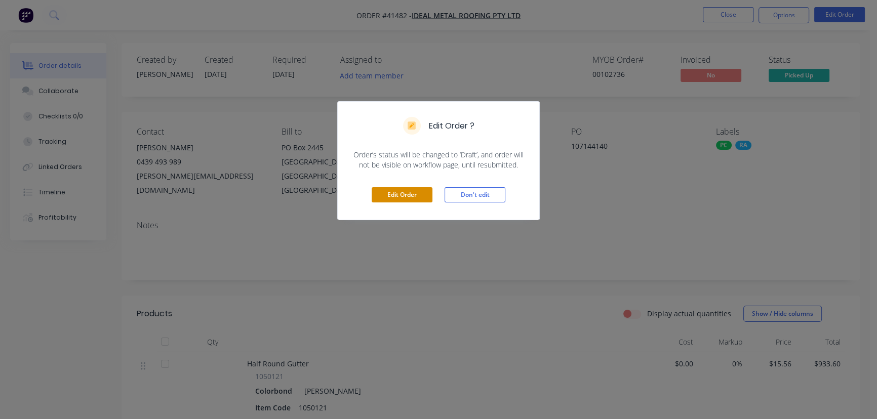
click at [400, 190] on button "Edit Order" at bounding box center [402, 194] width 61 height 15
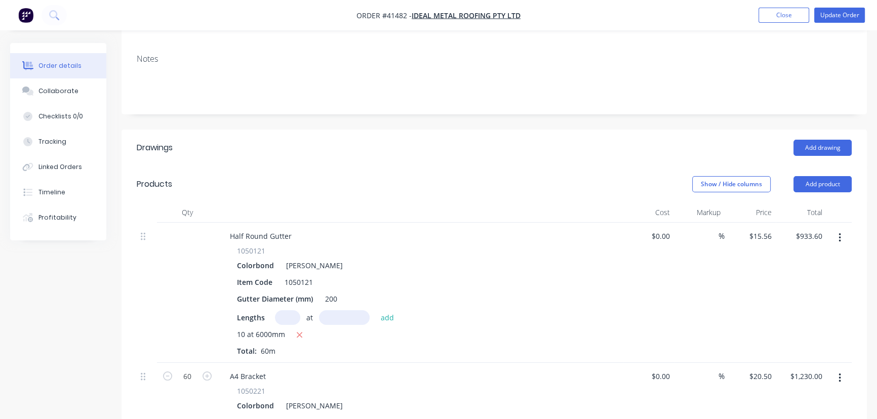
scroll to position [184, 0]
drag, startPoint x: 777, startPoint y: 206, endPoint x: 744, endPoint y: 205, distance: 33.4
click at [744, 221] on div "Half Round Gutter 1050121 Colorbond Shale Grey Item Code 1050121 Gutter Diamete…" at bounding box center [494, 291] width 715 height 140
drag, startPoint x: 762, startPoint y: 206, endPoint x: 788, endPoint y: 227, distance: 33.4
click at [762, 227] on input "15.56" at bounding box center [763, 234] width 23 height 15
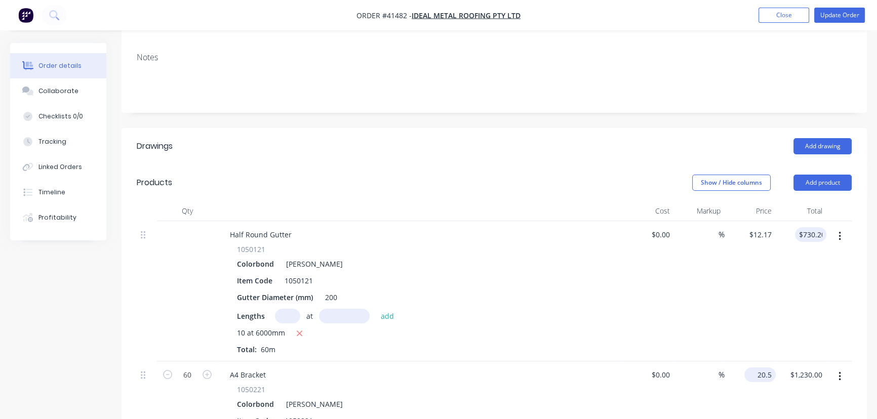
click at [763, 368] on input "20.5" at bounding box center [761, 375] width 27 height 15
click at [839, 15] on button "Update Order" at bounding box center [839, 15] width 51 height 15
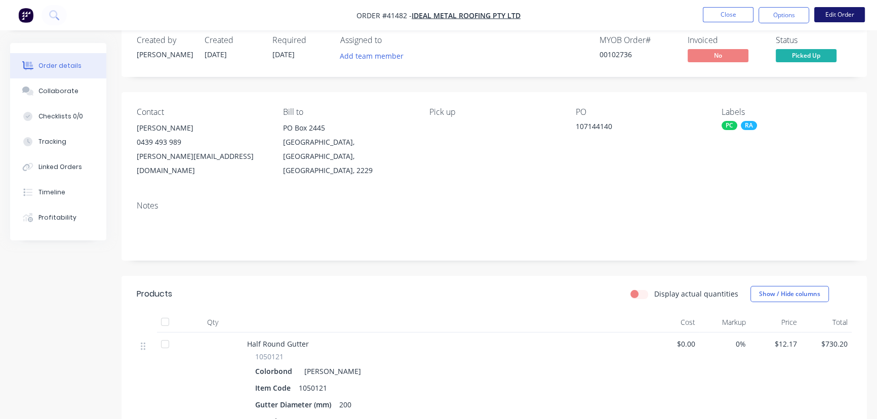
scroll to position [0, 0]
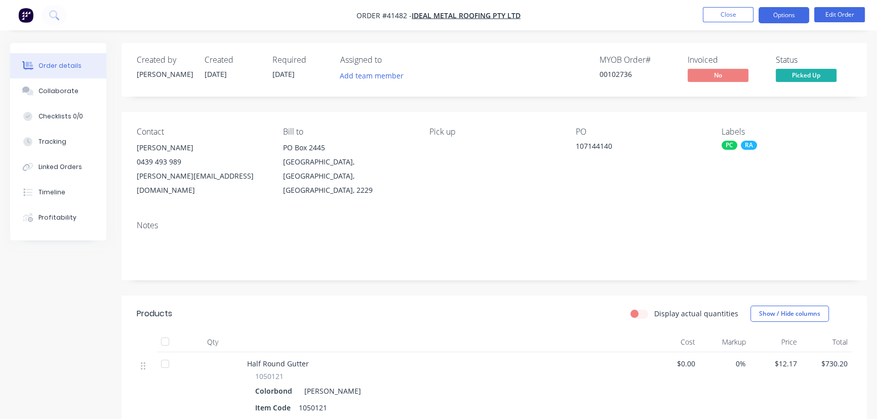
click at [780, 15] on button "Options" at bounding box center [783, 15] width 51 height 16
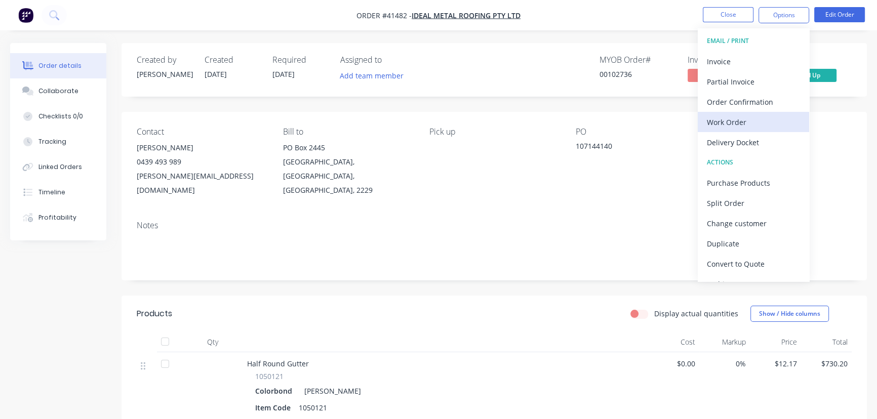
click at [722, 120] on div "Work Order" at bounding box center [753, 122] width 93 height 15
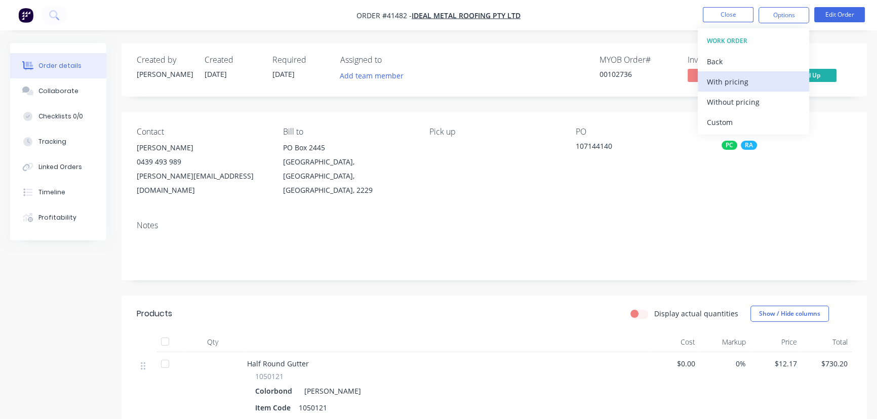
click at [733, 81] on div "With pricing" at bounding box center [753, 81] width 93 height 15
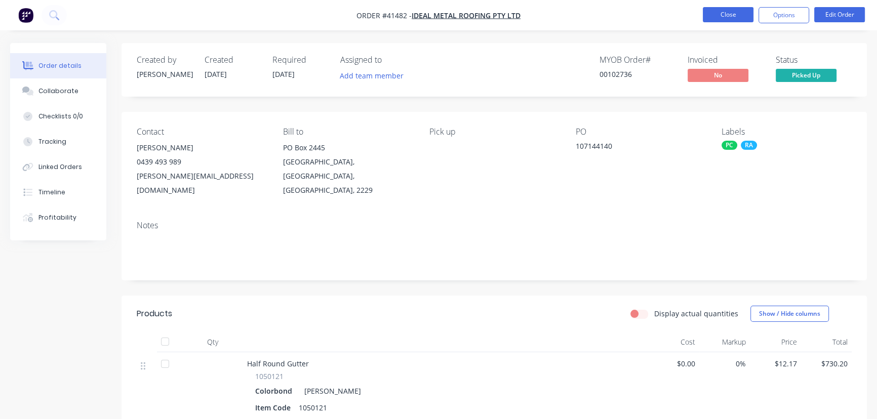
click at [735, 16] on button "Close" at bounding box center [728, 14] width 51 height 15
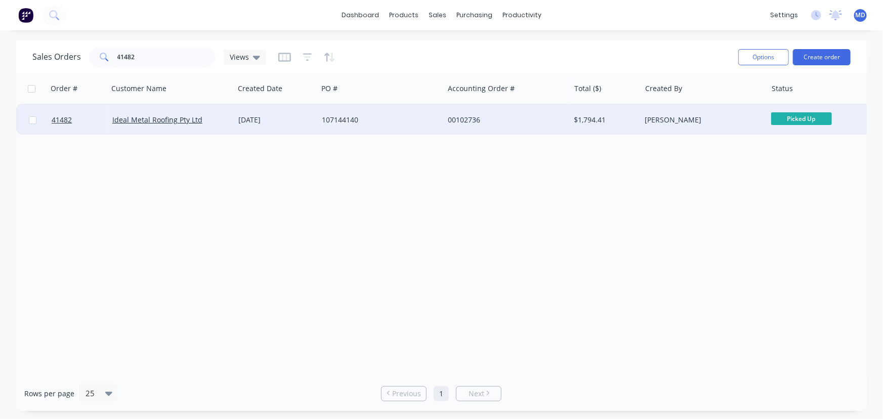
click at [544, 116] on div "00102736" at bounding box center [504, 120] width 112 height 10
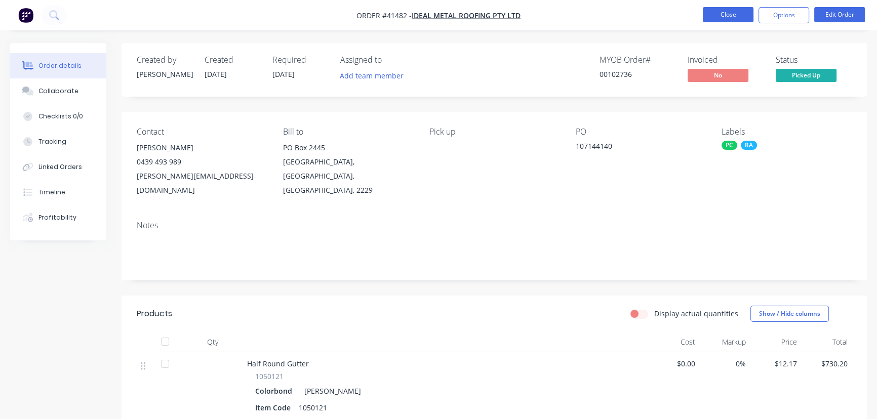
click at [727, 12] on button "Close" at bounding box center [728, 14] width 51 height 15
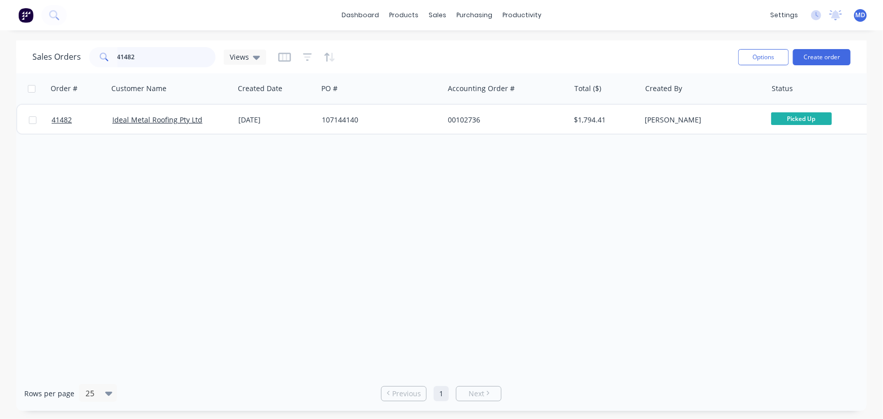
click at [165, 59] on input "41482" at bounding box center [166, 57] width 99 height 20
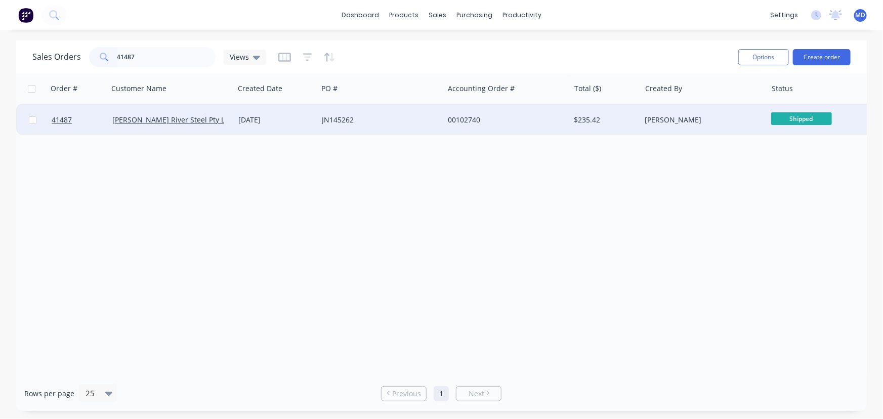
click at [413, 121] on div "JN145262" at bounding box center [378, 120] width 112 height 10
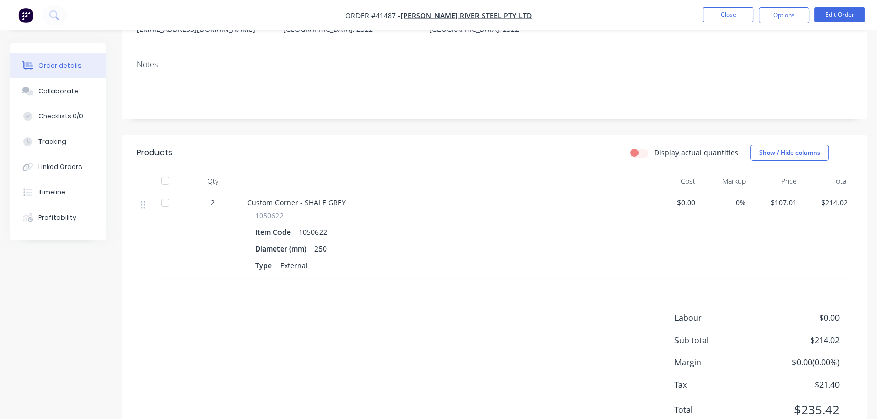
scroll to position [187, 0]
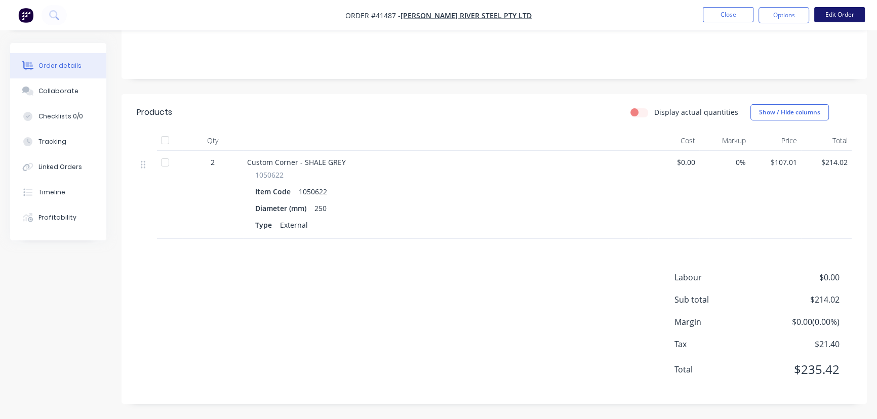
click at [844, 14] on button "Edit Order" at bounding box center [839, 14] width 51 height 15
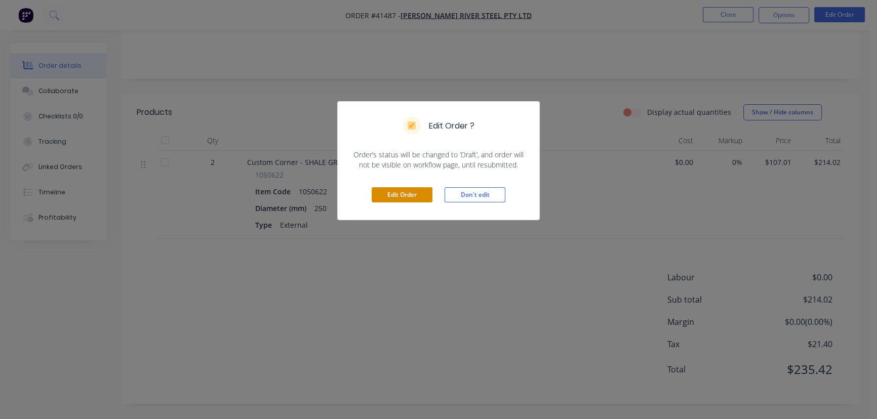
click at [392, 192] on button "Edit Order" at bounding box center [402, 194] width 61 height 15
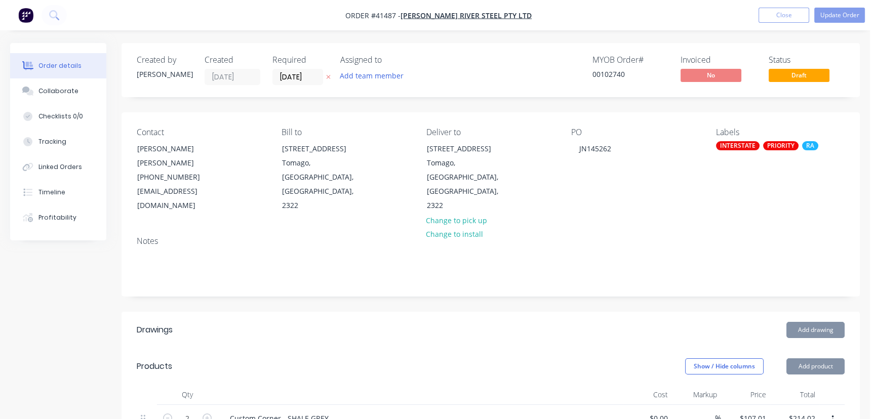
scroll to position [340, 0]
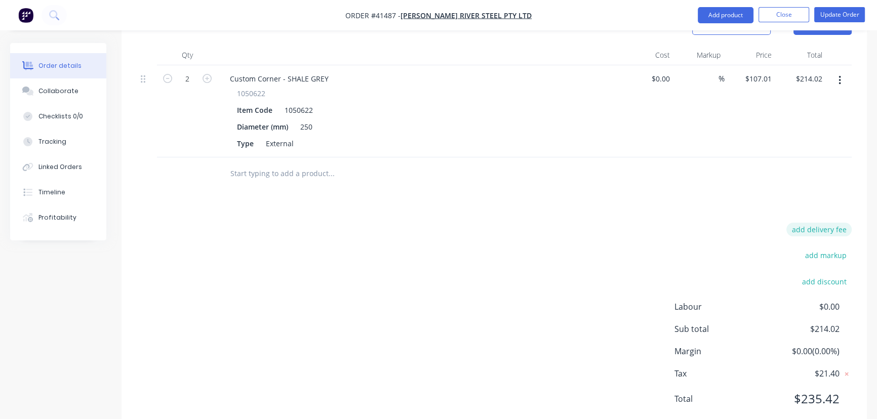
click at [833, 223] on button "add delivery fee" at bounding box center [818, 230] width 65 height 14
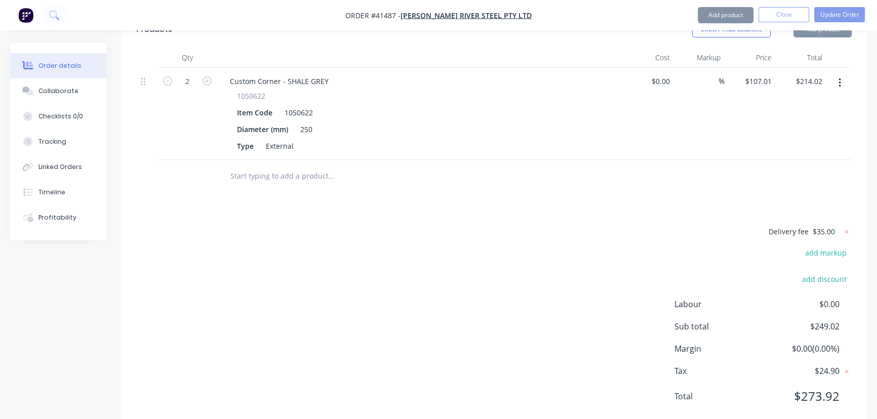
scroll to position [335, 0]
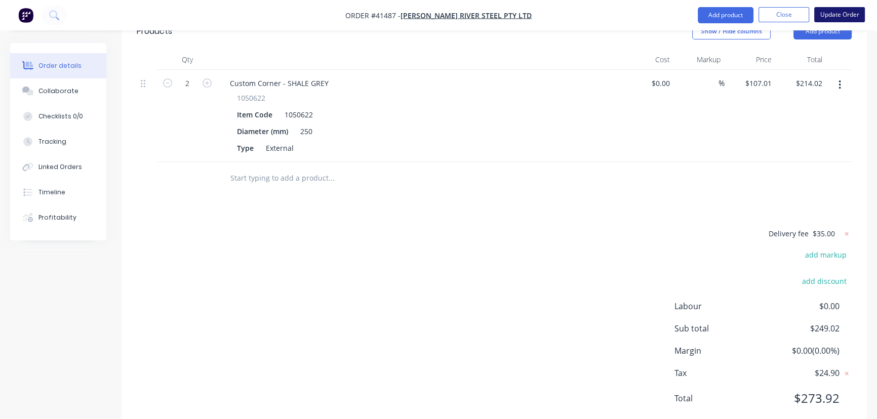
click at [840, 12] on button "Update Order" at bounding box center [839, 14] width 51 height 15
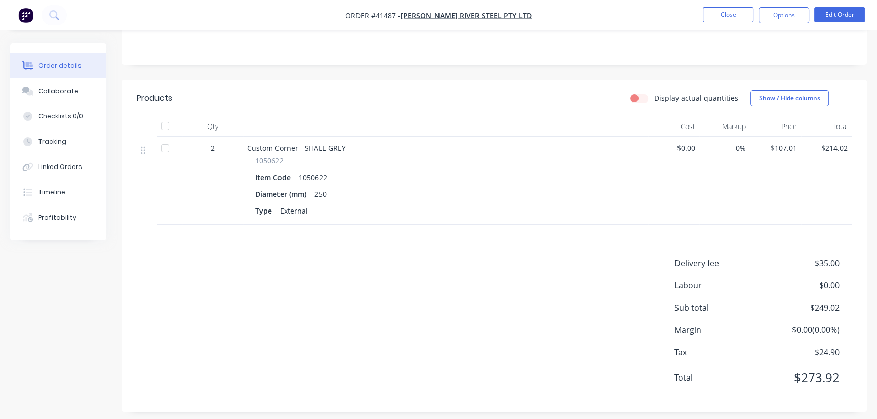
scroll to position [210, 0]
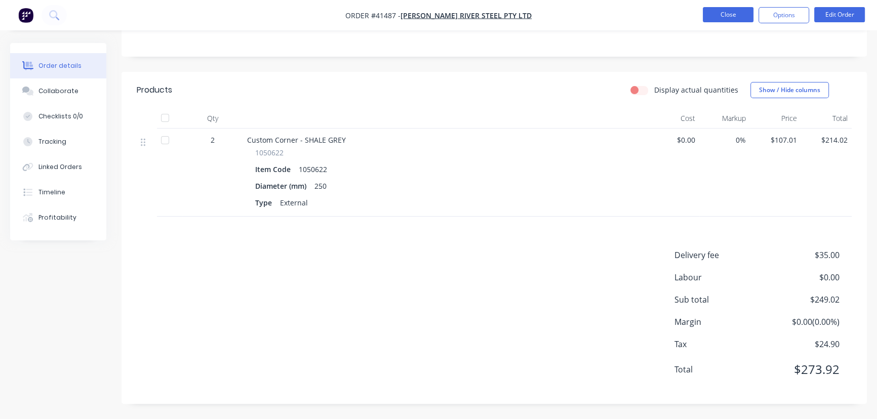
click at [715, 15] on button "Close" at bounding box center [728, 14] width 51 height 15
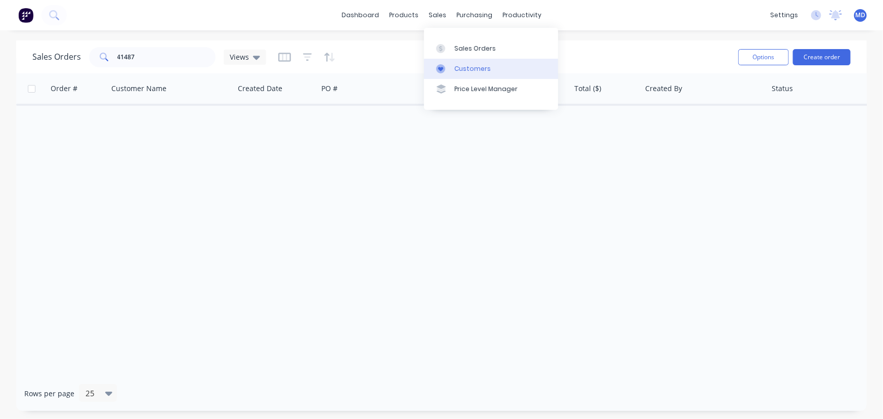
click at [465, 64] on link "Customers" at bounding box center [491, 69] width 134 height 20
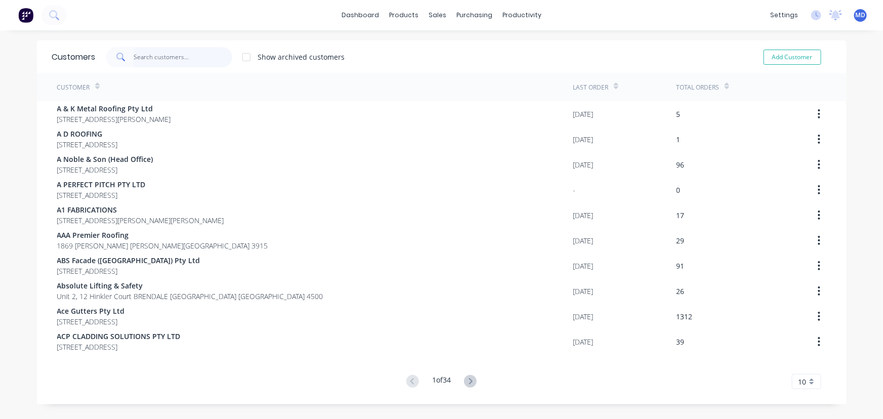
click at [158, 59] on input "text" at bounding box center [183, 57] width 99 height 20
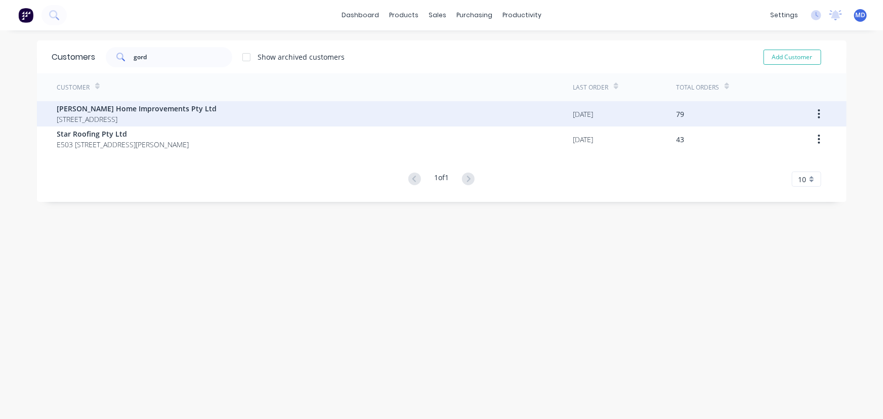
click at [132, 112] on span "[PERSON_NAME] Home Improvements Pty Ltd" at bounding box center [137, 108] width 160 height 11
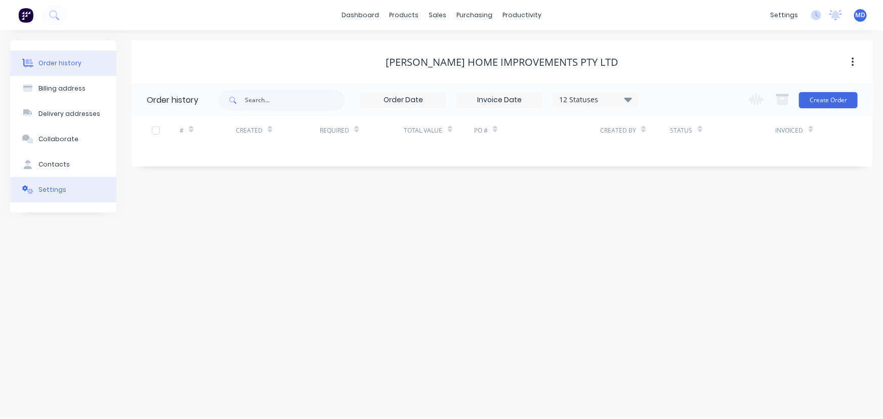
click at [57, 189] on div "Settings" at bounding box center [52, 189] width 28 height 9
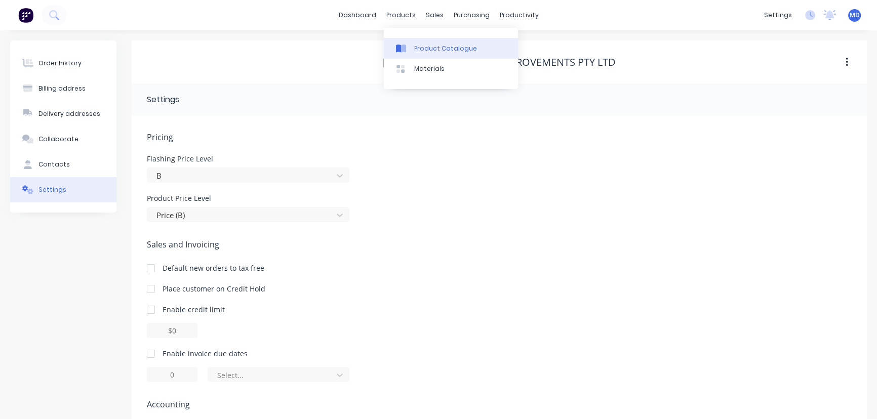
click at [428, 48] on div "Product Catalogue" at bounding box center [445, 48] width 63 height 9
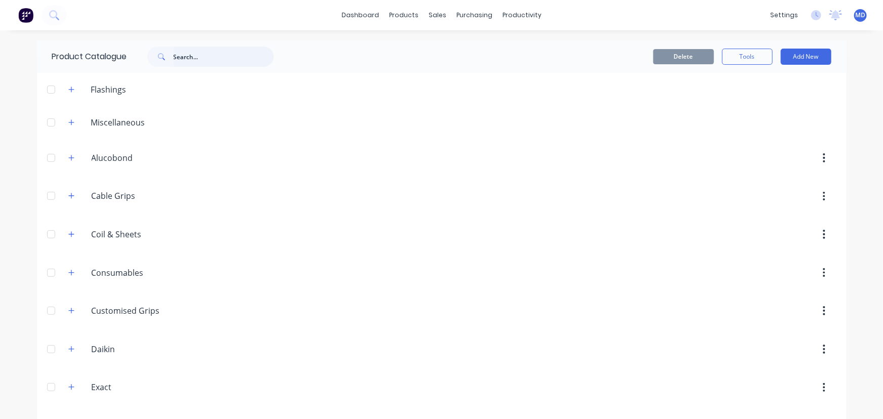
drag, startPoint x: 200, startPoint y: 55, endPoint x: 206, endPoint y: 57, distance: 5.9
click at [200, 56] on input "text" at bounding box center [224, 57] width 100 height 20
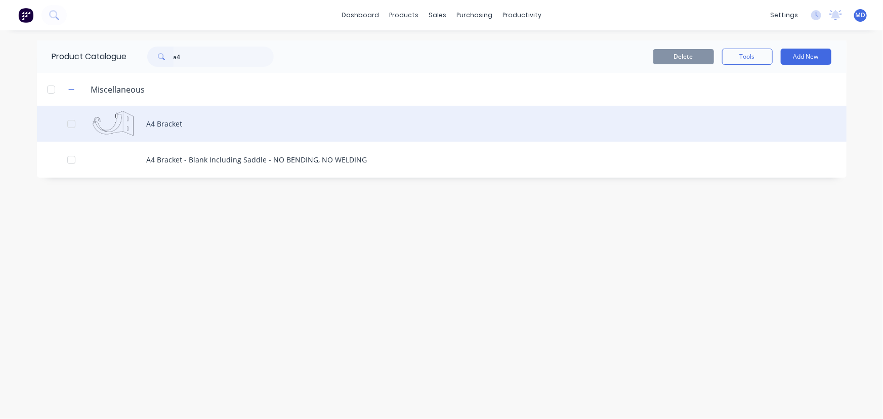
click at [172, 120] on div "A4 Bracket" at bounding box center [442, 124] width 810 height 36
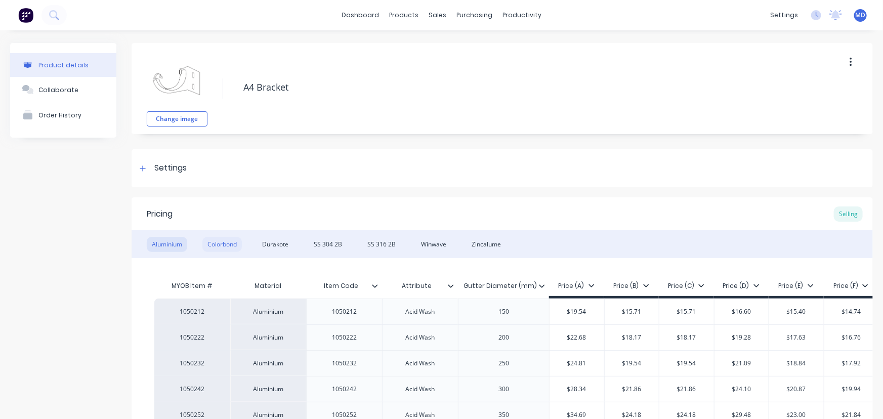
click at [227, 238] on div "Colorbond" at bounding box center [221, 244] width 39 height 15
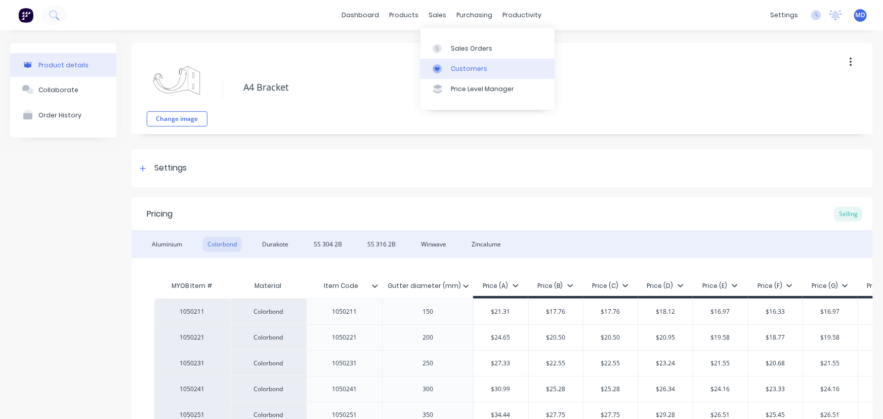
click at [465, 66] on div "Customers" at bounding box center [469, 68] width 36 height 9
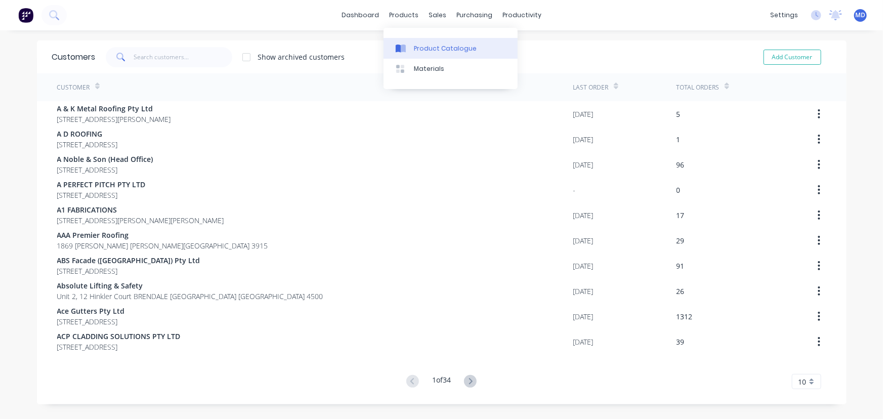
click at [439, 48] on div "Product Catalogue" at bounding box center [445, 48] width 63 height 9
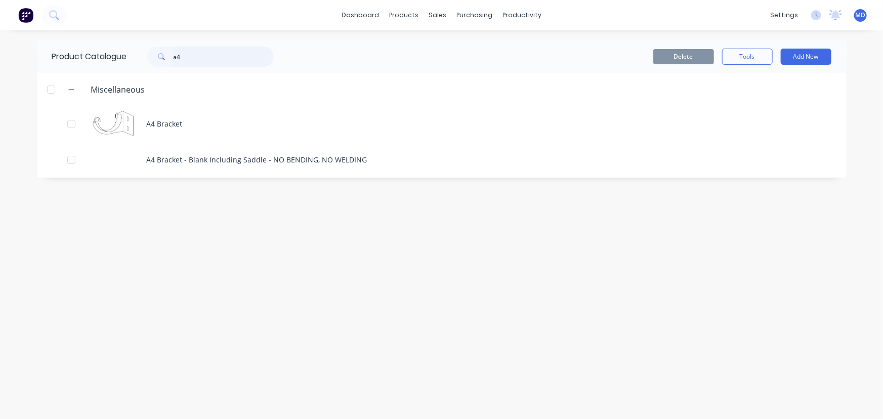
drag, startPoint x: 206, startPoint y: 59, endPoint x: 110, endPoint y: 49, distance: 96.2
click at [118, 57] on div "Product Catalogue a4" at bounding box center [168, 56] width 262 height 32
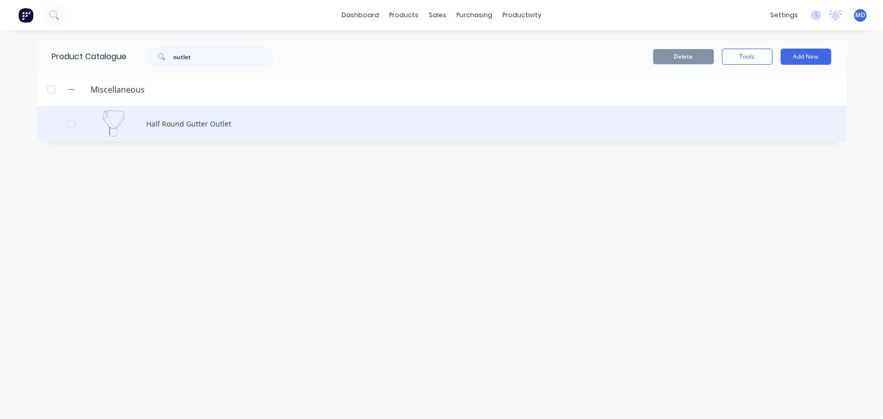
click at [202, 123] on div "Half Round Gutter Outlet" at bounding box center [442, 124] width 810 height 36
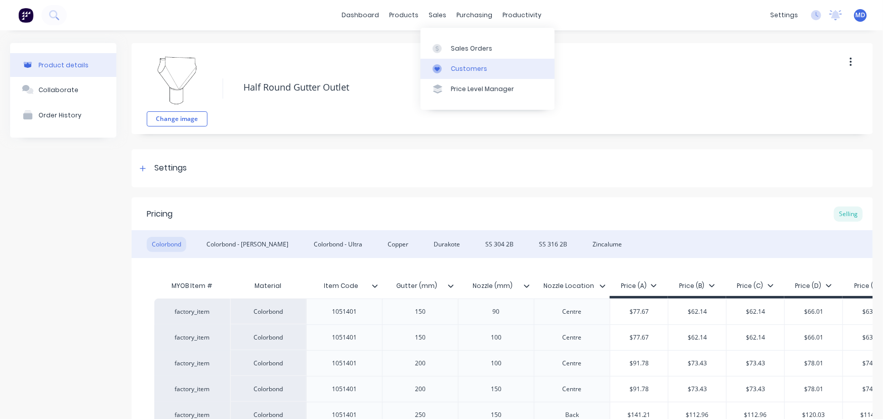
click at [479, 67] on div "Customers" at bounding box center [469, 68] width 36 height 9
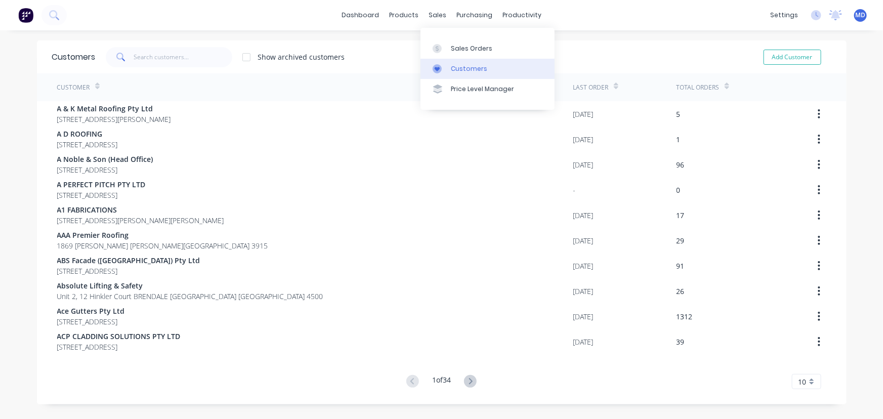
drag, startPoint x: 472, startPoint y: 67, endPoint x: 435, endPoint y: 68, distance: 37.0
click at [471, 69] on div "Customers" at bounding box center [469, 68] width 36 height 9
click at [206, 55] on input "text" at bounding box center [183, 57] width 99 height 20
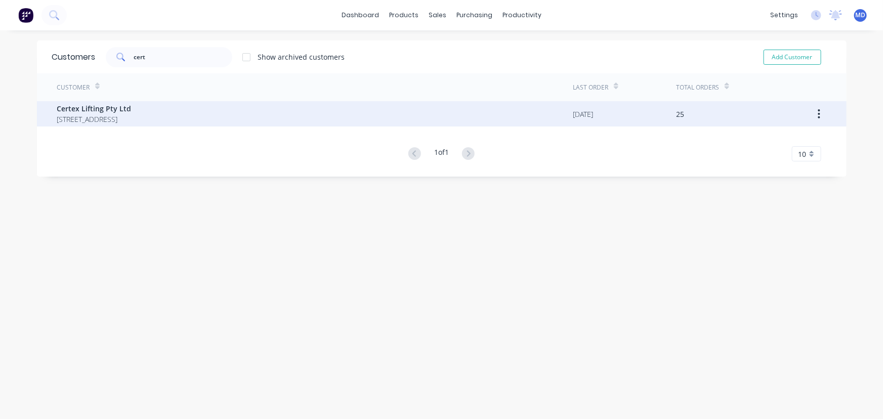
click at [93, 109] on span "Certex Lifting Pty Ltd" at bounding box center [94, 108] width 74 height 11
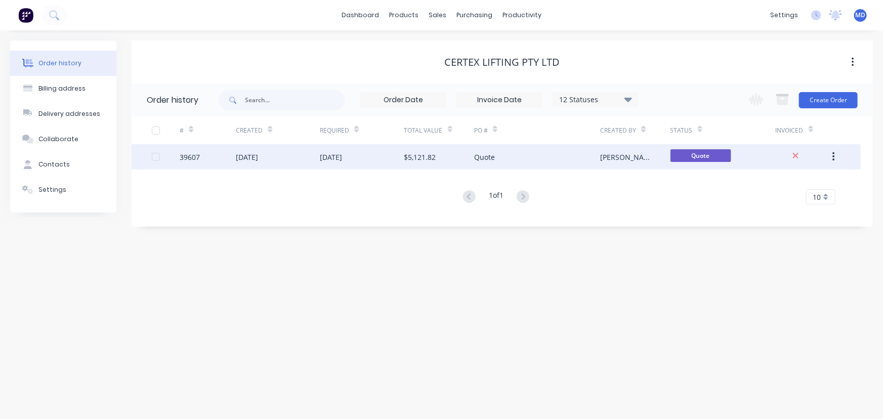
click at [385, 159] on div "[DATE]" at bounding box center [362, 156] width 84 height 25
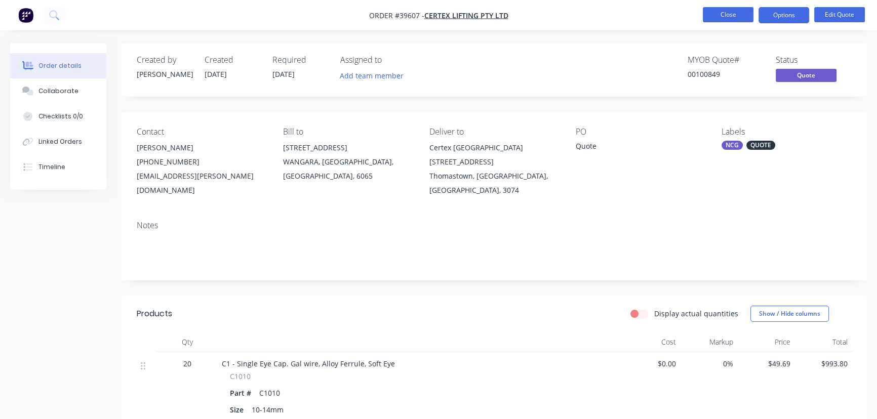
click at [723, 15] on button "Close" at bounding box center [728, 14] width 51 height 15
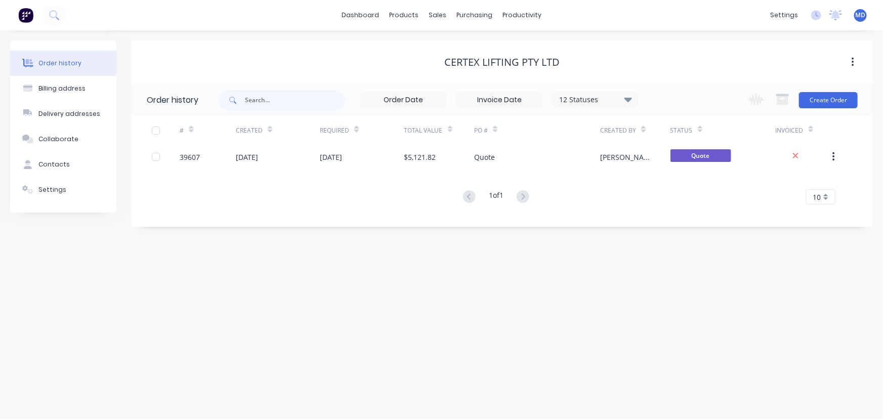
click at [631, 101] on icon at bounding box center [629, 99] width 8 height 12
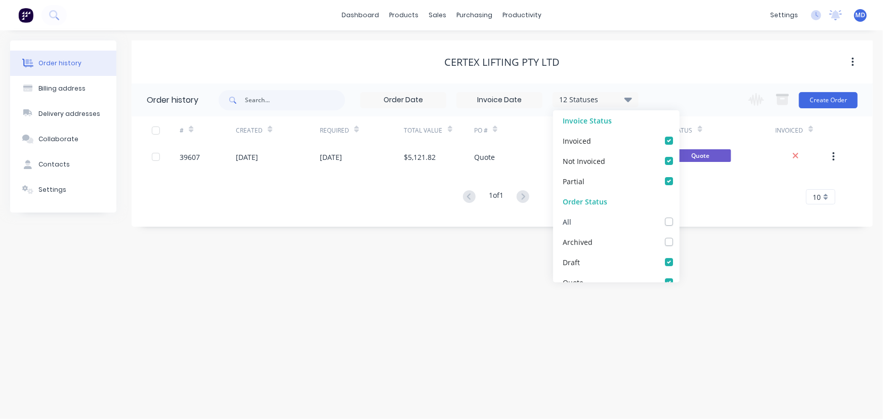
drag, startPoint x: 663, startPoint y: 223, endPoint x: 703, endPoint y: 250, distance: 47.9
click at [679, 216] on label at bounding box center [679, 216] width 0 height 0
click at [679, 224] on input "checkbox" at bounding box center [683, 221] width 8 height 10
click at [703, 250] on div "Order history Billing address Delivery addresses Collaborate Contacts Settings …" at bounding box center [441, 224] width 883 height 389
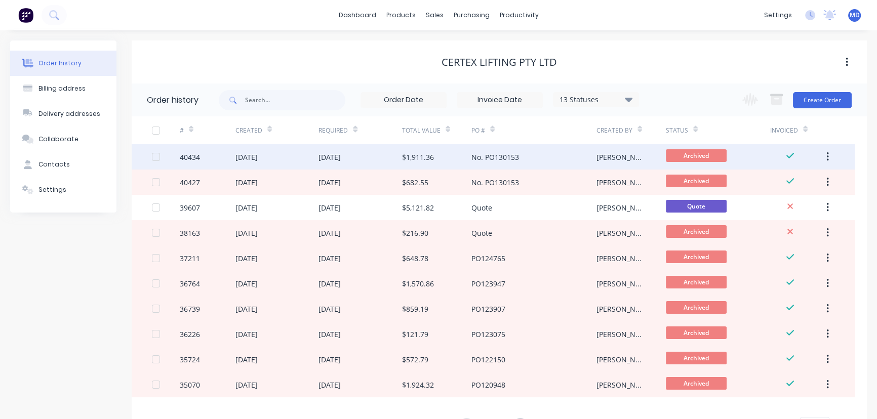
click at [302, 157] on div "[DATE]" at bounding box center [277, 156] width 84 height 25
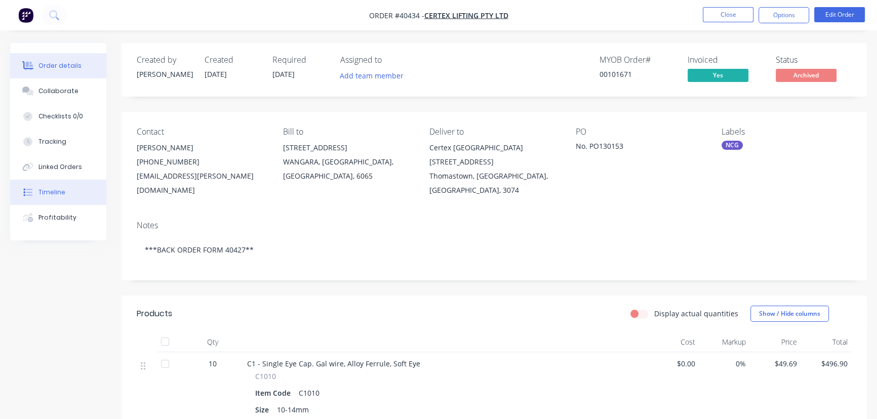
drag, startPoint x: 41, startPoint y: 191, endPoint x: 48, endPoint y: 191, distance: 7.1
click at [42, 191] on div "Timeline" at bounding box center [51, 192] width 27 height 9
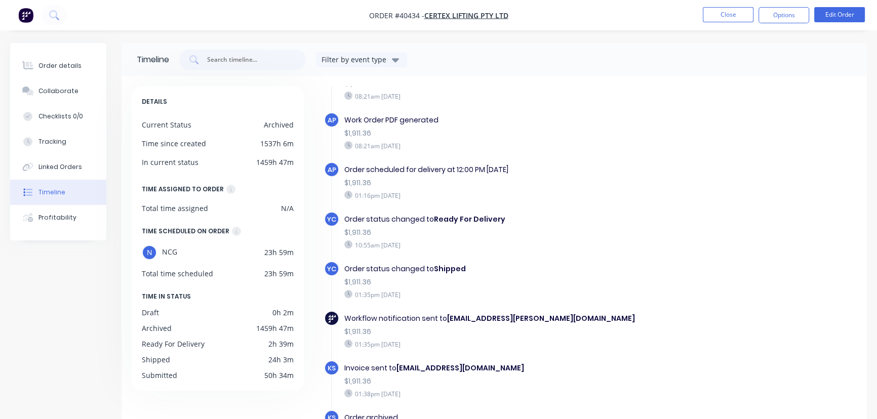
scroll to position [118, 0]
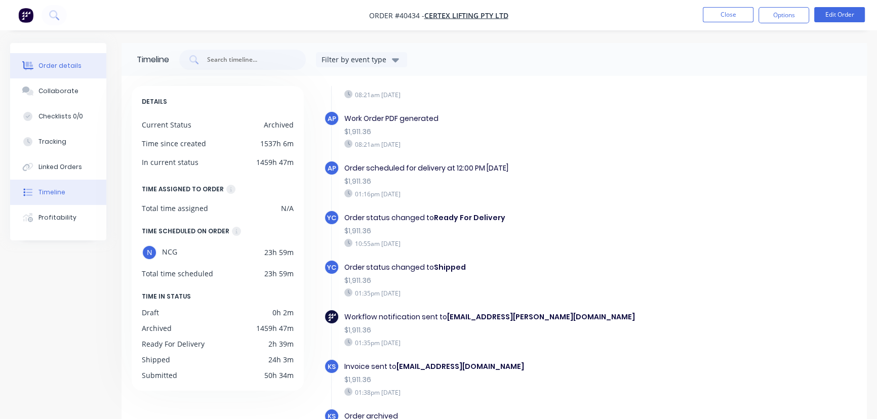
drag, startPoint x: 65, startPoint y: 66, endPoint x: 96, endPoint y: 64, distance: 30.9
click at [65, 66] on div "Order details" at bounding box center [59, 65] width 43 height 9
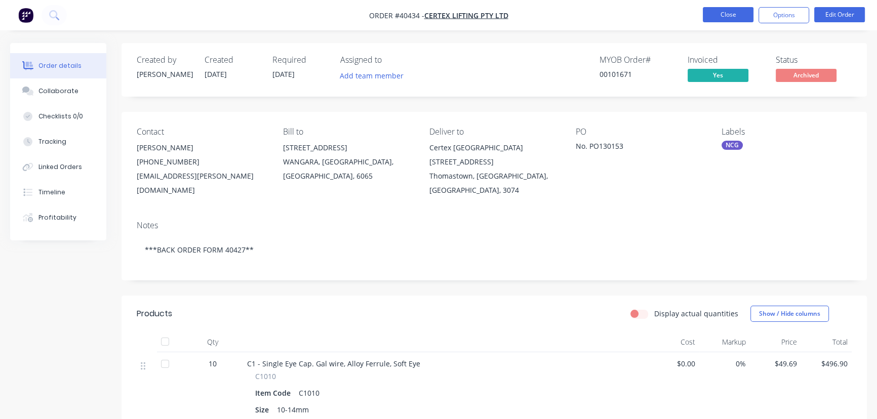
click at [721, 19] on button "Close" at bounding box center [728, 14] width 51 height 15
